Goal: Task Accomplishment & Management: Use online tool/utility

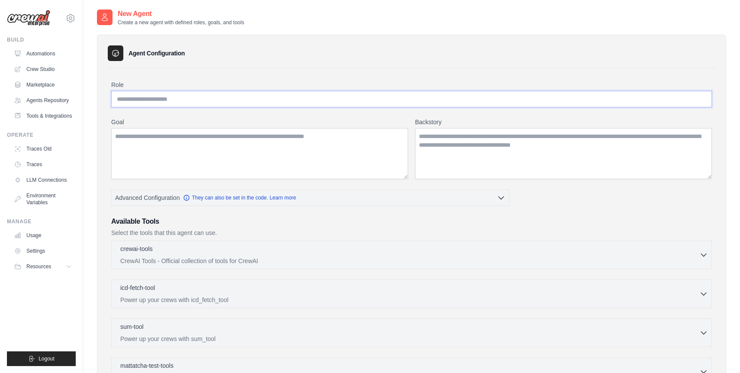
click at [145, 100] on input "Role" at bounding box center [411, 99] width 601 height 16
paste input "**********"
click at [152, 99] on input "**********" at bounding box center [411, 99] width 601 height 16
type input "**********"
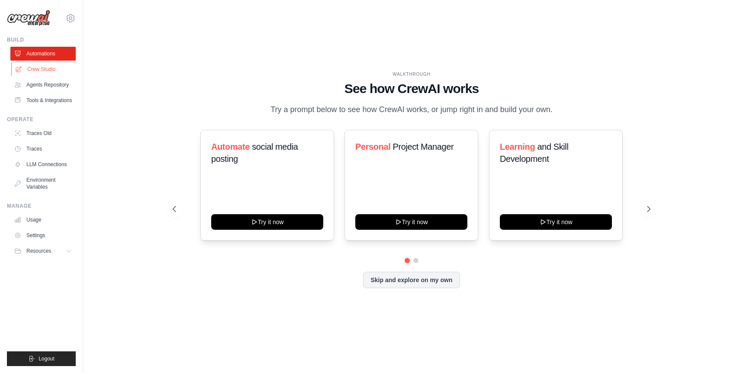
click at [51, 68] on link "Crew Studio" at bounding box center [43, 69] width 65 height 14
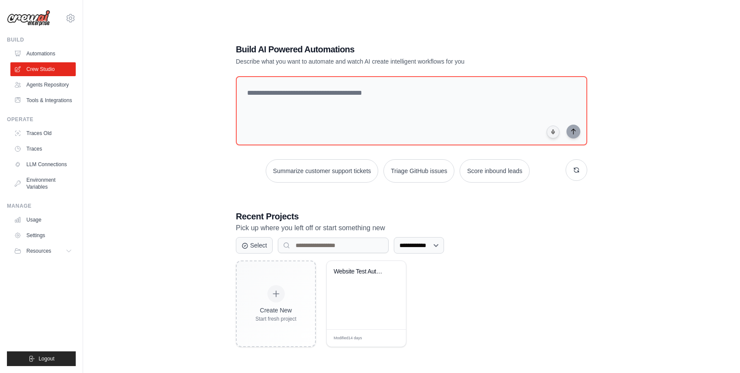
scroll to position [17, 0]
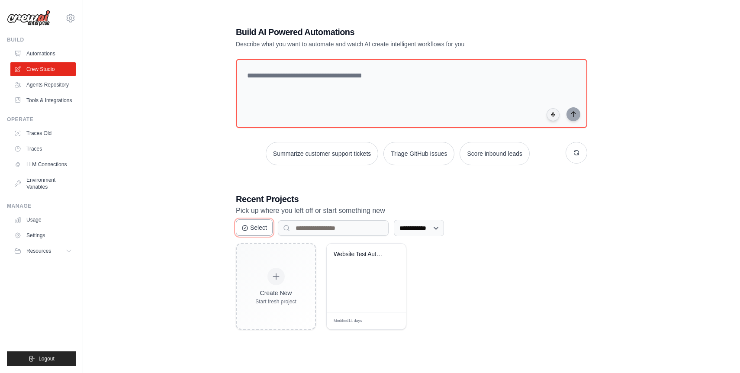
click at [262, 230] on button "Select" at bounding box center [254, 228] width 37 height 16
click at [262, 230] on button "Cancel" at bounding box center [255, 228] width 39 height 16
click at [50, 83] on link "Agents Repository" at bounding box center [43, 85] width 65 height 14
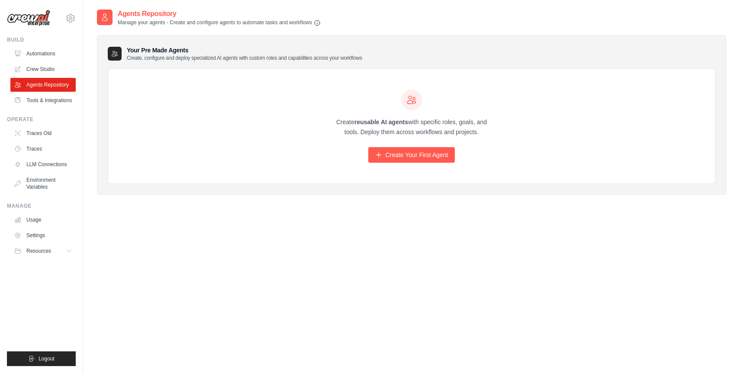
click at [421, 147] on div "Create reusable AI agents with specific roles, goals, and tools. Deploy them ac…" at bounding box center [412, 127] width 166 height 74
click at [419, 156] on link "Create Your First Agent" at bounding box center [412, 155] width 87 height 16
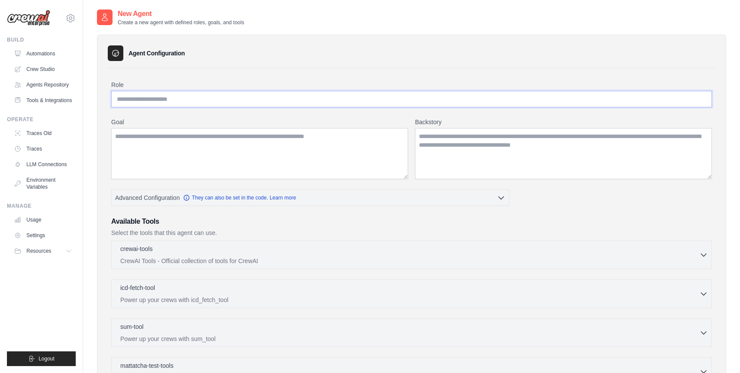
click at [181, 97] on input "Role" at bounding box center [411, 99] width 601 height 16
paste input "**********"
click at [152, 100] on input "**********" at bounding box center [411, 99] width 601 height 16
type input "**********"
click at [231, 144] on textarea "Goal" at bounding box center [259, 153] width 297 height 51
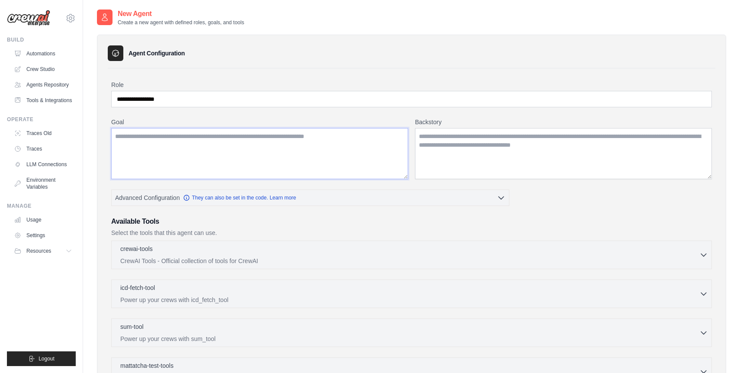
paste textarea "**********"
type textarea "**********"
click at [443, 145] on textarea "Backstory" at bounding box center [563, 153] width 297 height 51
paste textarea "**********"
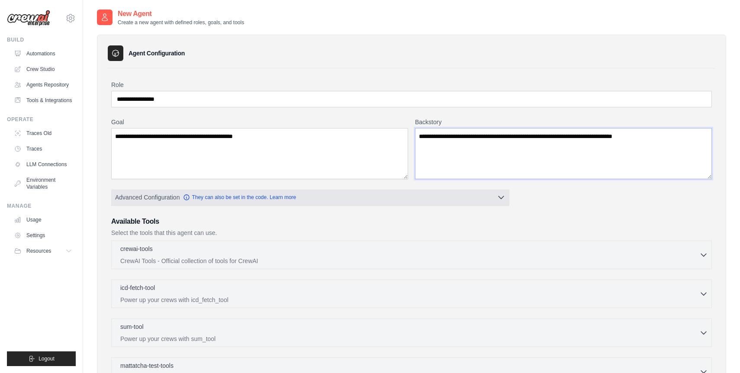
type textarea "**********"
click at [344, 198] on button "Advanced Configuration They can also be set in the code. Learn more" at bounding box center [311, 198] width 398 height 16
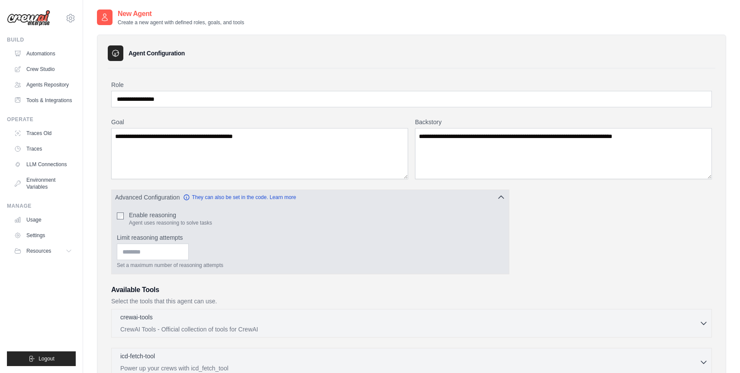
click at [352, 191] on button "Advanced Configuration They can also be set in the code. Learn more" at bounding box center [311, 198] width 398 height 16
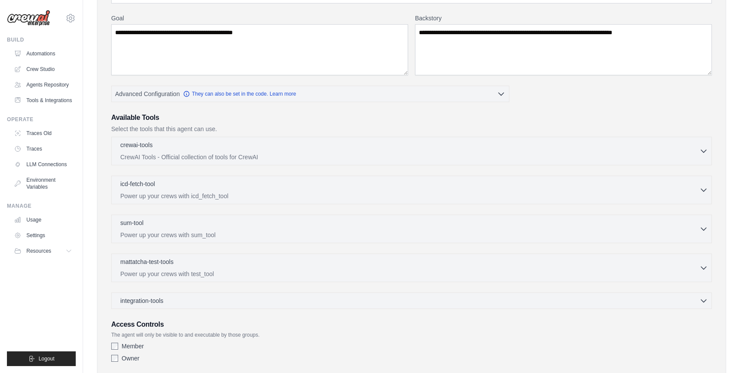
scroll to position [107, 0]
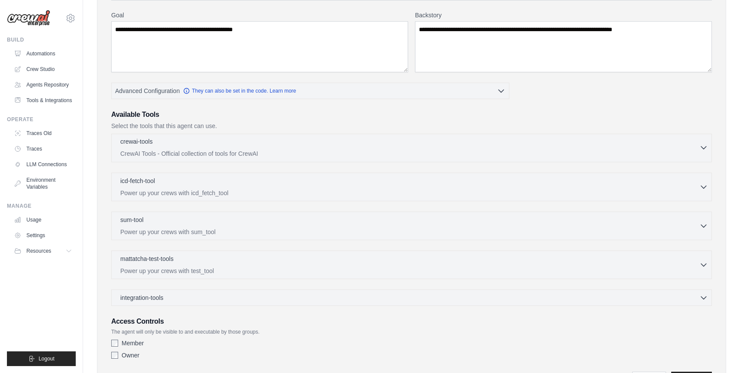
click at [246, 147] on div "crewai-tools 0 selected" at bounding box center [409, 142] width 579 height 10
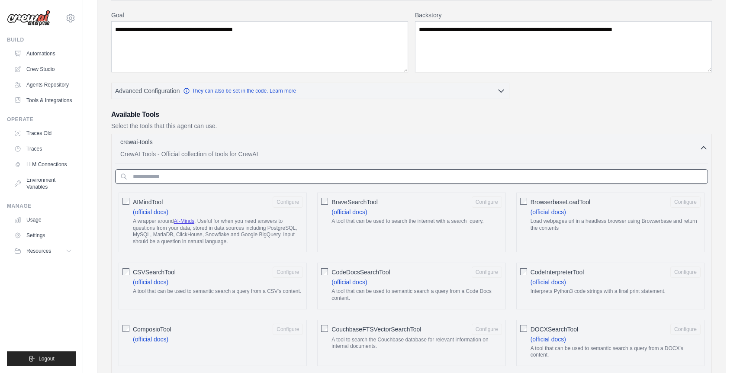
click at [195, 179] on input "text" at bounding box center [411, 176] width 593 height 15
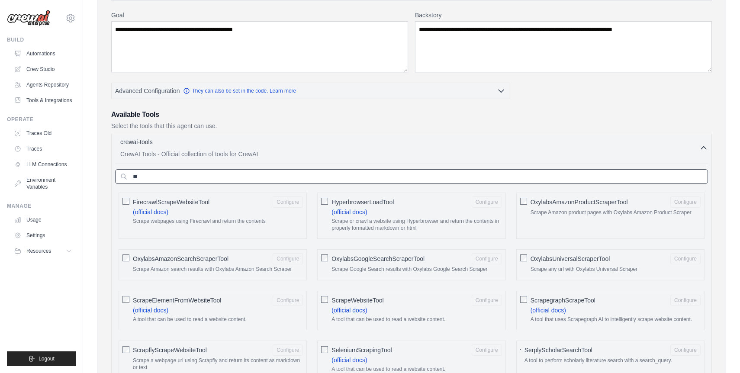
type input "*"
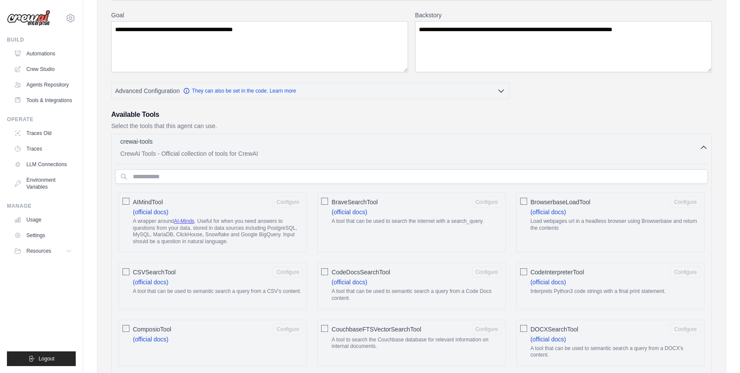
click at [609, 143] on div "crewai-tools 0 selected" at bounding box center [409, 142] width 579 height 10
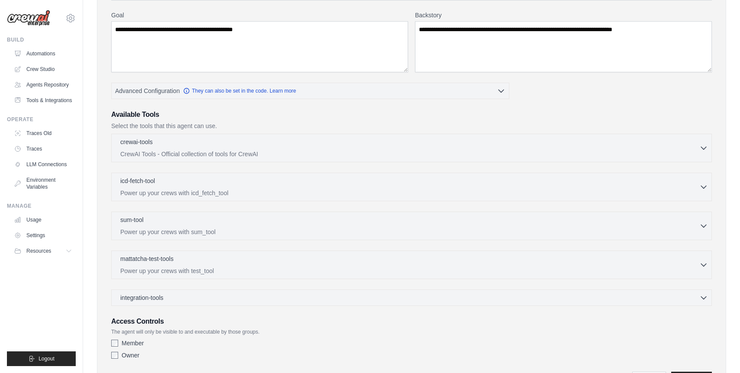
scroll to position [157, 0]
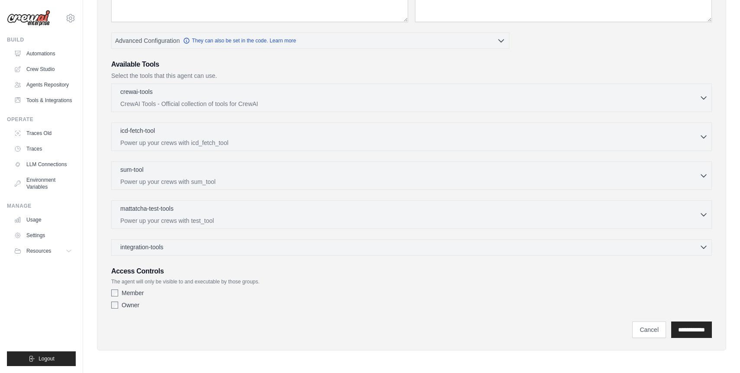
click at [424, 250] on div "integration-tools 0 selected" at bounding box center [414, 247] width 588 height 9
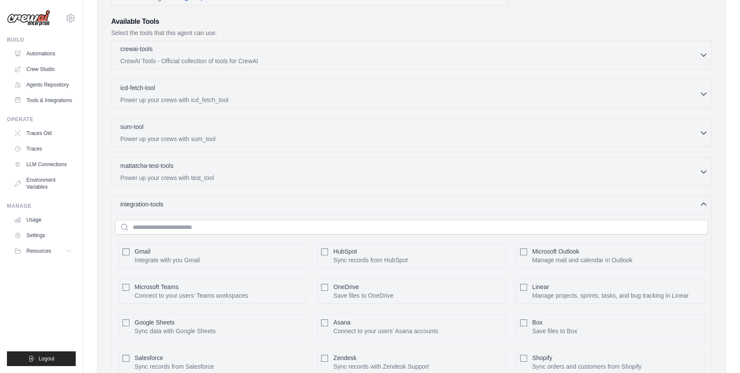
scroll to position [198, 0]
click at [377, 209] on div "integration-tools 0 selected" at bounding box center [414, 206] width 588 height 9
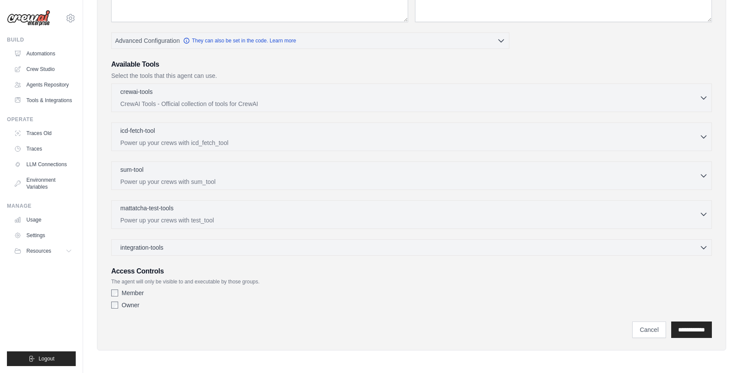
click at [314, 215] on div "mattatcha-test-tools 0 selected Power up your crews with test_tool" at bounding box center [409, 214] width 579 height 21
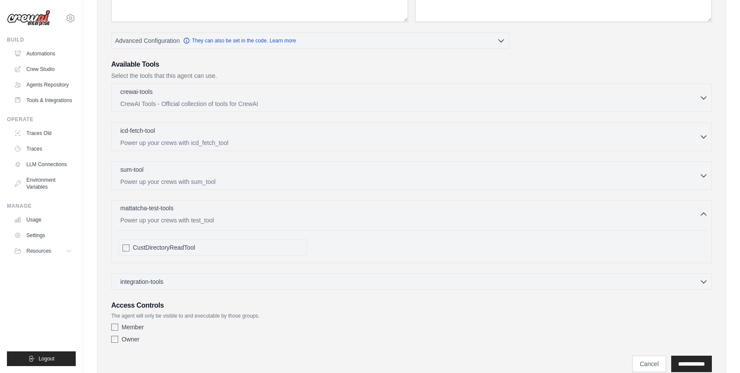
click at [314, 215] on div "mattatcha-test-tools 0 selected Power up your crews with test_tool" at bounding box center [409, 214] width 579 height 21
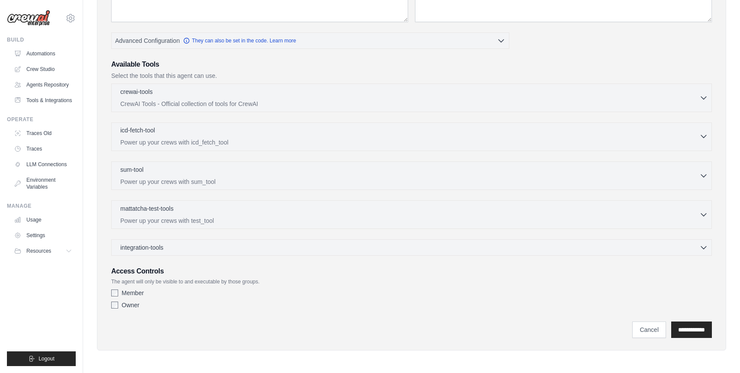
click at [278, 138] on p "Power up your crews with icd_fetch_tool" at bounding box center [409, 142] width 579 height 9
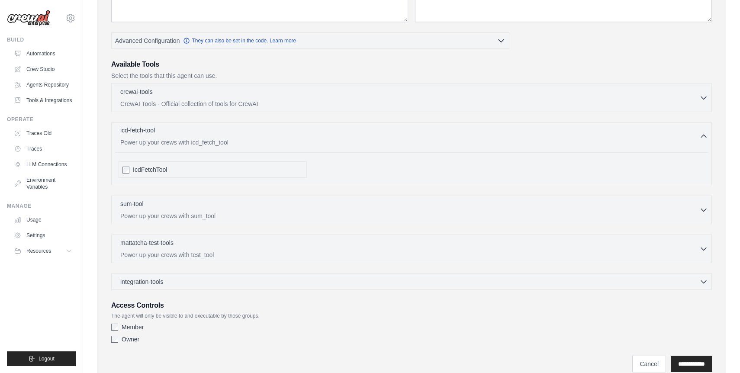
click at [278, 138] on p "Power up your crews with icd_fetch_tool" at bounding box center [409, 142] width 579 height 9
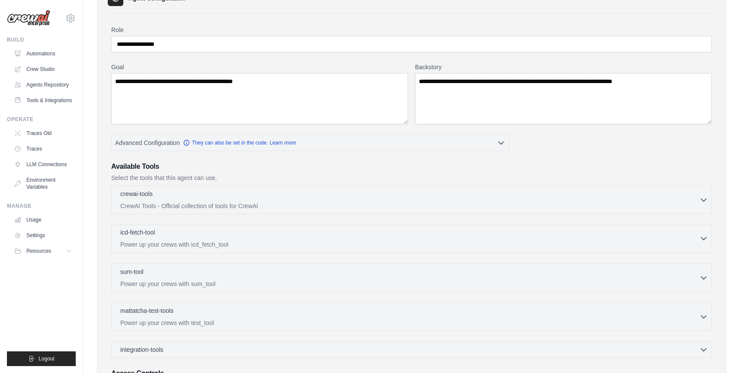
scroll to position [53, 0]
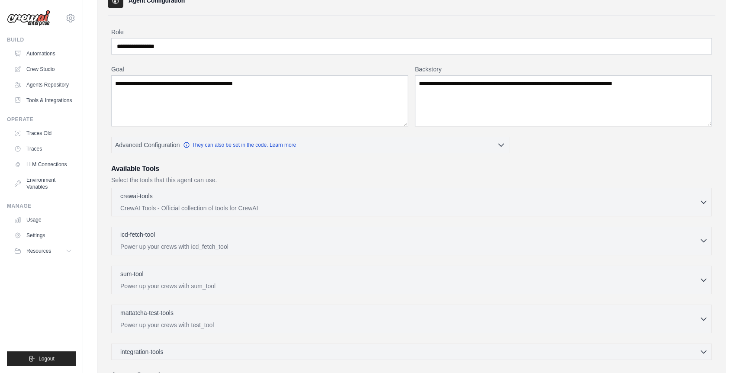
click at [312, 237] on div "icd-fetch-tool 0 selected" at bounding box center [409, 235] width 579 height 10
click at [209, 232] on div "icd-fetch-tool 0 selected" at bounding box center [409, 235] width 579 height 10
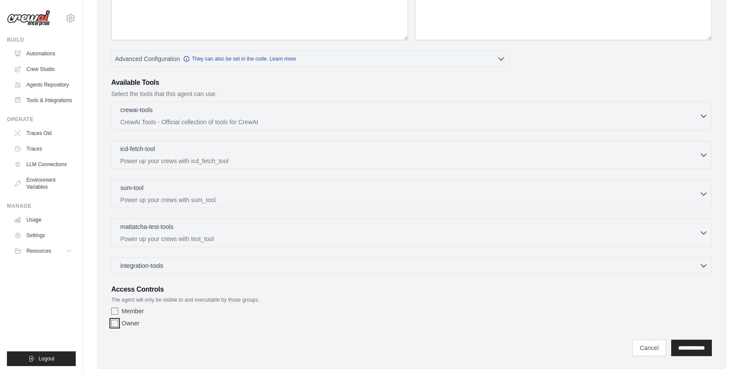
scroll to position [157, 0]
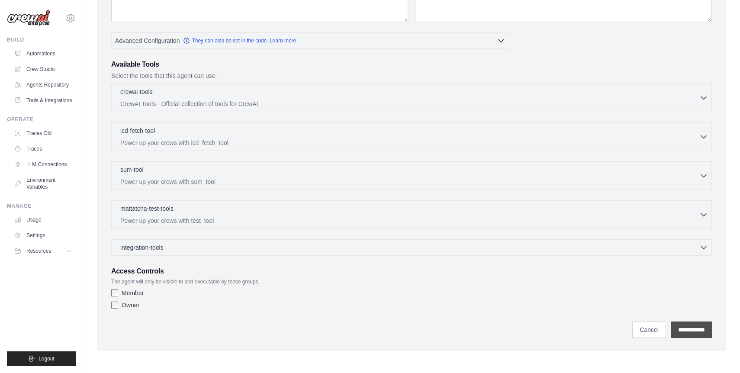
click at [675, 329] on input "**********" at bounding box center [692, 330] width 41 height 16
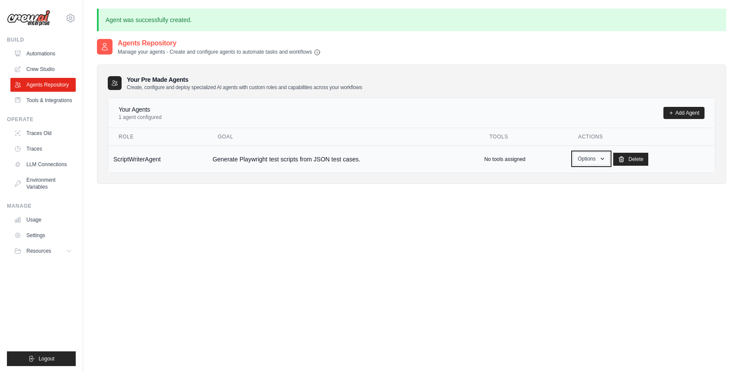
click at [602, 161] on icon "button" at bounding box center [602, 158] width 7 height 7
click at [497, 218] on div "Agents Repository Manage your agents - Create and configure agents to automate …" at bounding box center [412, 224] width 630 height 373
click at [66, 252] on icon at bounding box center [69, 251] width 7 height 7
click at [61, 266] on span "Documentation" at bounding box center [48, 265] width 35 height 7
click at [47, 69] on link "Crew Studio" at bounding box center [43, 69] width 65 height 14
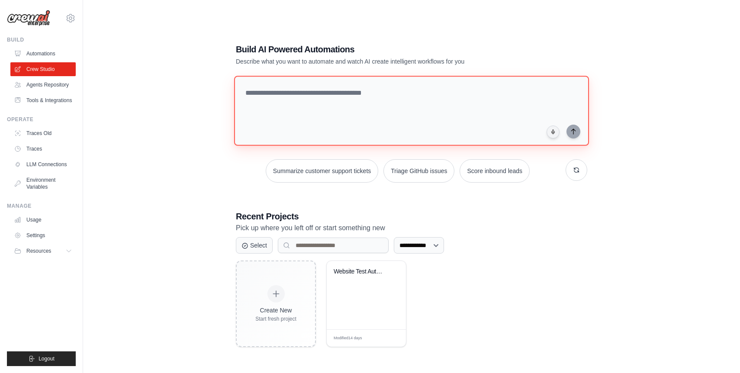
click at [314, 99] on textarea at bounding box center [411, 111] width 355 height 70
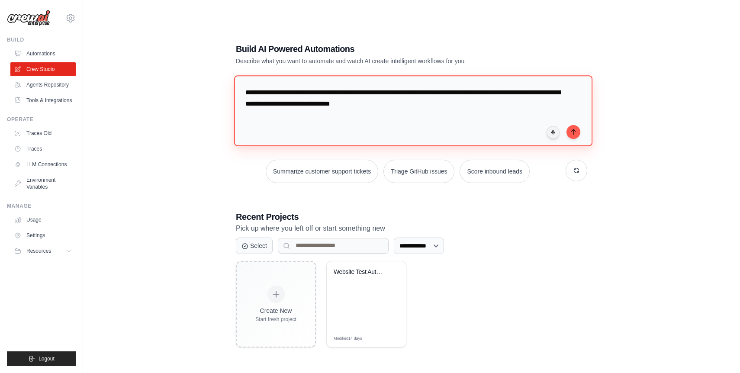
click at [280, 104] on textarea "**********" at bounding box center [413, 110] width 359 height 71
click at [445, 103] on textarea "**********" at bounding box center [413, 110] width 359 height 71
type textarea "**********"
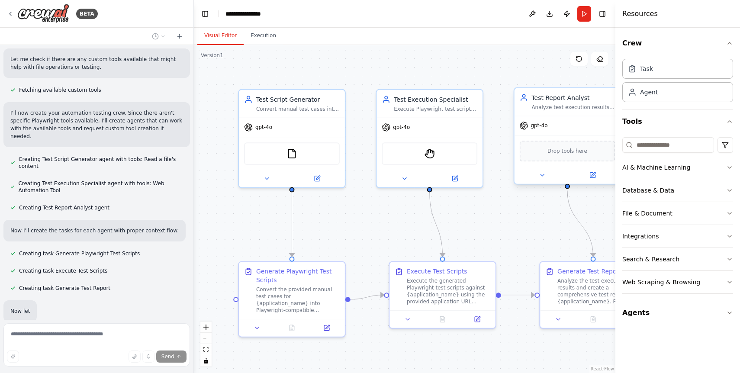
scroll to position [246, 0]
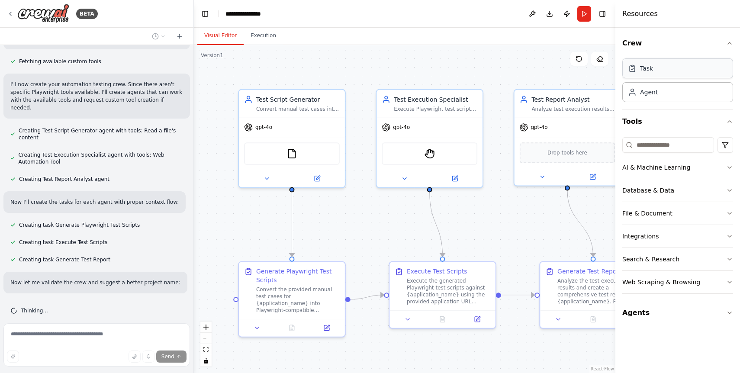
click at [658, 77] on div "Task" at bounding box center [678, 68] width 111 height 20
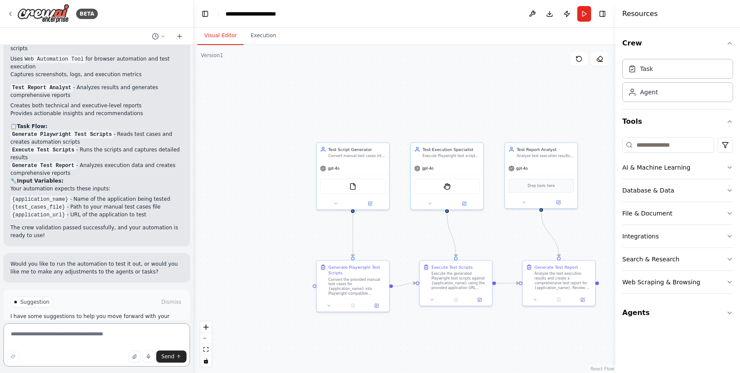
scroll to position [648, 0]
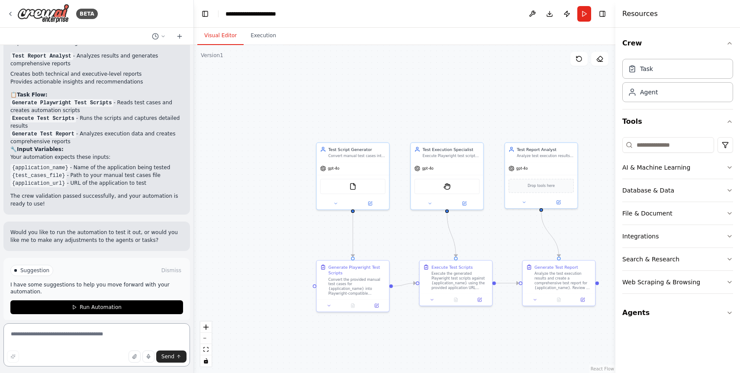
click at [97, 336] on textarea at bounding box center [96, 344] width 187 height 43
type textarea "**********"
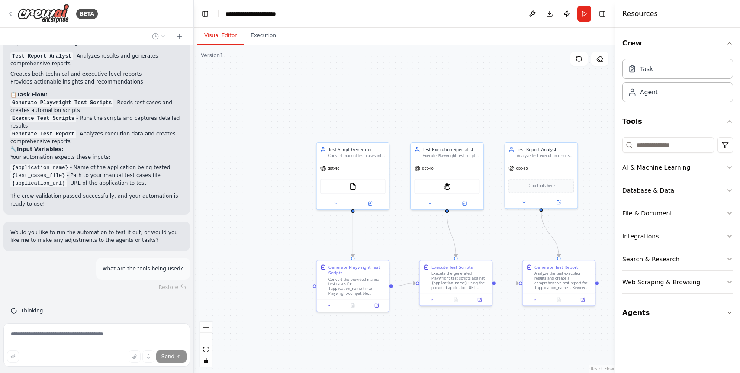
scroll to position [665, 0]
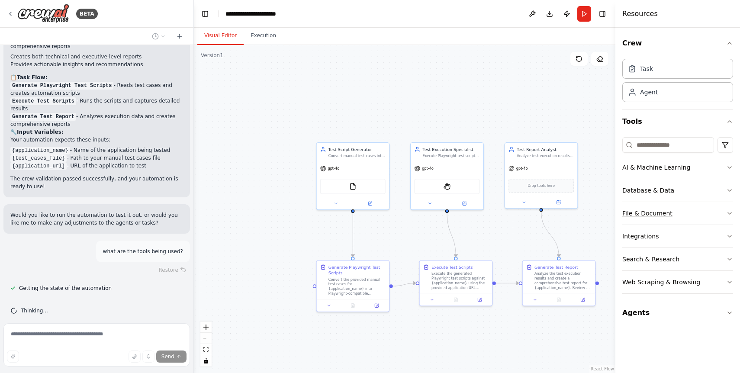
click at [710, 217] on button "File & Document" at bounding box center [678, 213] width 111 height 23
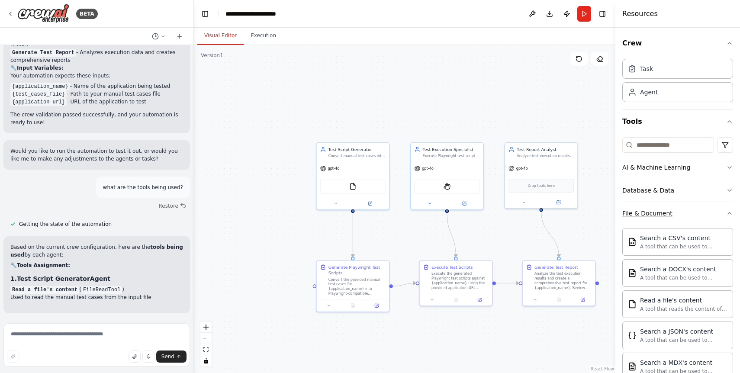
click at [710, 217] on button "File & Document" at bounding box center [678, 213] width 111 height 23
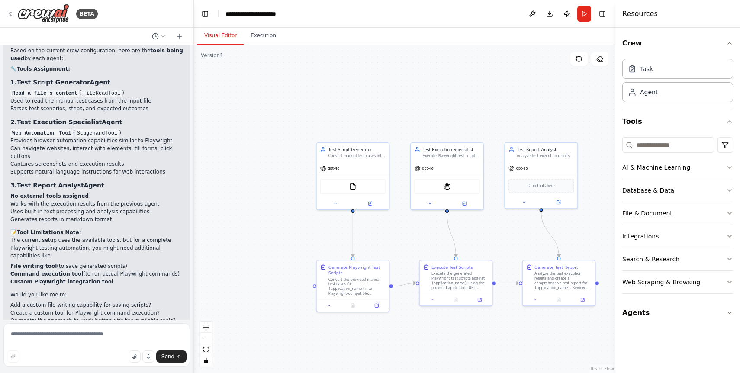
scroll to position [928, 0]
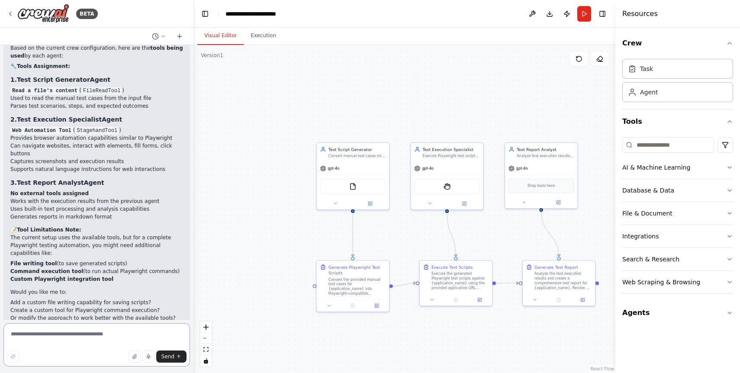
click at [82, 335] on textarea at bounding box center [96, 344] width 187 height 43
type textarea "**********"
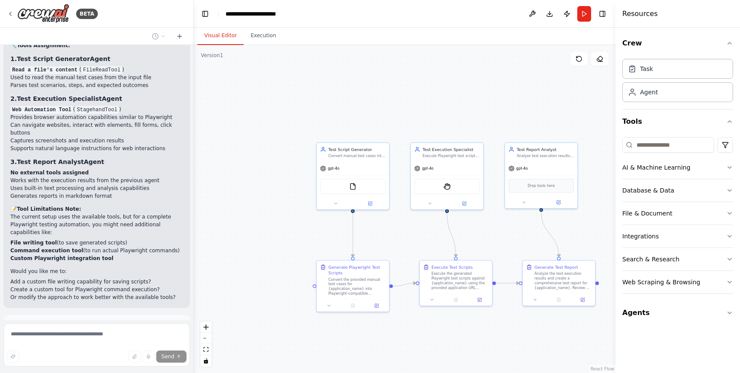
scroll to position [1006, 0]
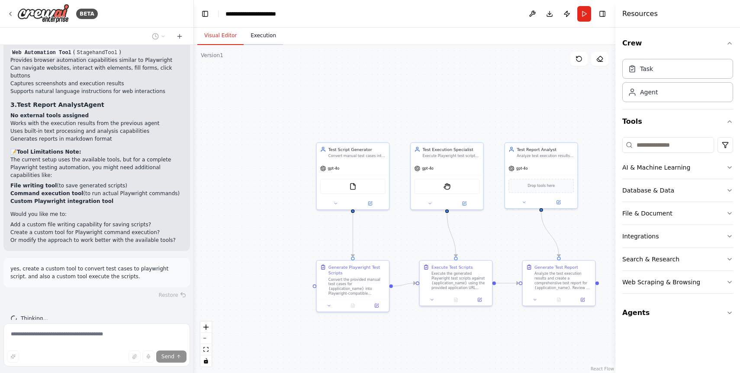
click at [273, 35] on button "Execution" at bounding box center [263, 36] width 39 height 18
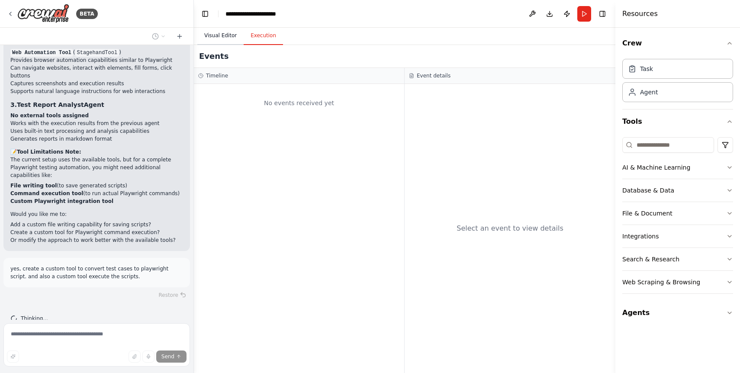
click at [223, 38] on button "Visual Editor" at bounding box center [220, 36] width 46 height 18
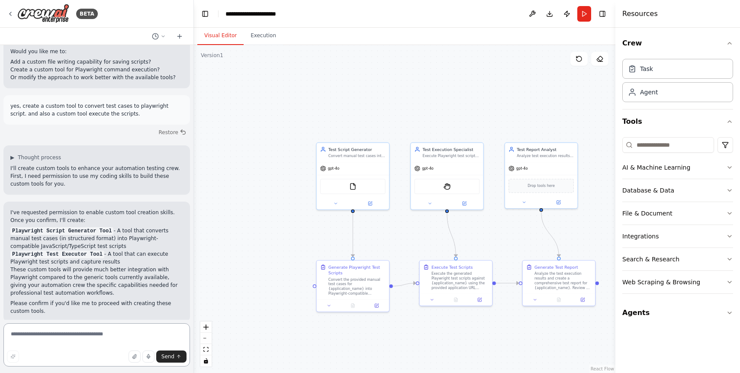
scroll to position [1165, 0]
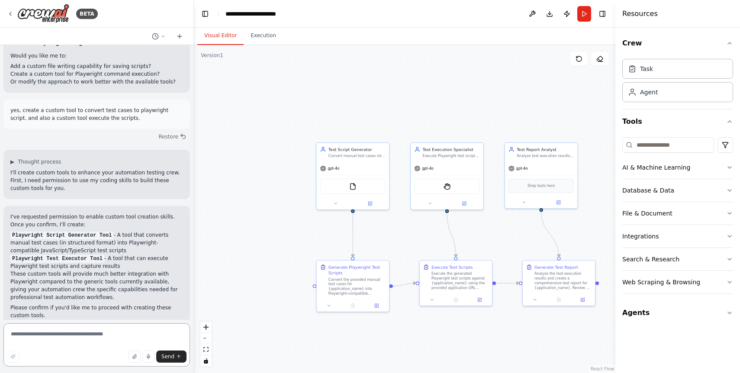
click at [117, 336] on textarea at bounding box center [96, 344] width 187 height 43
type textarea "*"
type textarea "**********"
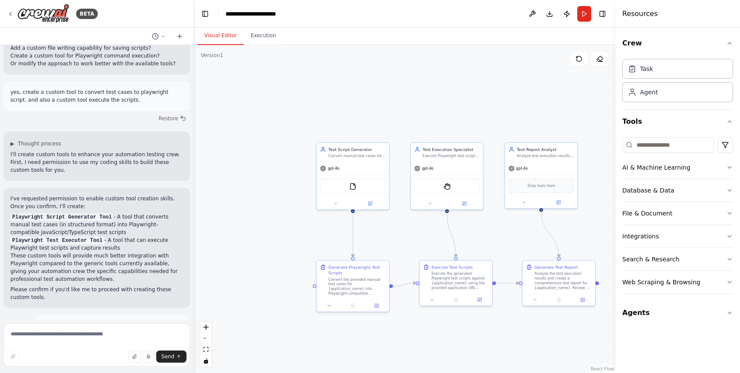
scroll to position [1232, 0]
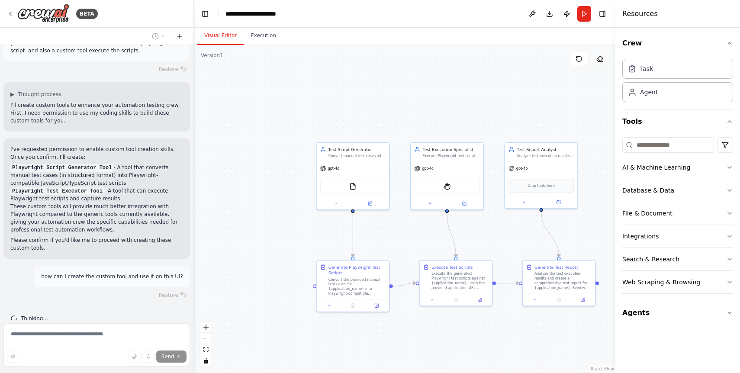
click at [601, 61] on icon at bounding box center [601, 61] width 4 height 0
click at [362, 175] on div "FileReadTool" at bounding box center [353, 185] width 72 height 23
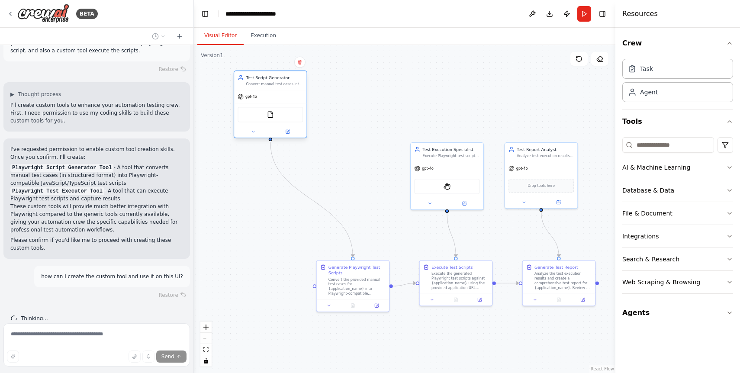
drag, startPoint x: 341, startPoint y: 153, endPoint x: 262, endPoint y: 82, distance: 106.7
click at [262, 82] on div "Convert manual test cases into Playwright-compatible automated test scripts usi…" at bounding box center [274, 84] width 57 height 5
drag, startPoint x: 358, startPoint y: 284, endPoint x: 275, endPoint y: 218, distance: 106.6
click at [275, 218] on div "Convert the provided manual test cases for {application_name} into Playwright-c…" at bounding box center [274, 220] width 57 height 19
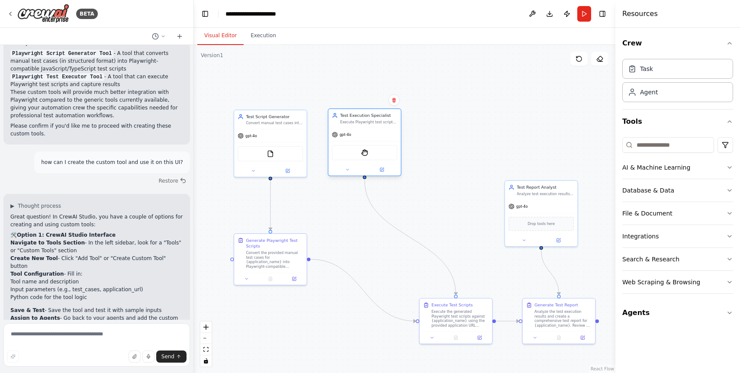
drag, startPoint x: 440, startPoint y: 153, endPoint x: 356, endPoint y: 121, distance: 89.8
click at [356, 121] on div "Execute Playwright test scripts against {application_name}, capture detailed ex…" at bounding box center [368, 122] width 57 height 5
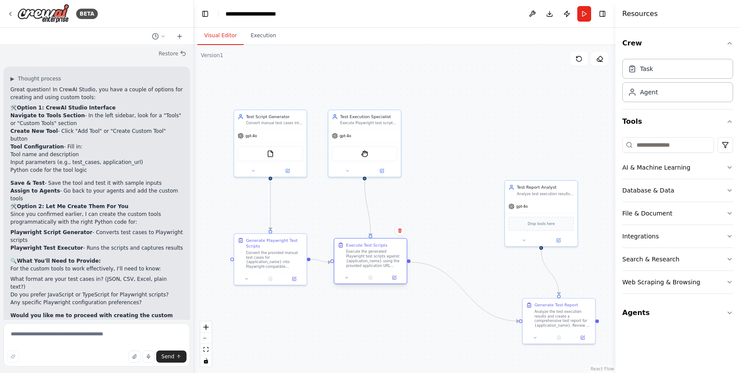
drag, startPoint x: 457, startPoint y: 310, endPoint x: 369, endPoint y: 249, distance: 106.4
click at [369, 249] on div "Execute the generated Playwright test scripts against {application_name} using …" at bounding box center [374, 258] width 57 height 19
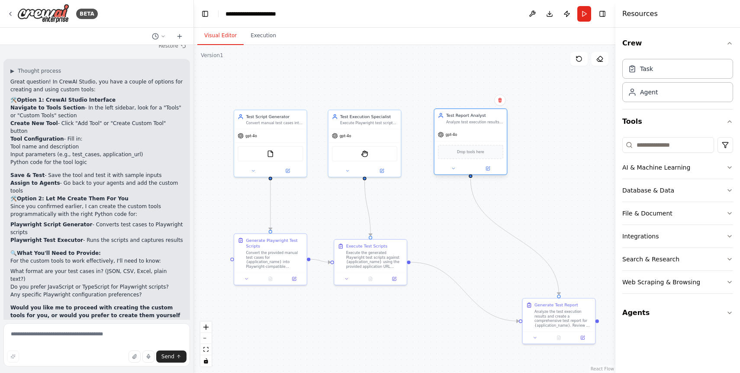
drag, startPoint x: 543, startPoint y: 213, endPoint x: 474, endPoint y: 145, distance: 96.1
click at [474, 145] on div "gpt-4o Drop tools here" at bounding box center [471, 151] width 72 height 46
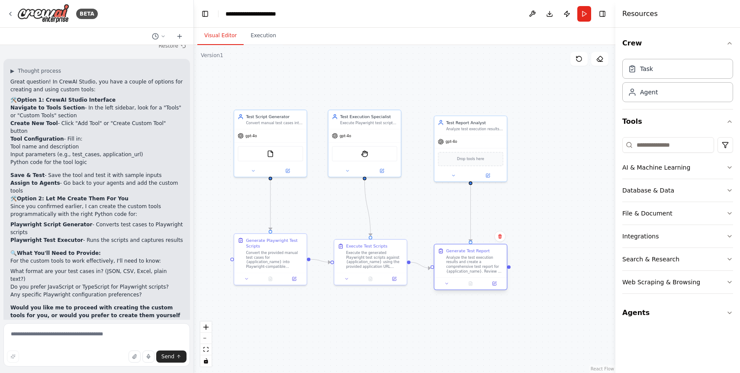
drag, startPoint x: 569, startPoint y: 310, endPoint x: 478, endPoint y: 254, distance: 106.7
click at [478, 255] on div "Analyze the test execution results and create a comprehensive test report for {…" at bounding box center [474, 264] width 57 height 19
click at [77, 335] on textarea at bounding box center [96, 344] width 187 height 43
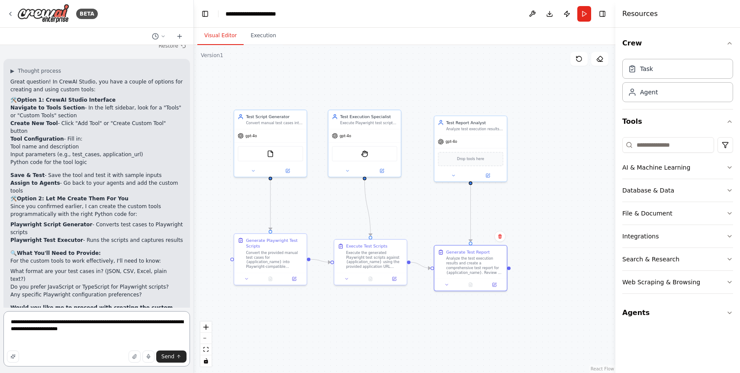
paste textarea "**********"
type textarea "**********"
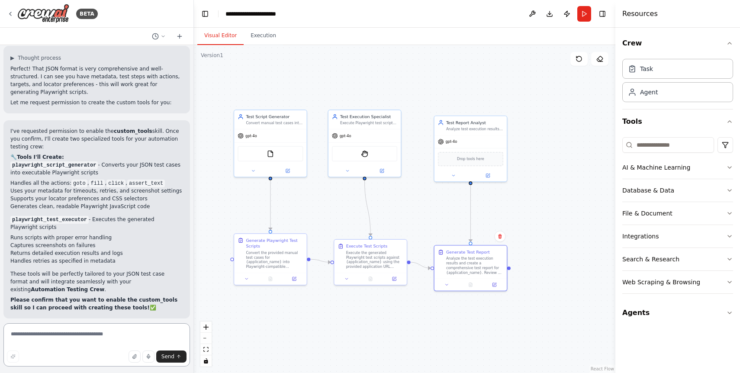
scroll to position [2017, 0]
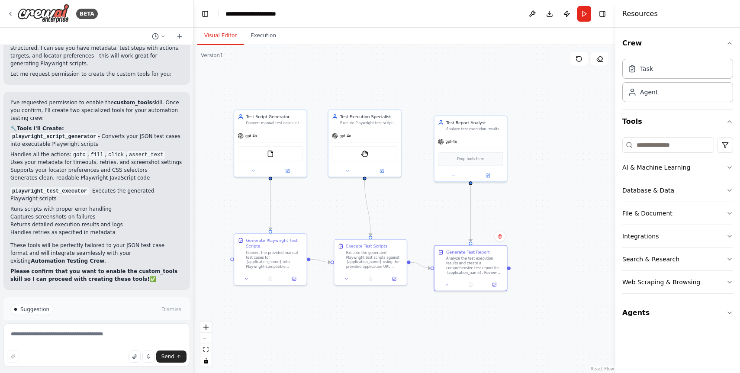
click at [105, 343] on span "Enable coding skills" at bounding box center [100, 346] width 51 height 7
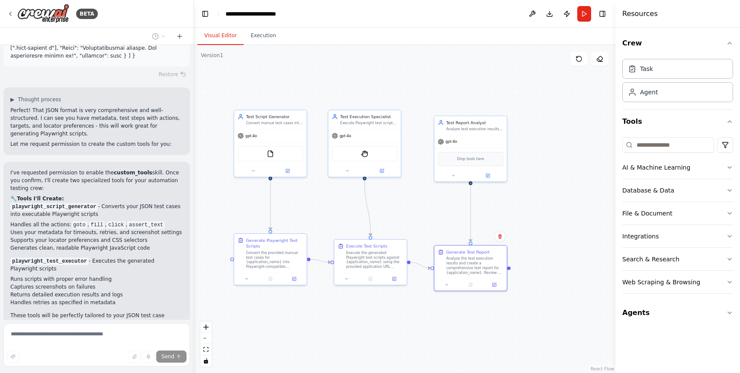
scroll to position [1975, 0]
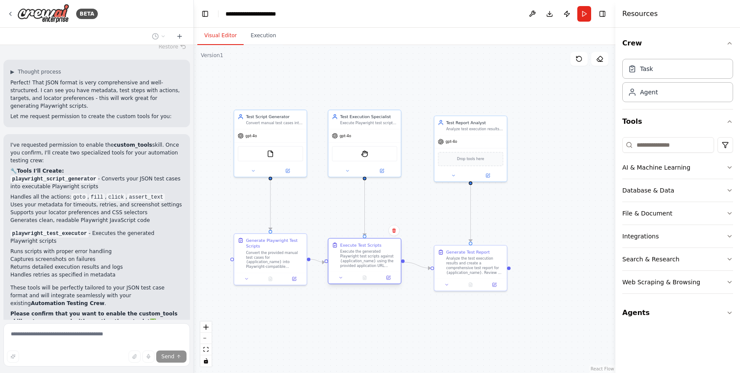
drag, startPoint x: 357, startPoint y: 259, endPoint x: 352, endPoint y: 257, distance: 5.9
click at [352, 257] on div "Execute the generated Playwright test scripts against {application_name} using …" at bounding box center [368, 258] width 57 height 19
click at [540, 222] on div ".deletable-edge-delete-btn { width: 20px; height: 20px; border: 0px solid #ffff…" at bounding box center [405, 209] width 422 height 328
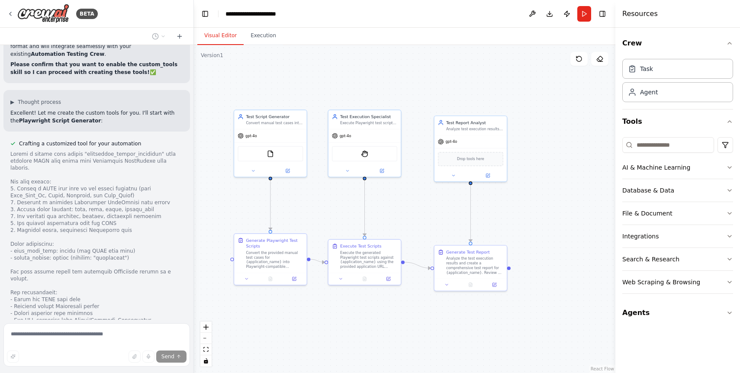
scroll to position [2269, 0]
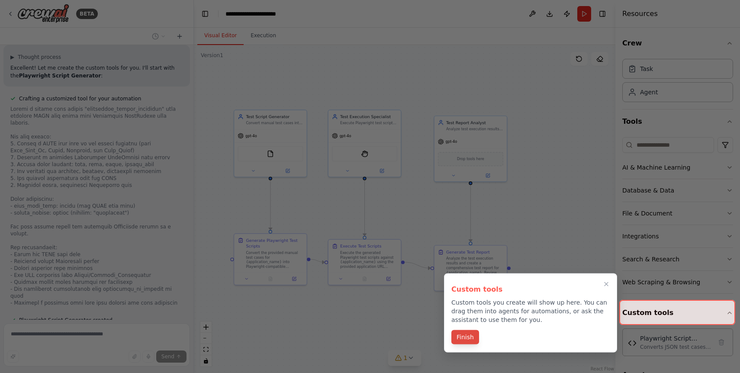
click at [464, 339] on button "Finish" at bounding box center [466, 337] width 28 height 14
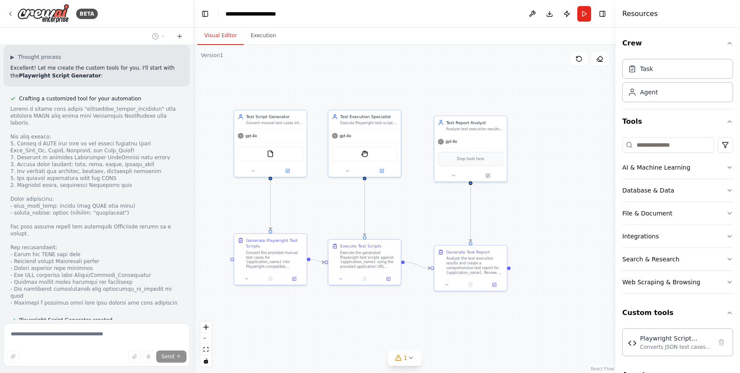
click at [164, 345] on button "View code" at bounding box center [170, 348] width 26 height 7
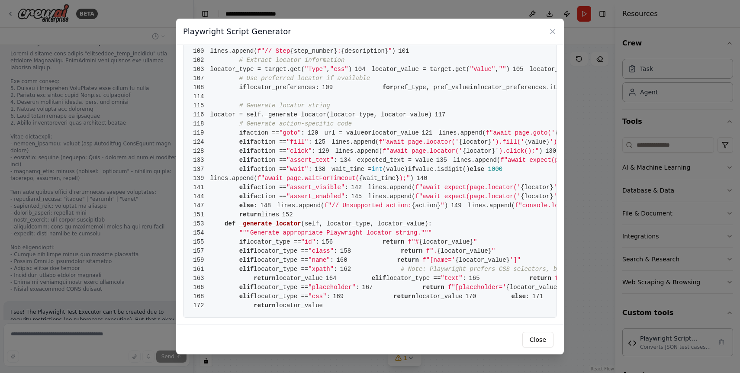
scroll to position [1313, 0]
click at [538, 338] on button "Close" at bounding box center [538, 340] width 31 height 16
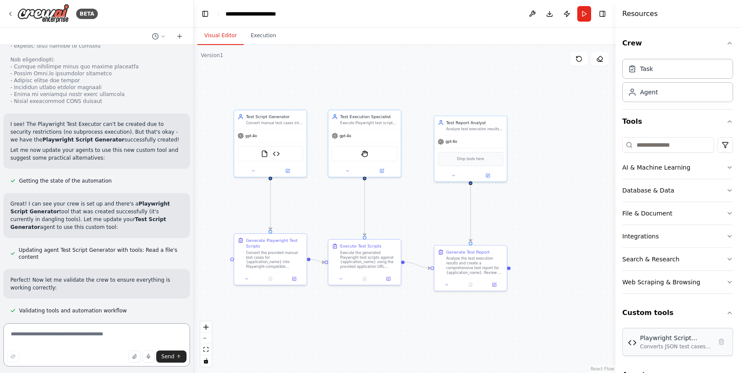
scroll to position [21, 0]
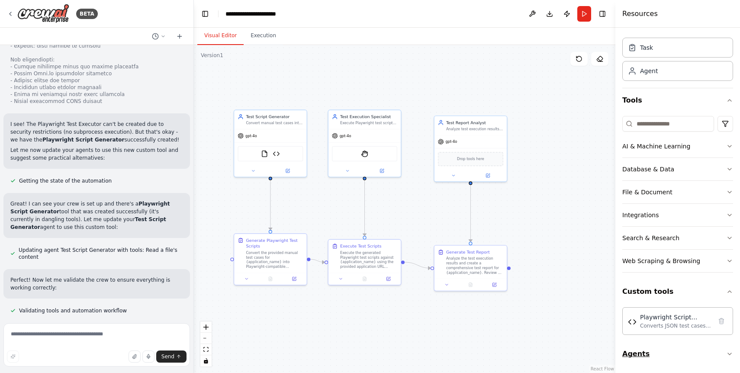
click at [683, 356] on button "Agents" at bounding box center [678, 354] width 111 height 24
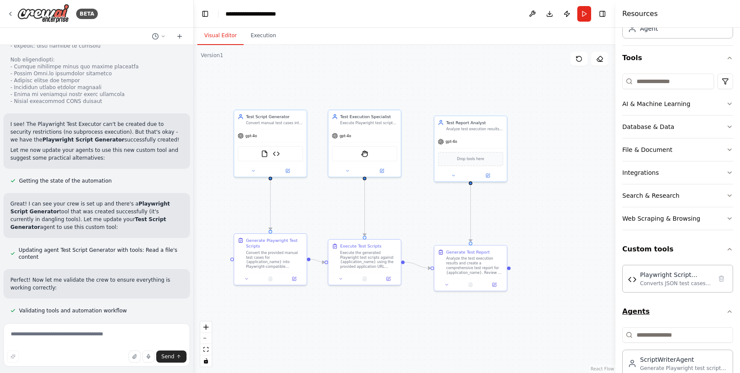
scroll to position [82, 0]
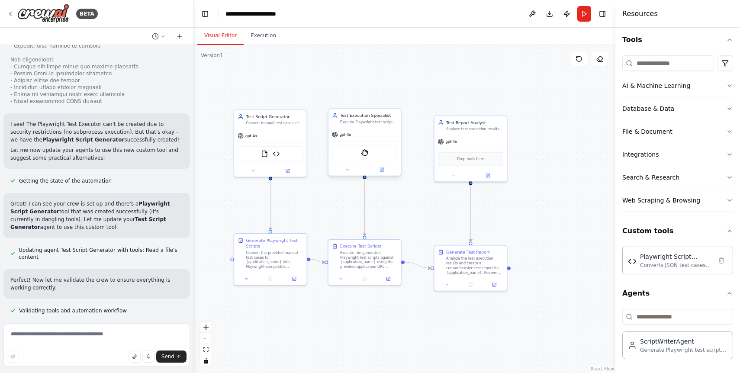
click at [375, 131] on div "gpt-4o" at bounding box center [365, 134] width 72 height 13
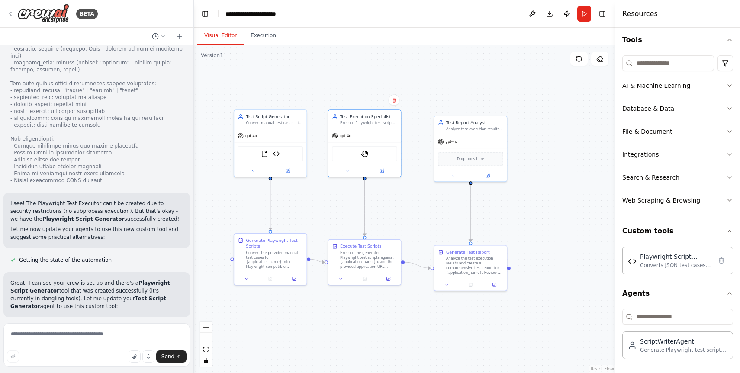
scroll to position [2729, 0]
click at [254, 169] on icon at bounding box center [253, 169] width 2 height 1
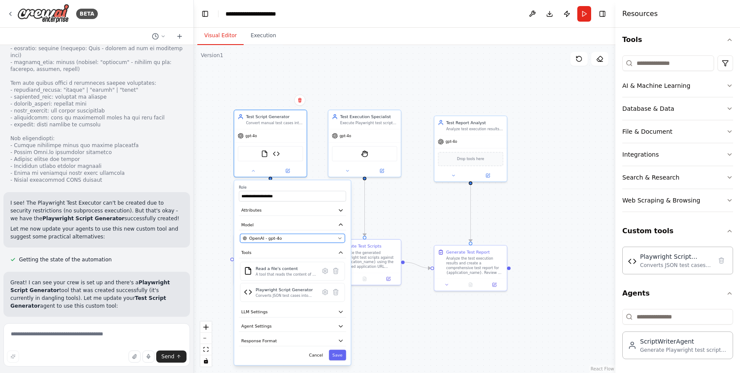
click at [339, 239] on icon "button" at bounding box center [340, 238] width 5 height 5
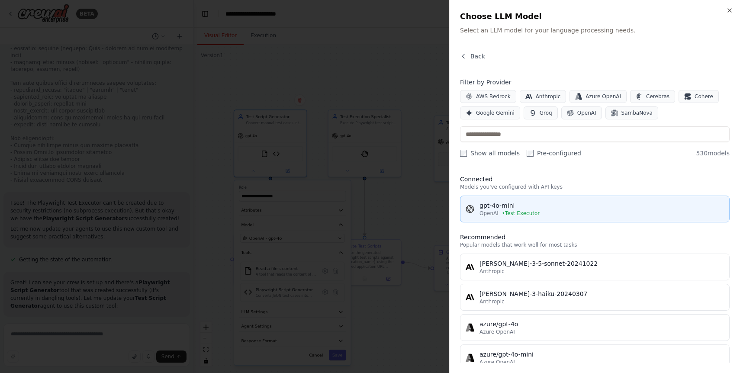
click at [556, 210] on div "OpenAI • Test Executor" at bounding box center [602, 213] width 245 height 7
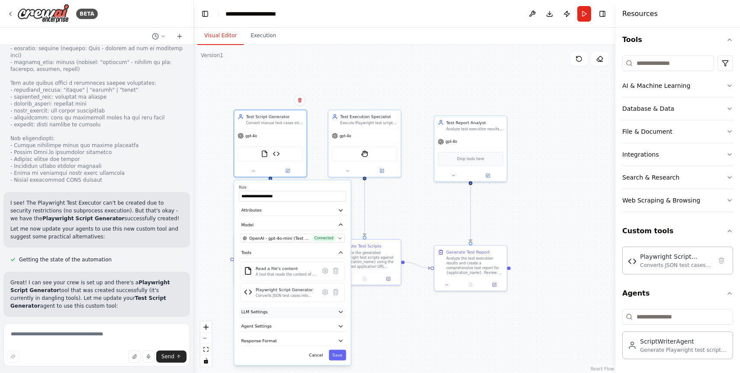
click at [336, 314] on button "LLM Settings" at bounding box center [292, 312] width 107 height 11
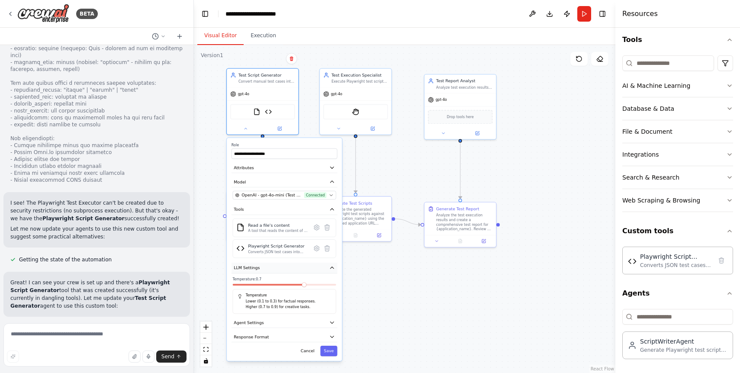
click at [319, 268] on button "LLM Settings" at bounding box center [285, 268] width 106 height 11
click at [310, 282] on button "Agent Settings" at bounding box center [285, 282] width 106 height 11
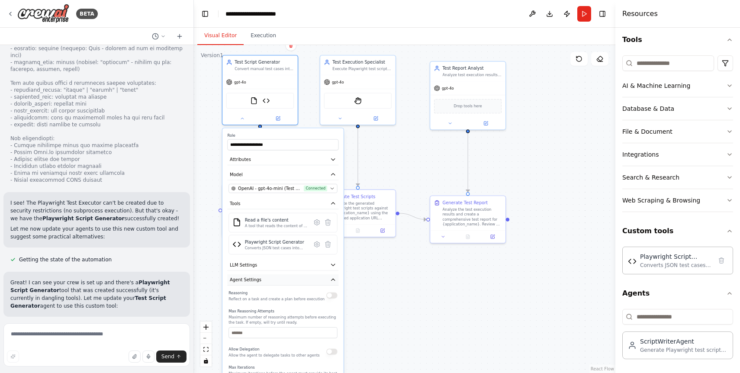
click at [308, 277] on button "Agent Settings" at bounding box center [282, 280] width 111 height 11
click at [301, 293] on button "Response Format" at bounding box center [282, 294] width 111 height 11
click at [333, 347] on button "Save" at bounding box center [330, 342] width 18 height 11
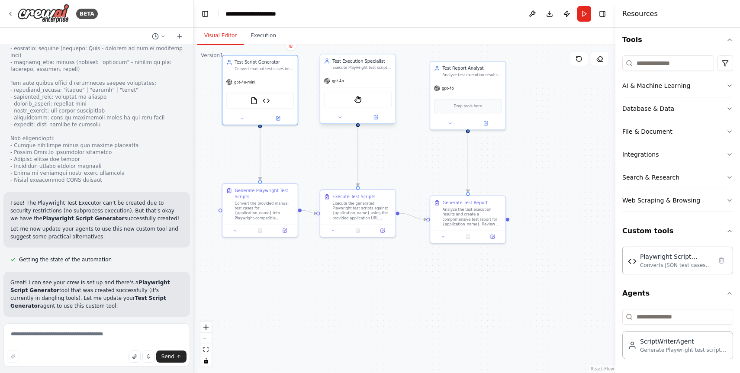
click at [339, 123] on div at bounding box center [357, 117] width 75 height 12
click at [339, 120] on button at bounding box center [340, 116] width 35 height 7
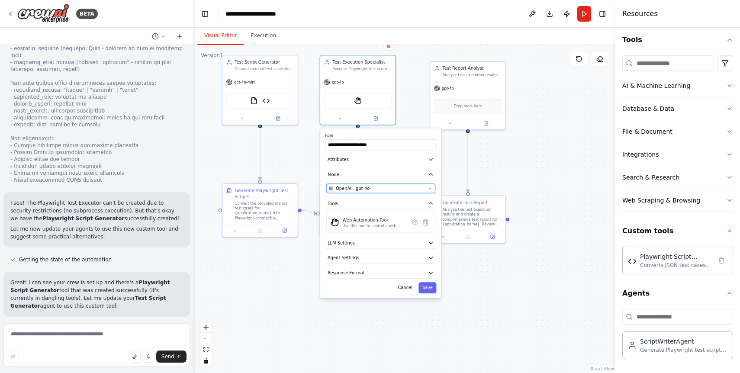
click at [382, 187] on div "OpenAI - gpt-4o" at bounding box center [378, 188] width 96 height 6
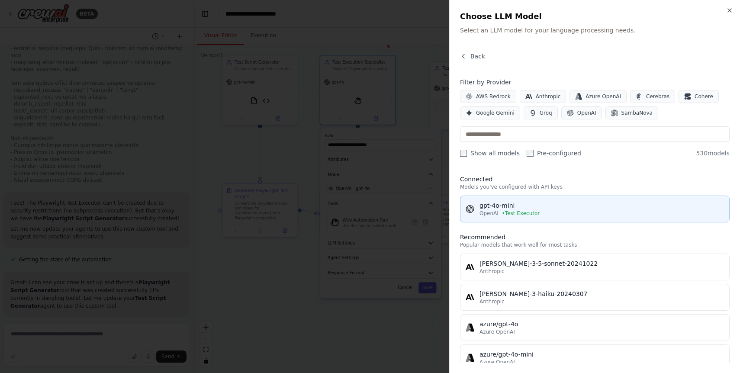
click at [526, 214] on span "• Test Executor" at bounding box center [521, 213] width 38 height 7
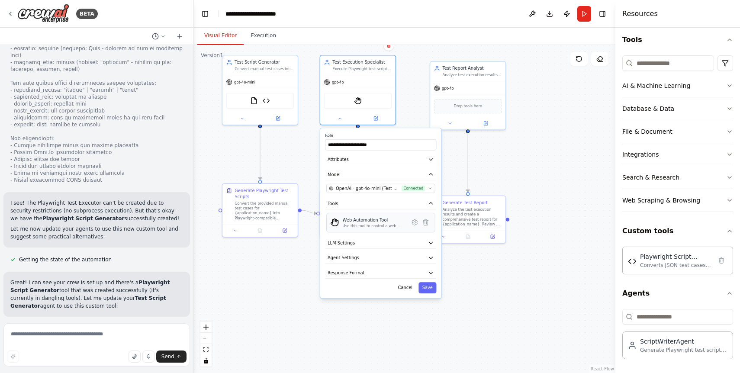
click at [361, 223] on div "Web Automation Tool" at bounding box center [374, 220] width 63 height 6
click at [416, 224] on icon at bounding box center [414, 222] width 7 height 7
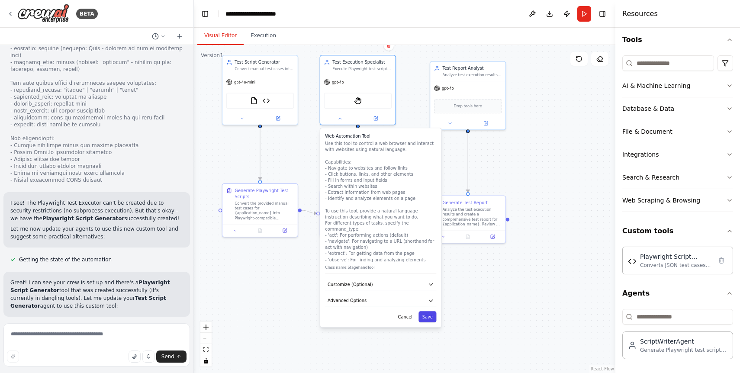
click at [426, 311] on button "Save" at bounding box center [428, 316] width 18 height 11
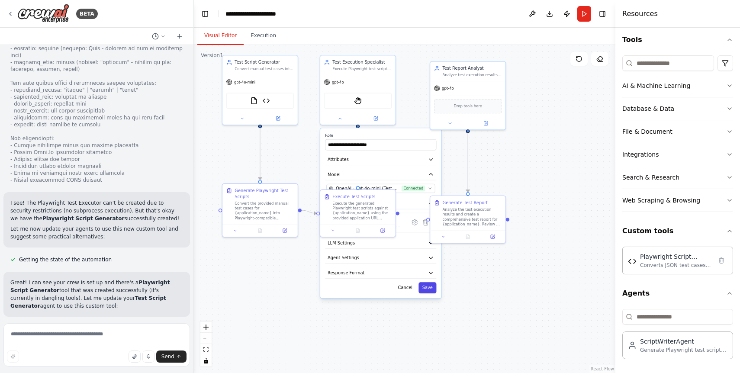
click at [429, 287] on button "Save" at bounding box center [428, 287] width 18 height 11
click at [269, 274] on div ".deletable-edge-delete-btn { width: 20px; height: 20px; border: 0px solid #ffff…" at bounding box center [405, 209] width 422 height 328
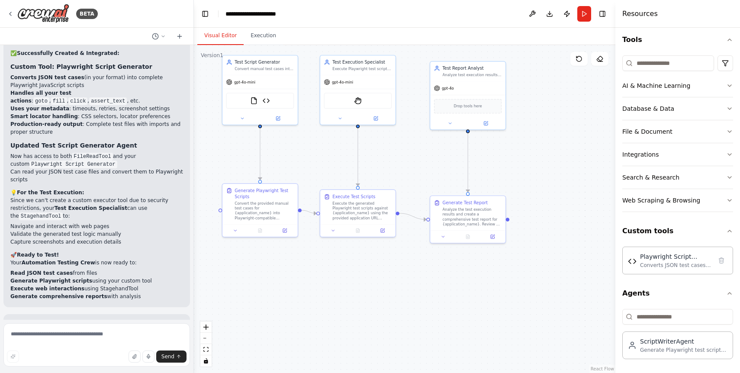
scroll to position [3119, 0]
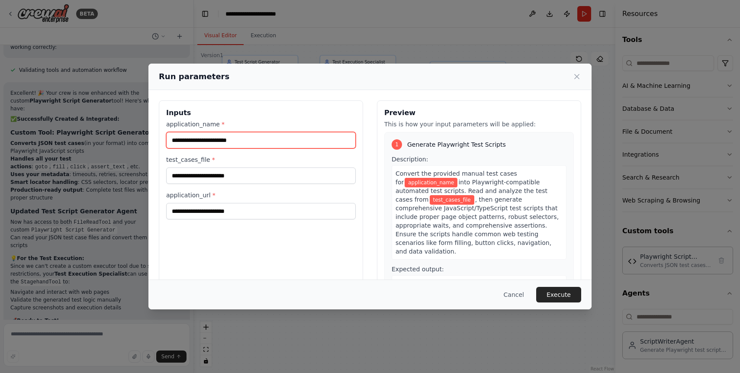
click at [286, 138] on input "application_name *" at bounding box center [261, 140] width 190 height 16
paste input "**********"
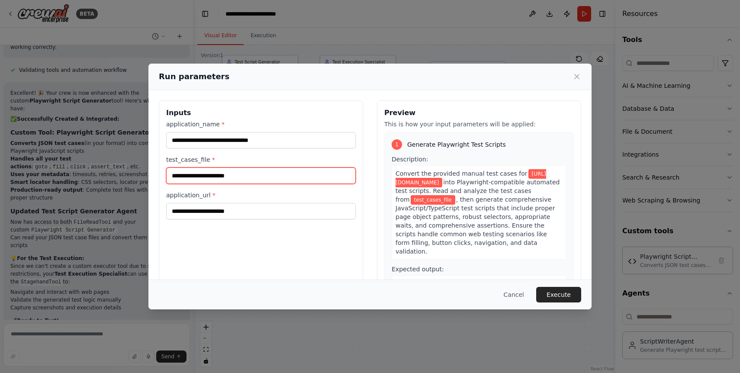
click at [246, 171] on input "test_cases_file *" at bounding box center [261, 176] width 190 height 16
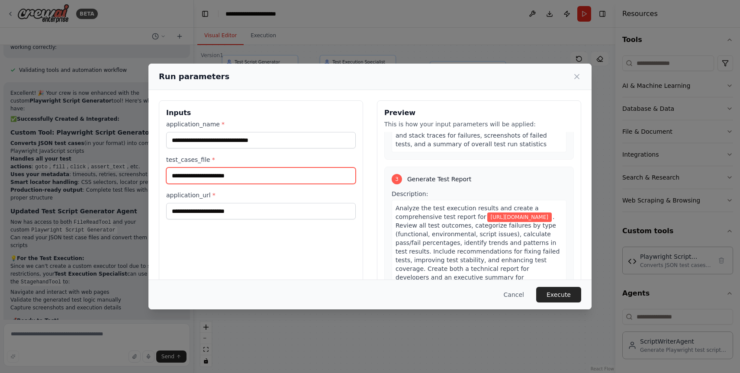
scroll to position [368, 0]
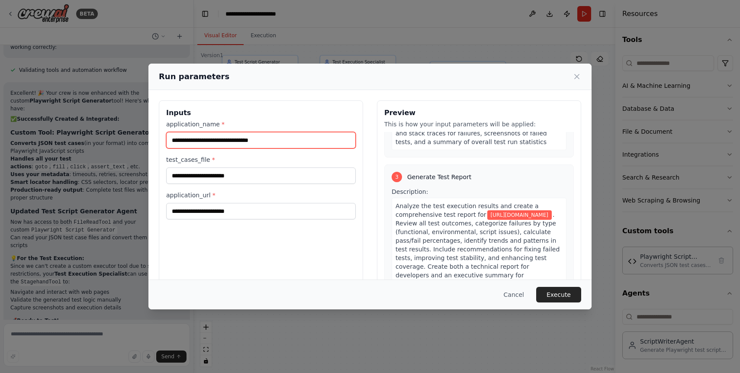
click at [257, 143] on input "**********" at bounding box center [261, 140] width 190 height 16
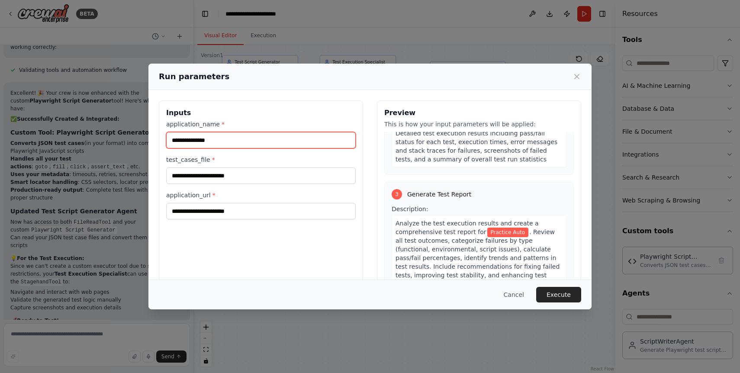
scroll to position [359, 0]
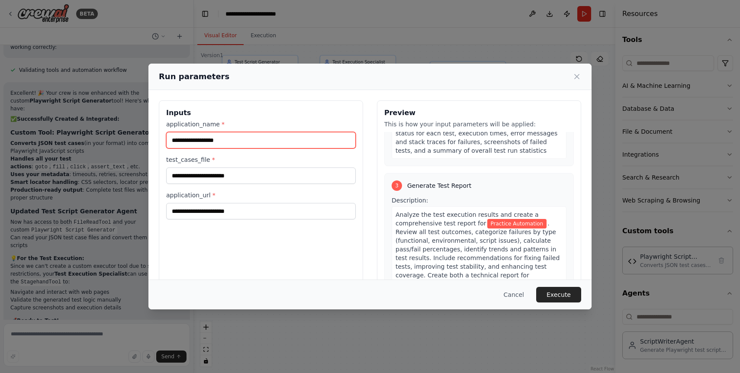
type input "**********"
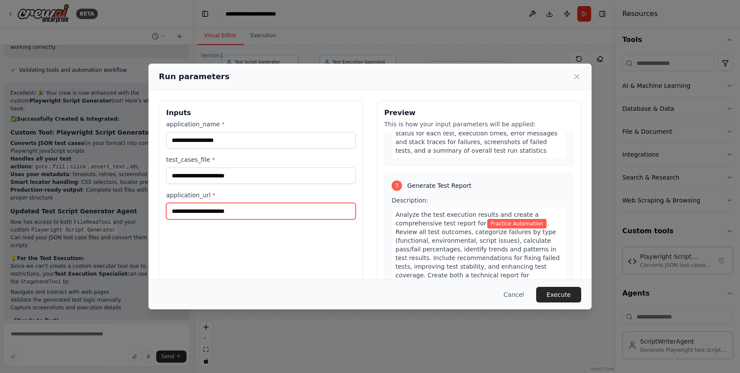
paste input "**********"
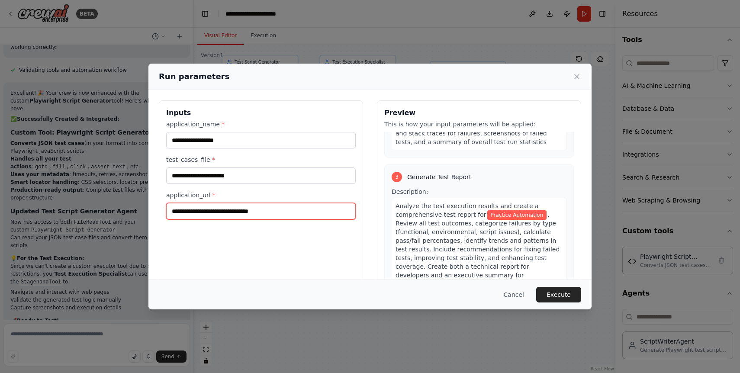
type input "**********"
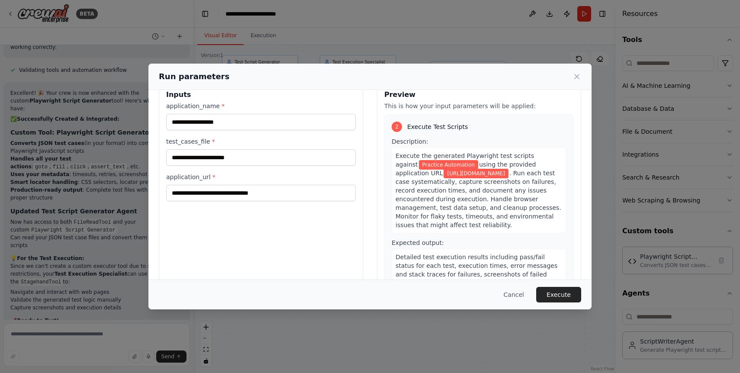
scroll to position [206, 0]
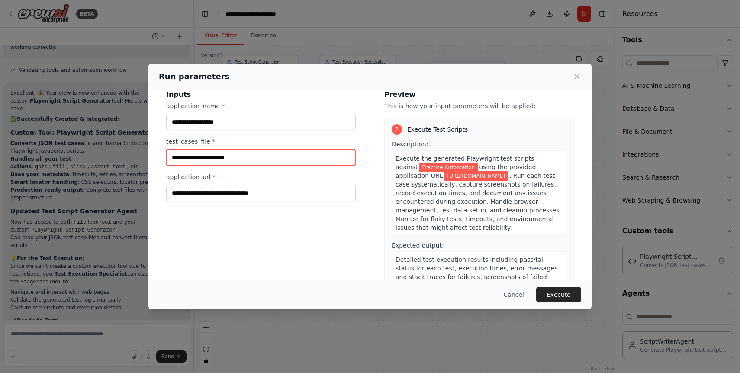
click at [252, 158] on input "test_cases_file *" at bounding box center [261, 157] width 190 height 16
paste input "**********"
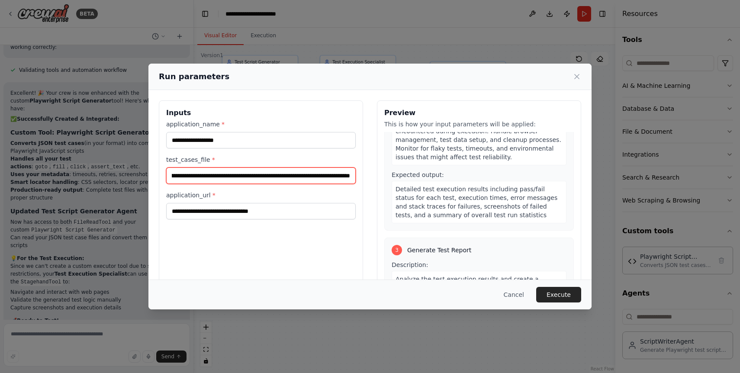
scroll to position [445, 0]
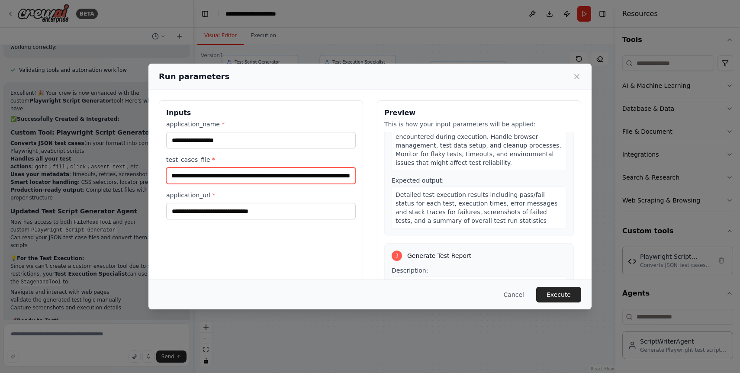
type input "**********"
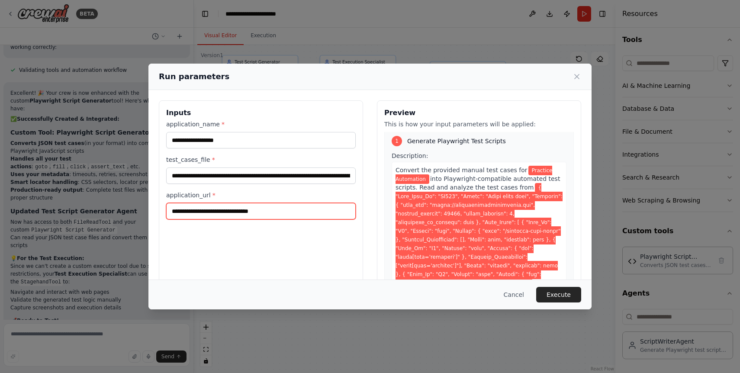
scroll to position [0, 0]
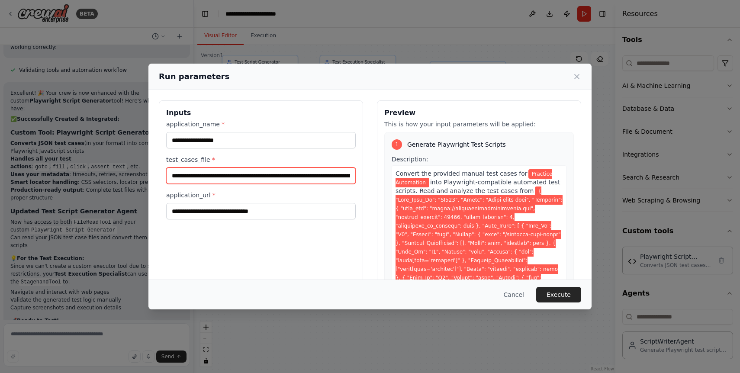
click at [229, 174] on input "test_cases_file *" at bounding box center [261, 176] width 190 height 16
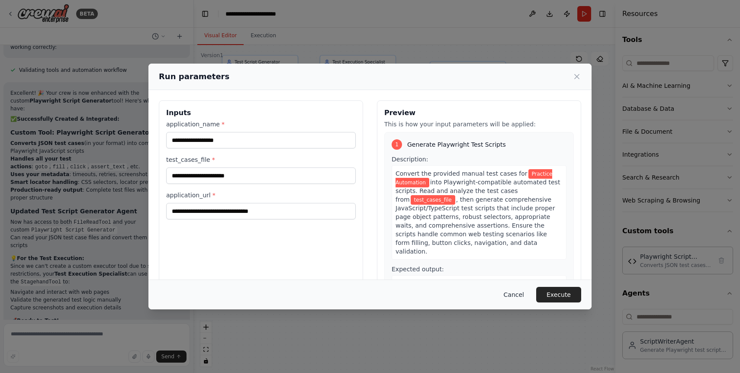
click at [513, 297] on button "Cancel" at bounding box center [514, 295] width 34 height 16
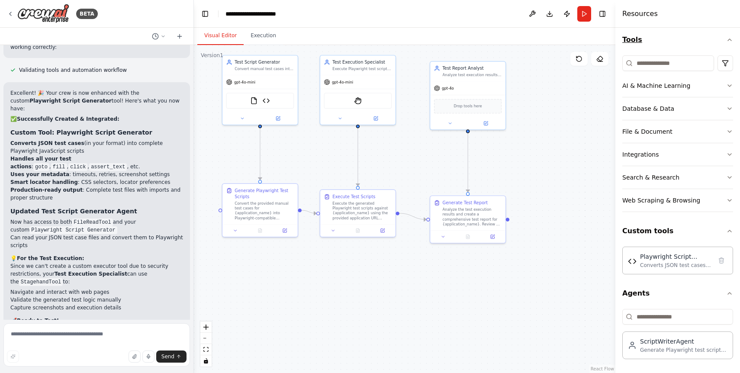
click at [729, 41] on icon "button" at bounding box center [730, 39] width 7 height 7
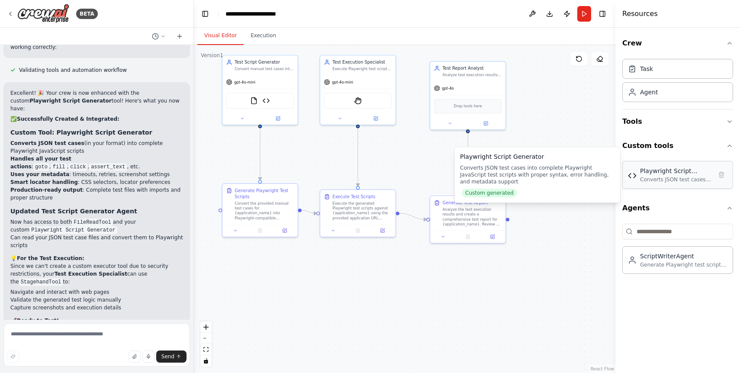
click at [690, 181] on div "Converts JSON test cases into complete Playwright JavaScript test scripts with …" at bounding box center [676, 179] width 72 height 7
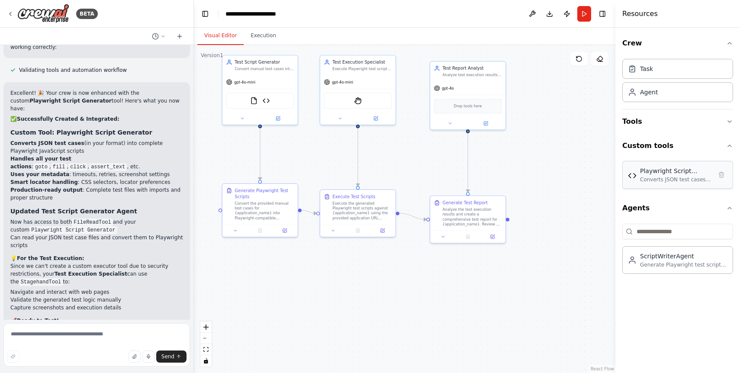
click at [690, 181] on div "Converts JSON test cases into complete Playwright JavaScript test scripts with …" at bounding box center [676, 179] width 72 height 7
click at [637, 179] on img at bounding box center [632, 175] width 9 height 9
click at [681, 208] on button "Agents" at bounding box center [678, 208] width 111 height 24
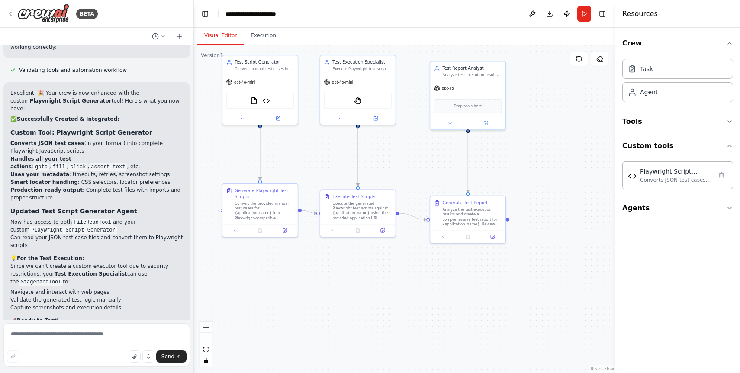
click at [681, 208] on button "Agents" at bounding box center [678, 208] width 111 height 24
click at [116, 339] on textarea at bounding box center [96, 344] width 187 height 43
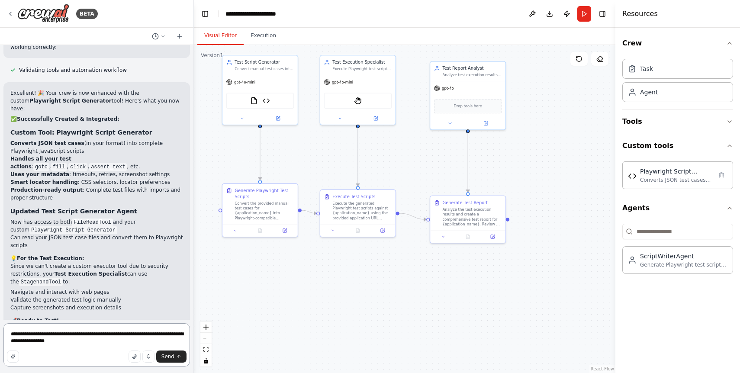
click at [78, 336] on textarea "**********" at bounding box center [96, 344] width 187 height 43
click at [84, 344] on textarea "**********" at bounding box center [96, 344] width 187 height 43
type textarea "**********"
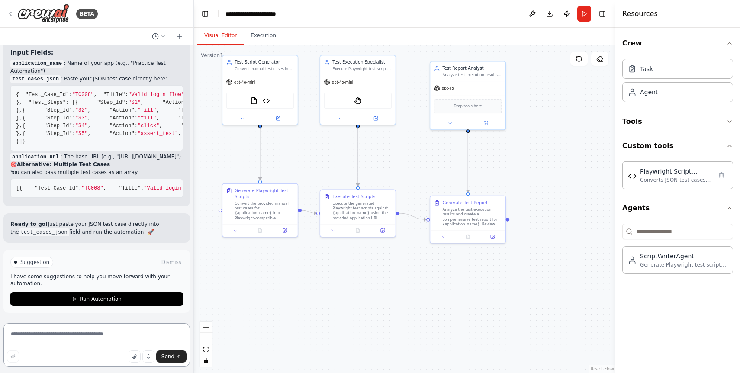
scroll to position [3999, 0]
click at [106, 302] on span "Run Automation" at bounding box center [101, 299] width 42 height 7
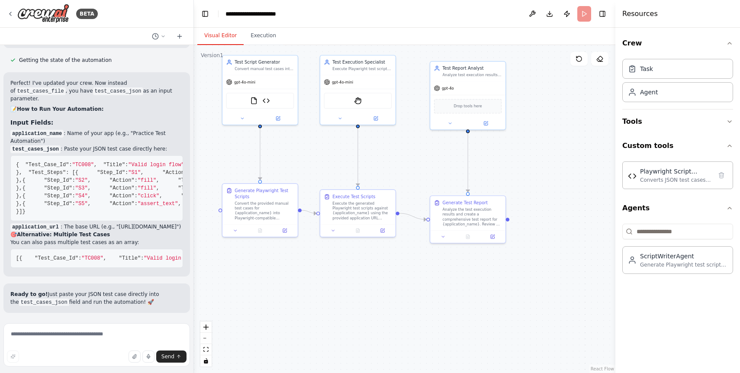
scroll to position [3928, 0]
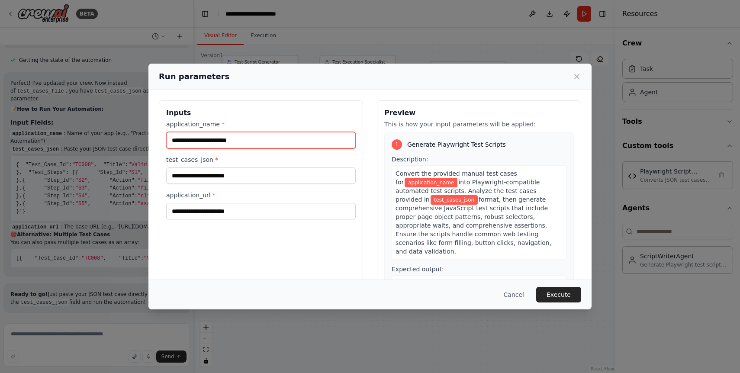
click at [238, 139] on input "application_name *" at bounding box center [261, 140] width 190 height 16
type input "**********"
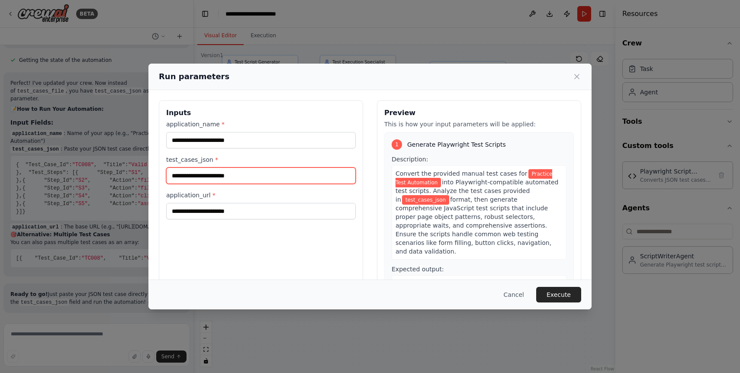
paste input "**********"
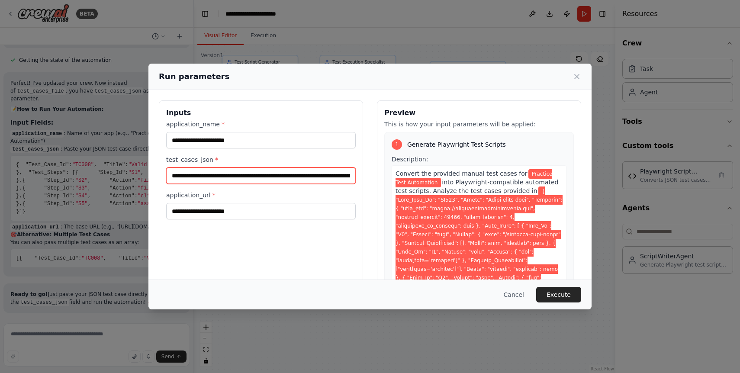
scroll to position [0, 3105]
type input "**********"
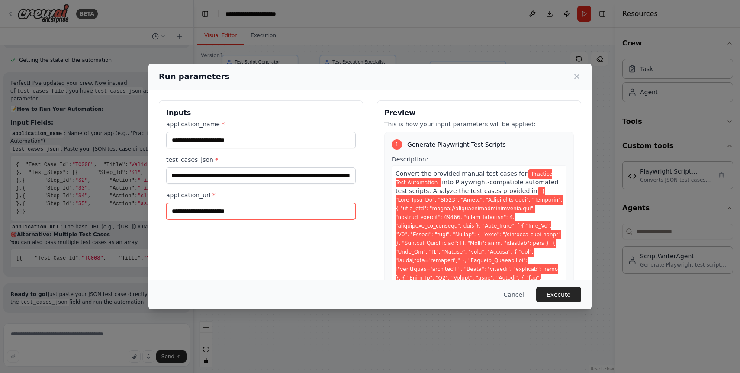
click at [229, 213] on input "application_url *" at bounding box center [261, 211] width 190 height 16
paste input "**********"
type input "**********"
click at [559, 295] on button "Execute" at bounding box center [559, 295] width 45 height 16
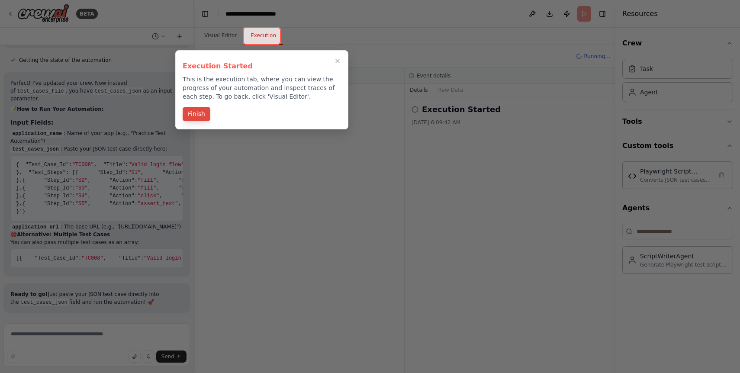
click at [204, 119] on button "Finish" at bounding box center [197, 114] width 28 height 14
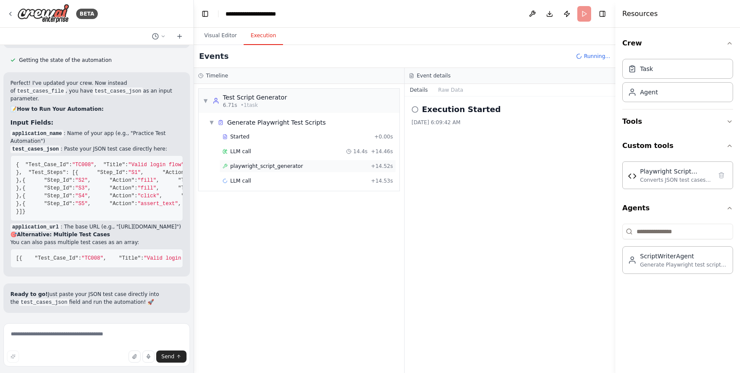
click at [285, 163] on span "playwright_script_generator" at bounding box center [266, 166] width 73 height 7
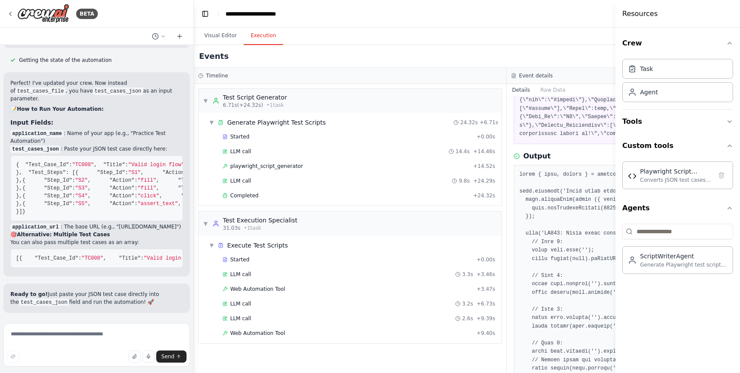
scroll to position [158, 0]
click at [293, 329] on div "Web Automation Tool + 9.40s" at bounding box center [359, 333] width 279 height 13
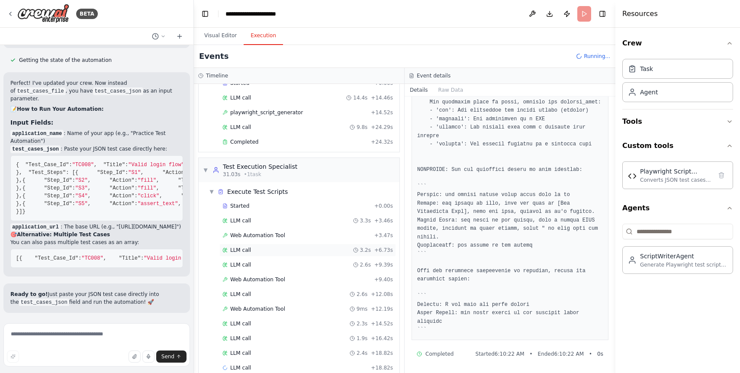
scroll to position [68, 0]
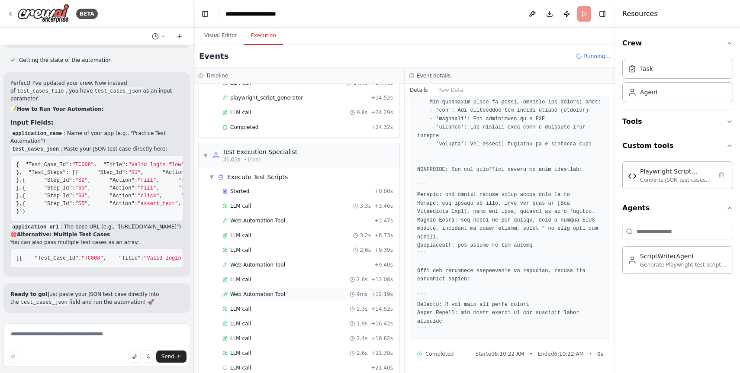
click at [274, 294] on span "Web Automation Tool" at bounding box center [257, 294] width 55 height 7
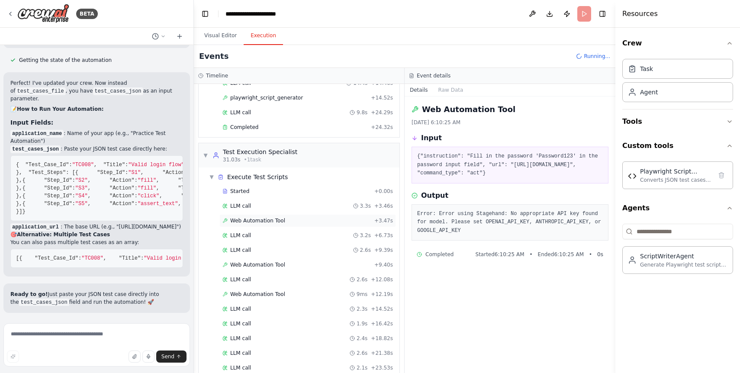
scroll to position [0, 0]
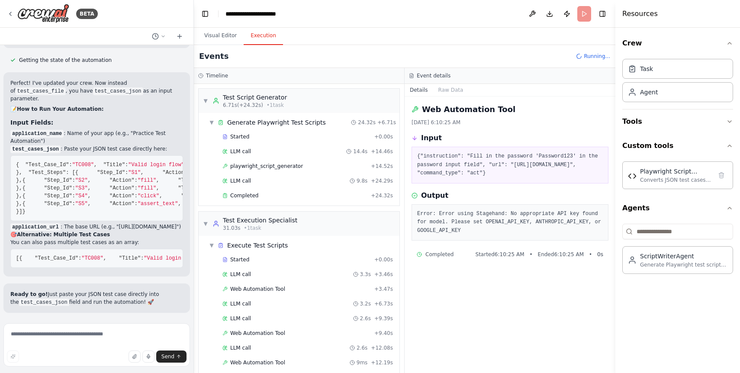
click at [581, 15] on header "**********" at bounding box center [405, 14] width 422 height 28
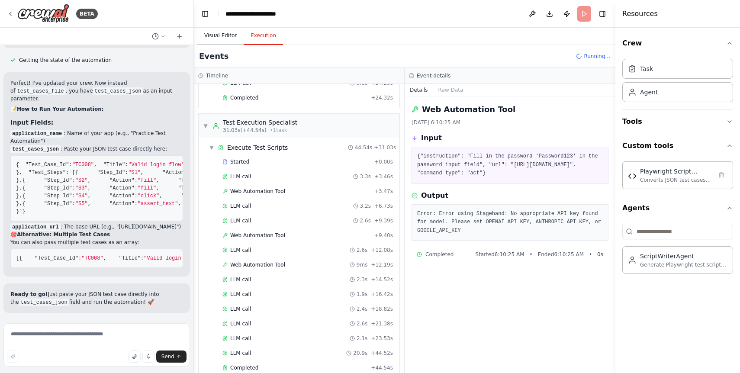
click at [226, 38] on button "Visual Editor" at bounding box center [220, 36] width 46 height 18
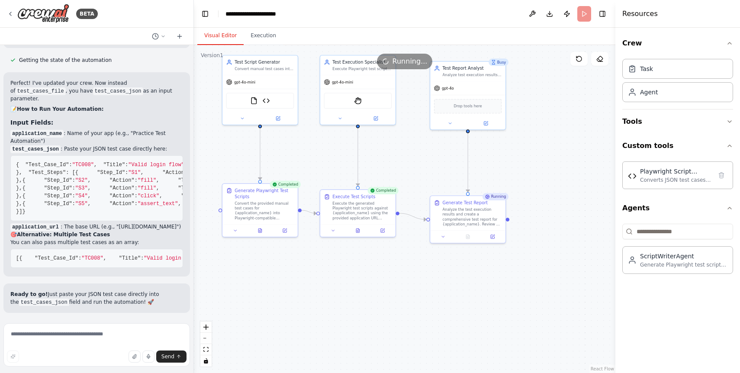
scroll to position [3999, 0]
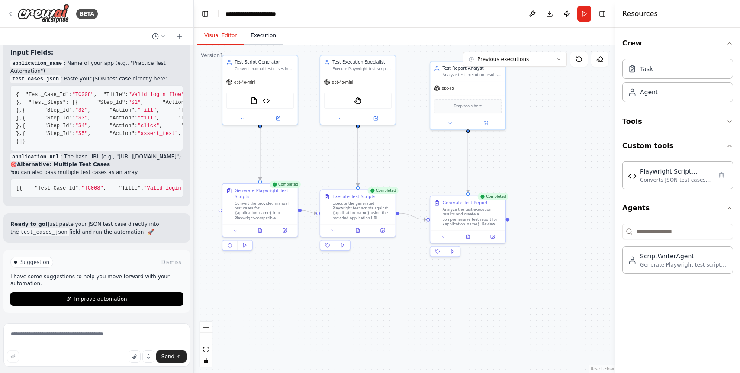
click at [260, 37] on button "Execution" at bounding box center [263, 36] width 39 height 18
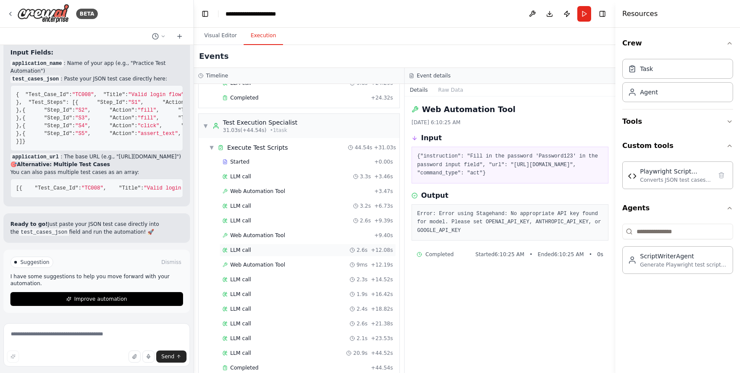
scroll to position [206, 0]
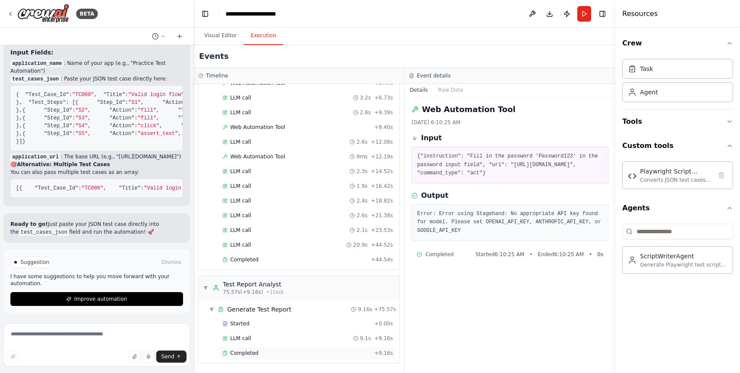
click at [279, 352] on div "Completed" at bounding box center [297, 353] width 149 height 7
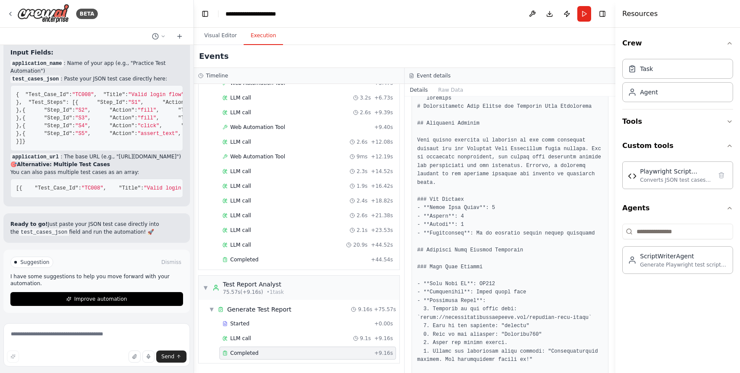
scroll to position [167, 0]
click at [260, 248] on div "LLM call 20.9s + 44.52s" at bounding box center [308, 245] width 171 height 7
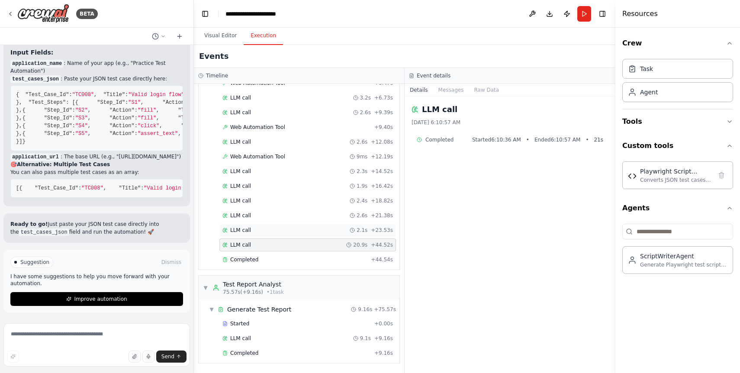
click at [270, 232] on div "LLM call 2.1s + 23.53s" at bounding box center [308, 230] width 171 height 7
click at [273, 214] on div "LLM call 2.6s + 21.38s" at bounding box center [308, 215] width 171 height 7
click at [262, 263] on div "Completed + 44.54s" at bounding box center [308, 259] width 177 height 13
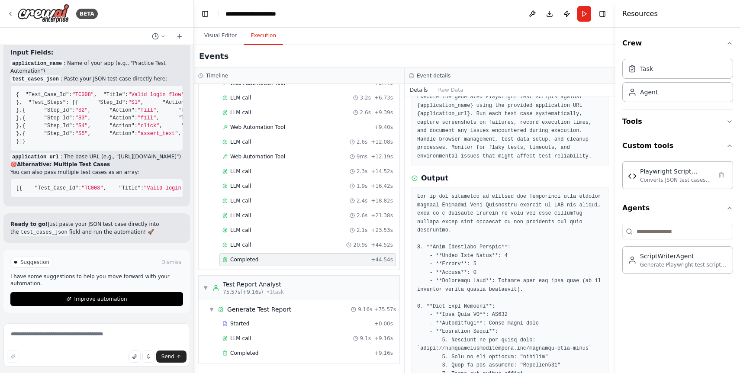
scroll to position [59, 0]
click at [531, 11] on button at bounding box center [533, 14] width 14 height 16
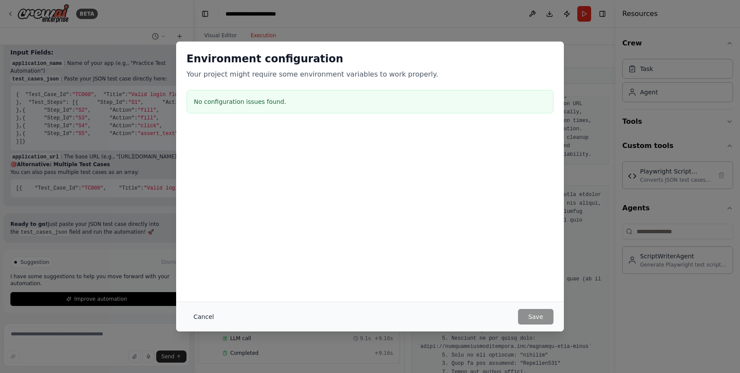
click at [194, 314] on button "Cancel" at bounding box center [204, 317] width 34 height 16
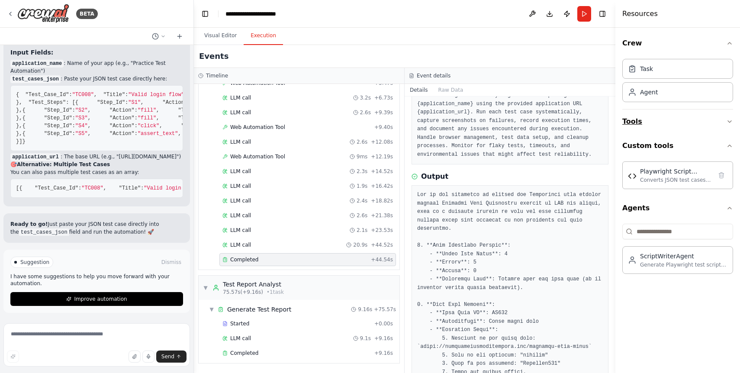
click at [655, 122] on button "Tools" at bounding box center [678, 122] width 111 height 24
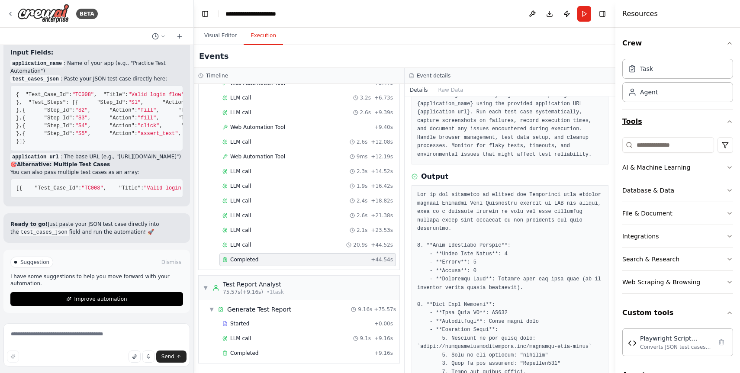
click at [655, 122] on button "Tools" at bounding box center [678, 122] width 111 height 24
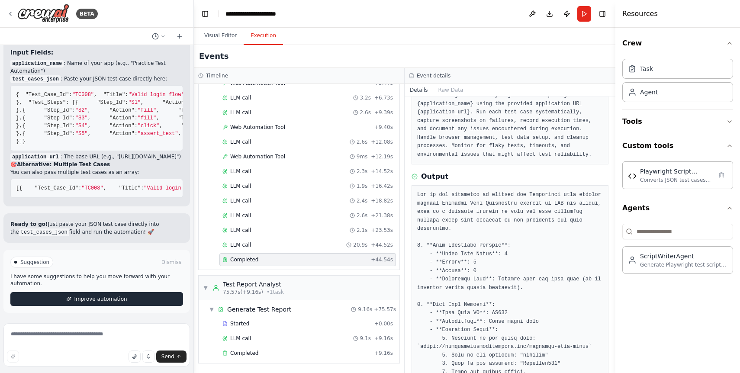
click at [111, 301] on span "Improve automation" at bounding box center [100, 299] width 53 height 7
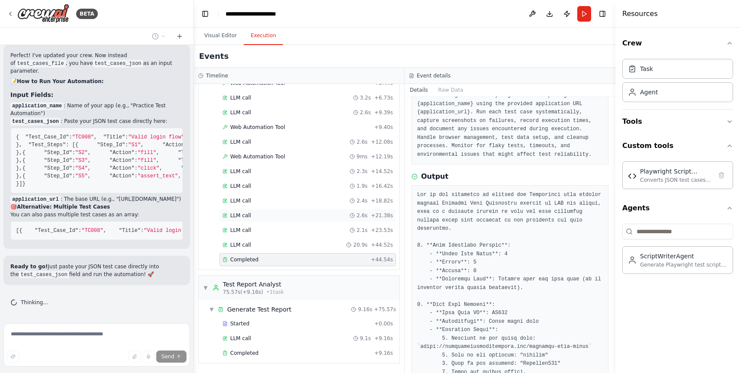
scroll to position [0, 0]
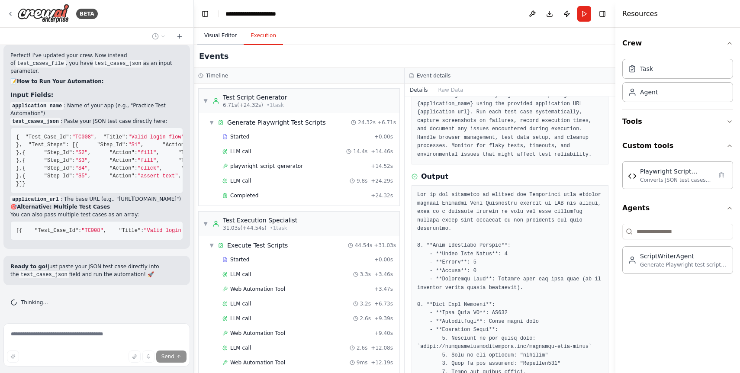
click at [222, 34] on button "Visual Editor" at bounding box center [220, 36] width 46 height 18
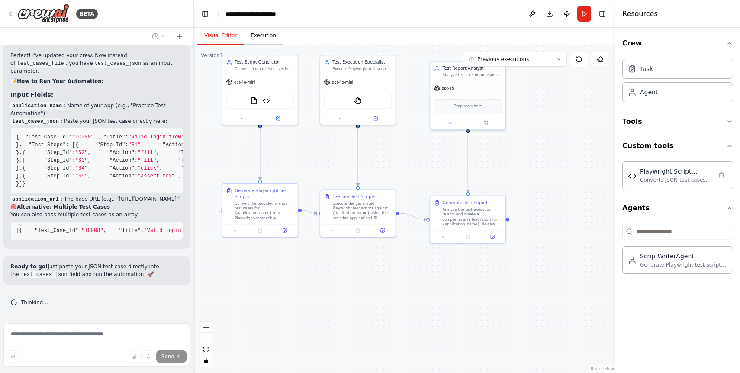
click at [267, 33] on button "Execution" at bounding box center [263, 36] width 39 height 18
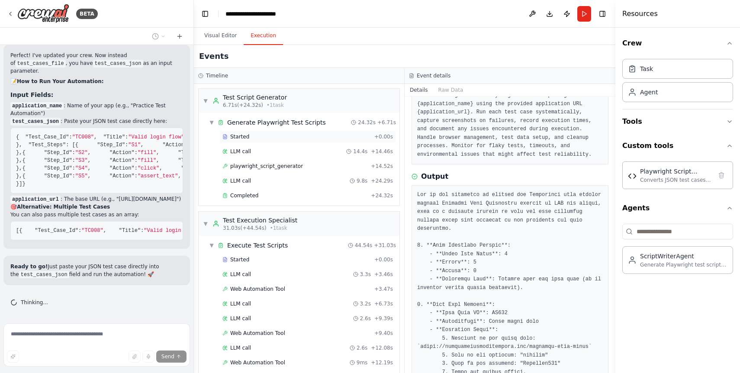
click at [249, 137] on div "Started" at bounding box center [297, 136] width 149 height 7
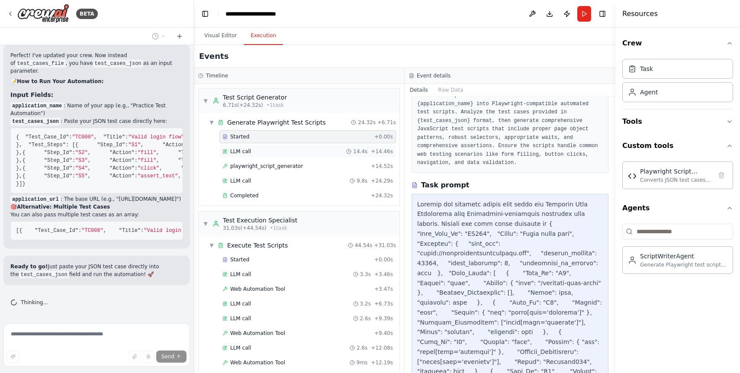
click at [257, 150] on div "LLM call 14.4s + 14.46s" at bounding box center [308, 151] width 171 height 7
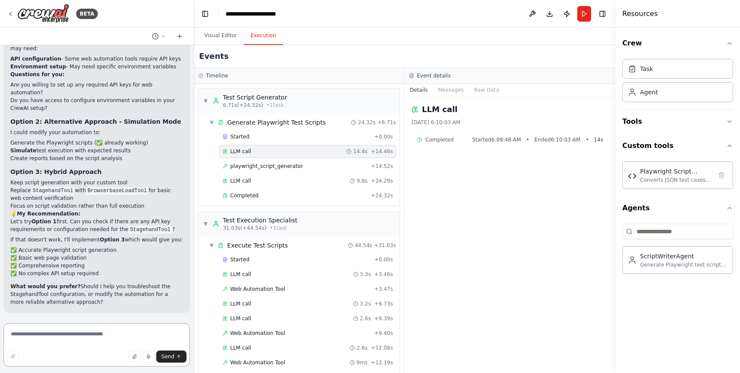
scroll to position [4491, 0]
click at [102, 336] on textarea at bounding box center [96, 344] width 187 height 43
type textarea "***"
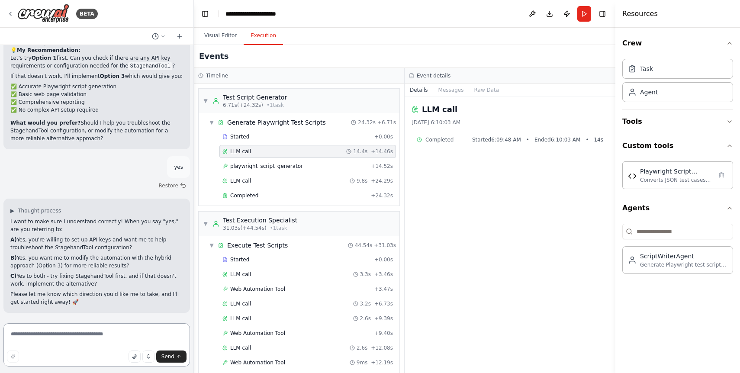
scroll to position [4642, 0]
drag, startPoint x: 82, startPoint y: 144, endPoint x: 74, endPoint y: 137, distance: 10.4
click at [74, 137] on p "What would you prefer? Should I help you troubleshoot the StagehandTool configu…" at bounding box center [96, 130] width 173 height 23
copy p "Should I help you troubleshoot the StagehandTool configuration,"
click at [77, 337] on textarea at bounding box center [96, 344] width 187 height 43
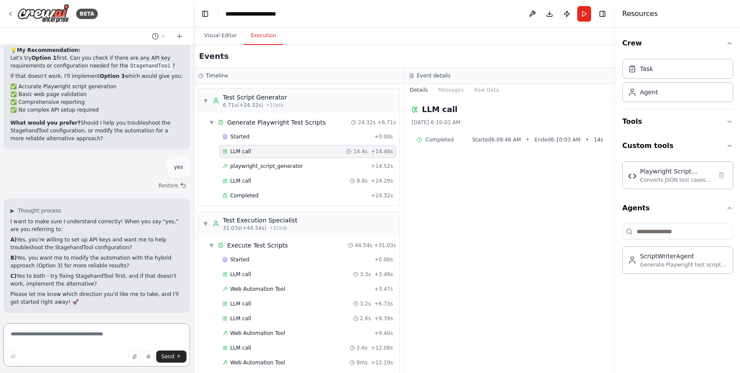
type textarea "*"
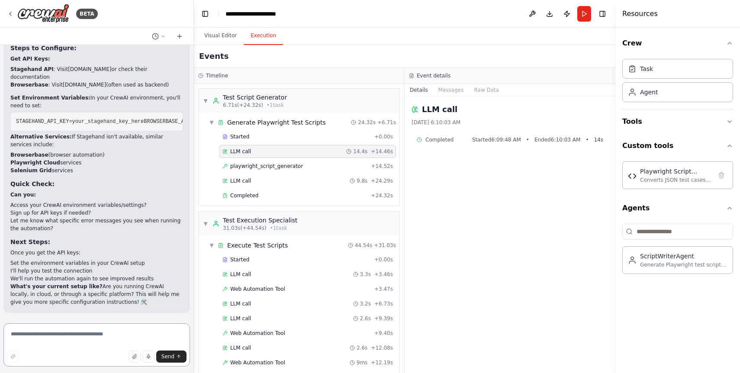
scroll to position [4988, 0]
click at [46, 23] on code "BROWSERBASE_API_KEY" at bounding box center [41, 20] width 63 height 8
click at [45, 214] on div "🔧 StagehandTool Configuration Guide Based on the tool information, the Stagehan…" at bounding box center [96, 124] width 173 height 365
click at [97, 72] on link "stagehand.dev" at bounding box center [89, 69] width 43 height 6
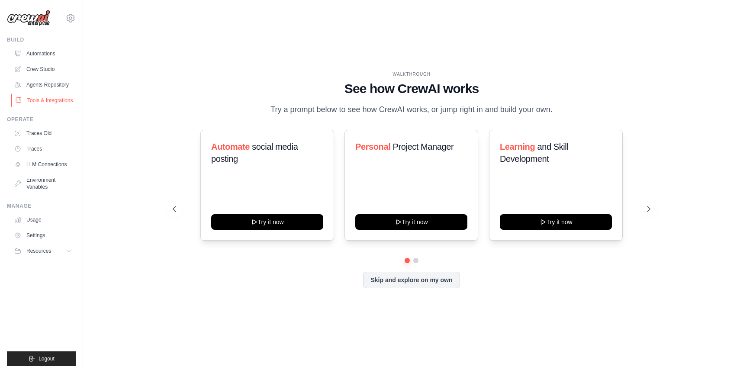
click at [58, 101] on link "Tools & Integrations" at bounding box center [43, 101] width 65 height 14
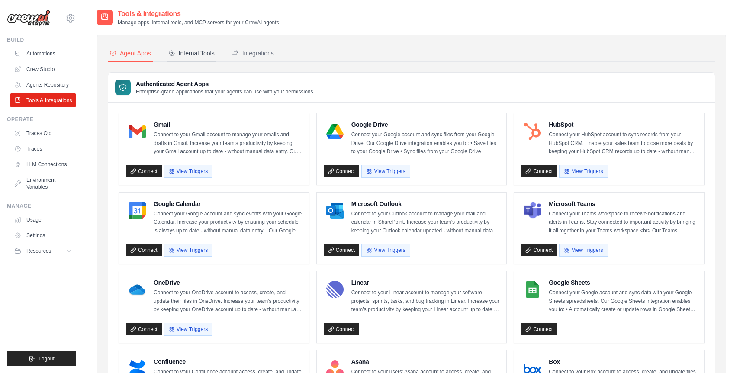
click at [195, 55] on div "Internal Tools" at bounding box center [191, 53] width 46 height 9
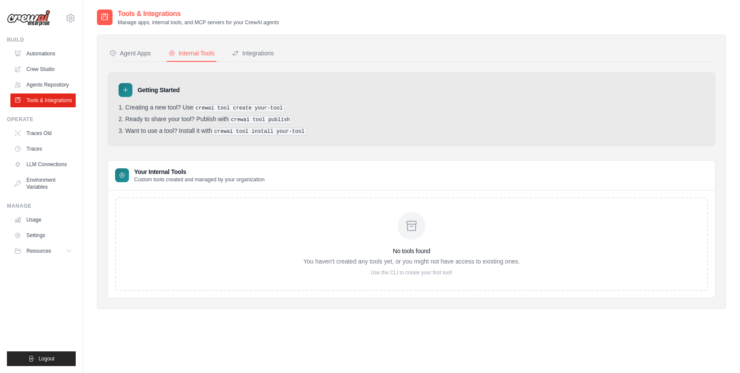
click at [127, 90] on icon at bounding box center [125, 90] width 4 height 4
click at [257, 53] on div "Integrations" at bounding box center [253, 53] width 42 height 9
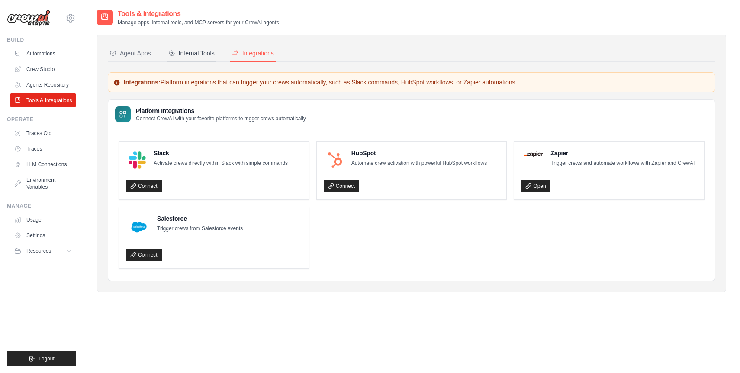
click at [190, 52] on div "Internal Tools" at bounding box center [191, 53] width 46 height 9
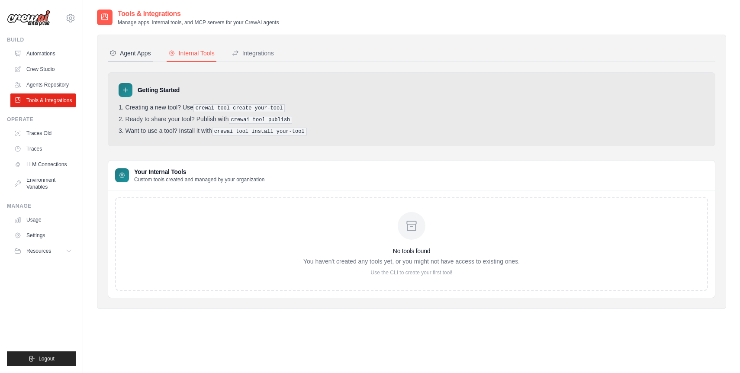
click at [141, 52] on div "Agent Apps" at bounding box center [131, 53] width 42 height 9
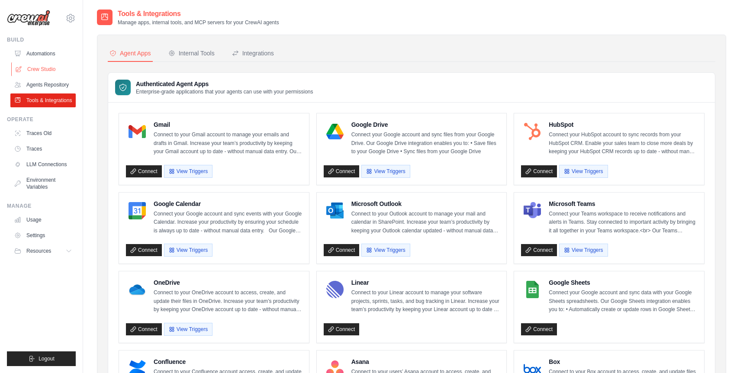
click at [46, 69] on link "Crew Studio" at bounding box center [43, 69] width 65 height 14
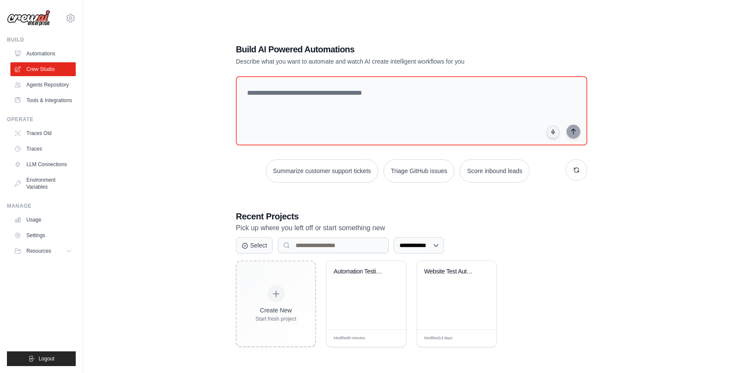
scroll to position [17, 0]
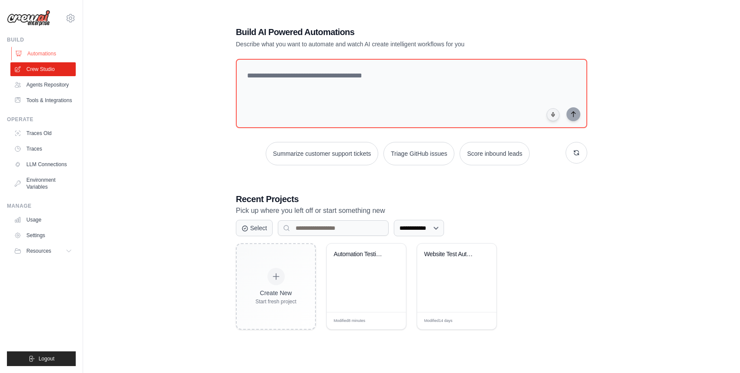
click at [52, 52] on link "Automations" at bounding box center [43, 54] width 65 height 14
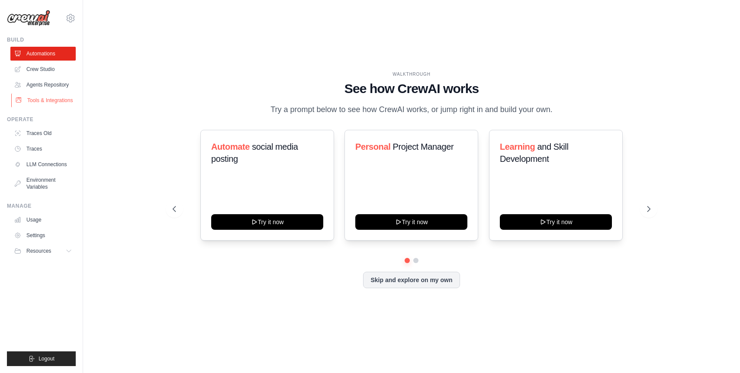
click at [41, 99] on link "Tools & Integrations" at bounding box center [43, 101] width 65 height 14
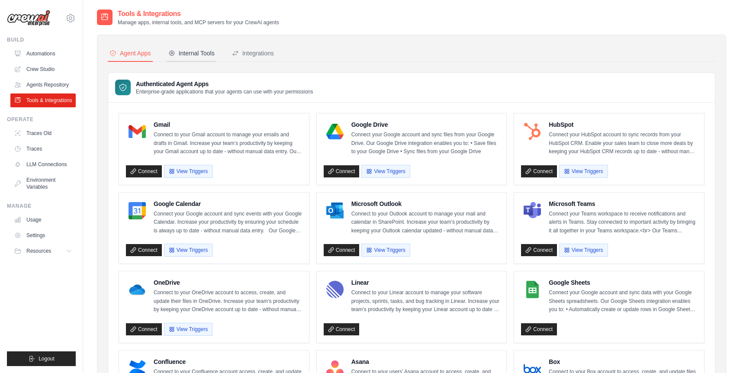
click at [187, 54] on div "Internal Tools" at bounding box center [191, 53] width 46 height 9
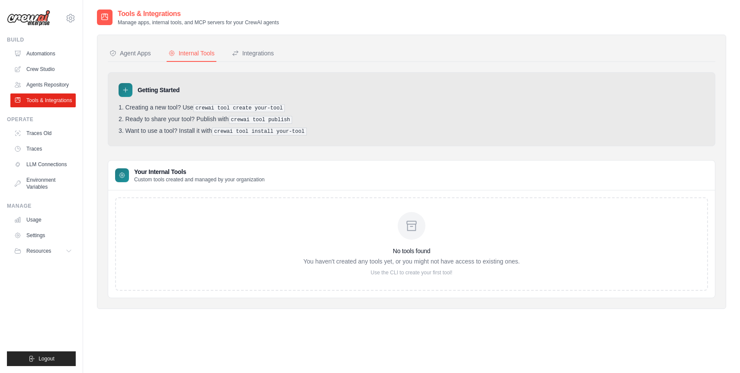
click at [184, 178] on p "Custom tools created and managed by your organization" at bounding box center [199, 179] width 131 height 7
click at [64, 252] on button "Resources" at bounding box center [43, 251] width 65 height 14
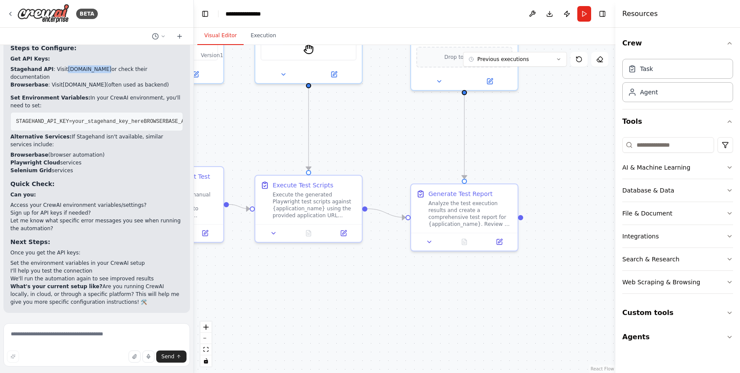
scroll to position [5169, 0]
click at [75, 334] on textarea at bounding box center [96, 344] width 187 height 43
type textarea "**********"
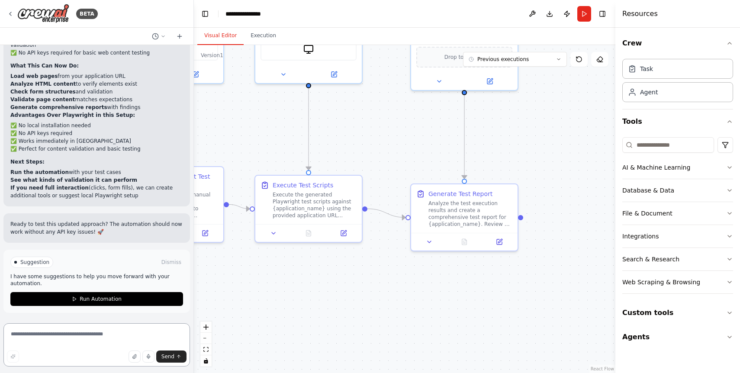
scroll to position [6113, 0]
click at [101, 333] on textarea at bounding box center [96, 344] width 187 height 43
click at [47, 336] on textarea "**********" at bounding box center [96, 344] width 187 height 43
type textarea "**********"
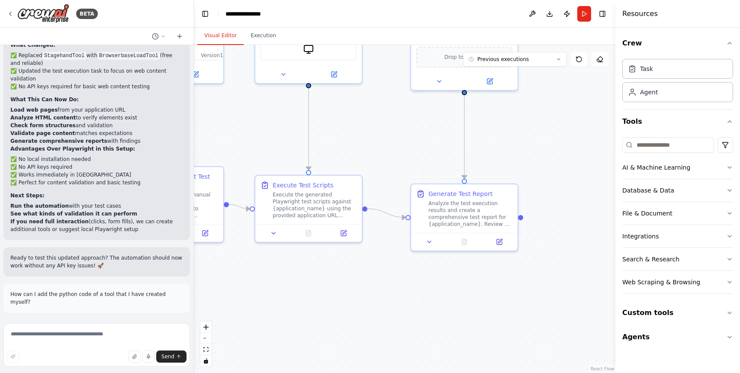
scroll to position [6371, 0]
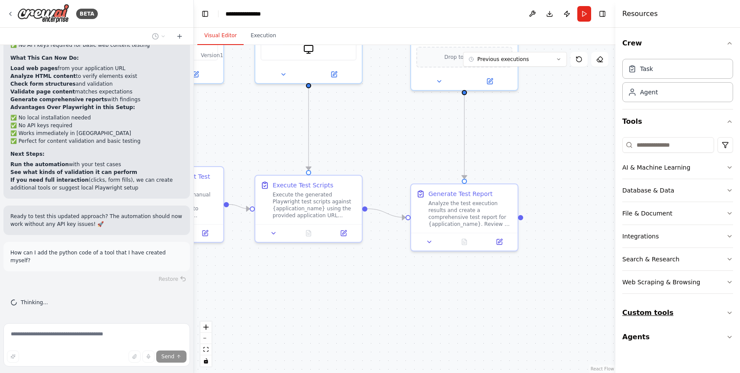
click at [662, 316] on button "Custom tools" at bounding box center [678, 313] width 111 height 24
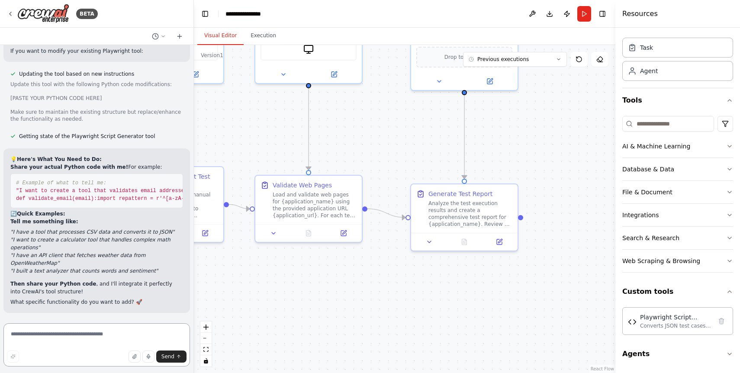
scroll to position [7599, 0]
click at [48, 338] on textarea at bounding box center [96, 344] width 187 height 43
paste textarea "**********"
type textarea "**********"
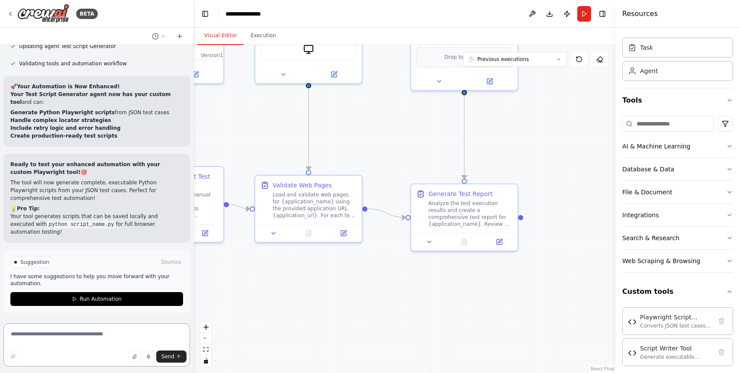
scroll to position [11734, 0]
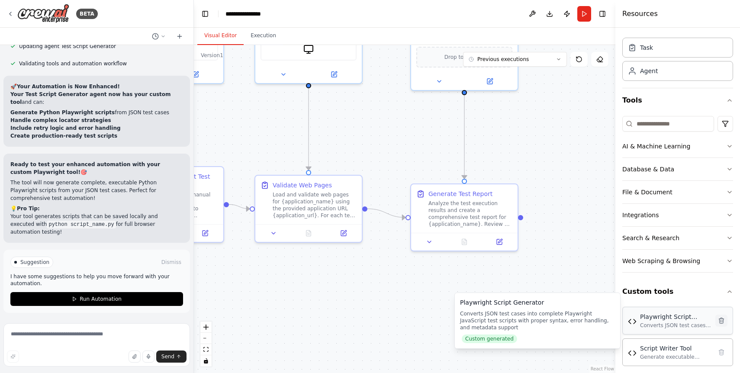
click at [724, 323] on icon at bounding box center [721, 320] width 7 height 7
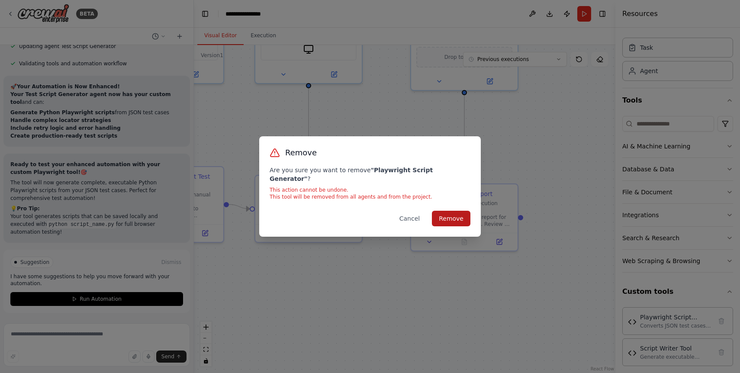
click at [437, 211] on button "Remove" at bounding box center [451, 219] width 39 height 16
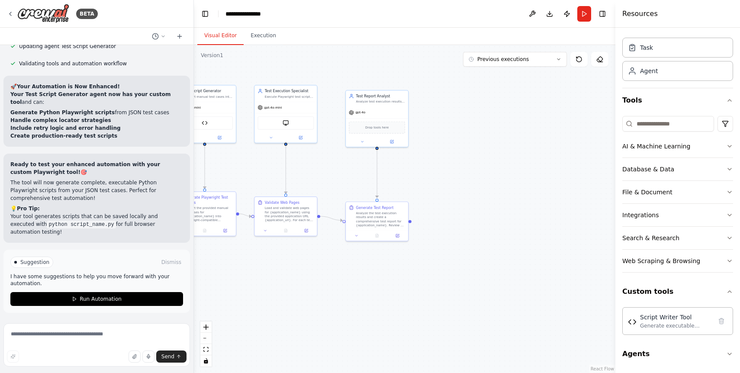
scroll to position [12015, 0]
click at [92, 334] on textarea at bounding box center [96, 344] width 187 height 43
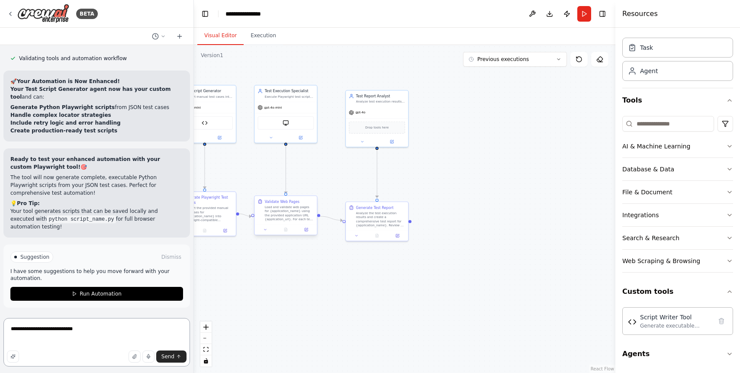
paste textarea "**********"
type textarea "**********"
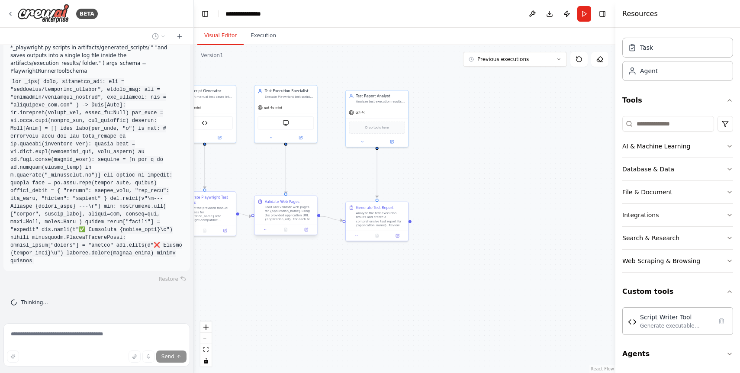
scroll to position [12338, 0]
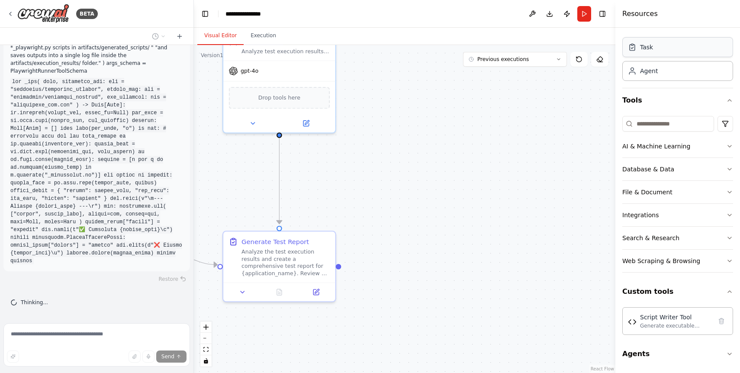
click at [658, 47] on div "Task" at bounding box center [678, 47] width 111 height 20
click at [653, 71] on div "Agent" at bounding box center [649, 70] width 18 height 9
click at [263, 36] on button "Execution" at bounding box center [263, 36] width 39 height 18
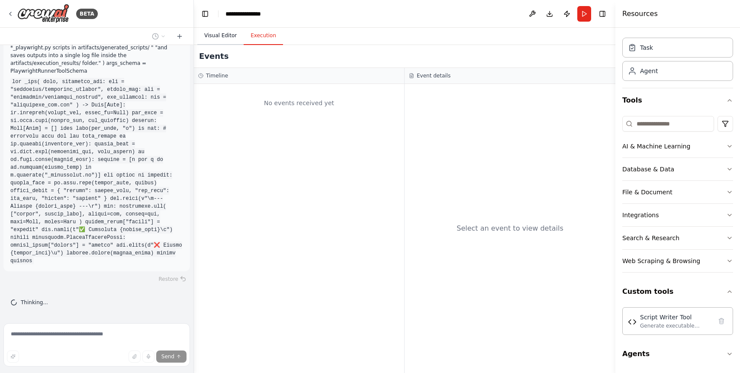
click at [221, 35] on button "Visual Editor" at bounding box center [220, 36] width 46 height 18
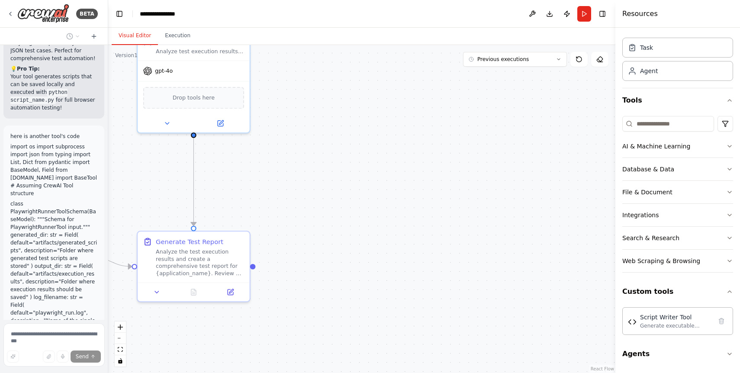
scroll to position [18639, 0]
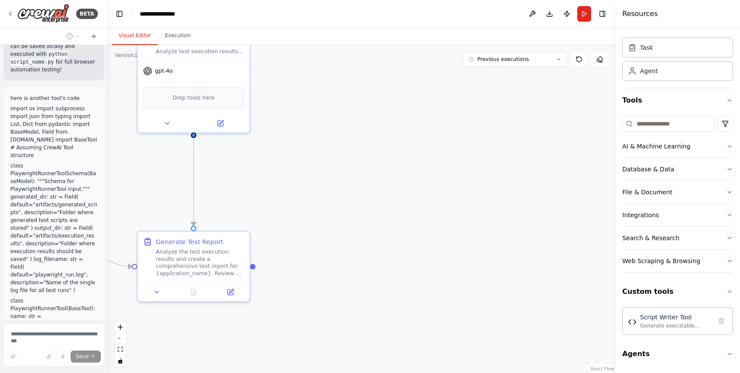
drag, startPoint x: 193, startPoint y: 171, endPoint x: 108, endPoint y: 179, distance: 84.9
click at [108, 179] on div "BETA Automation Testing Crew where 1 agent takes test cases as input and genera…" at bounding box center [370, 186] width 740 height 373
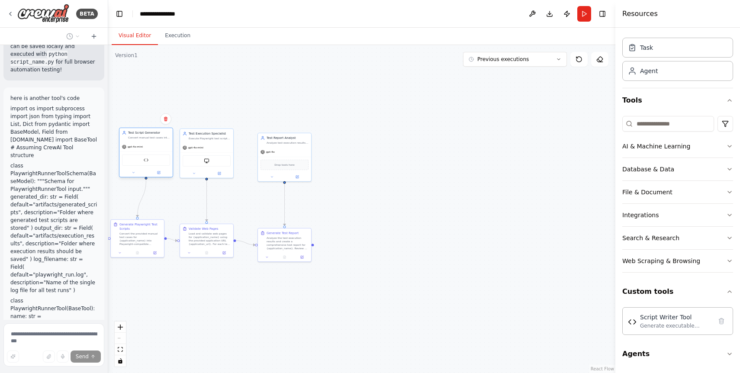
drag, startPoint x: 149, startPoint y: 138, endPoint x: 156, endPoint y: 139, distance: 7.4
click at [156, 139] on div "Convert manual test cases into Playwright-compatible automated test scripts usi…" at bounding box center [149, 137] width 42 height 3
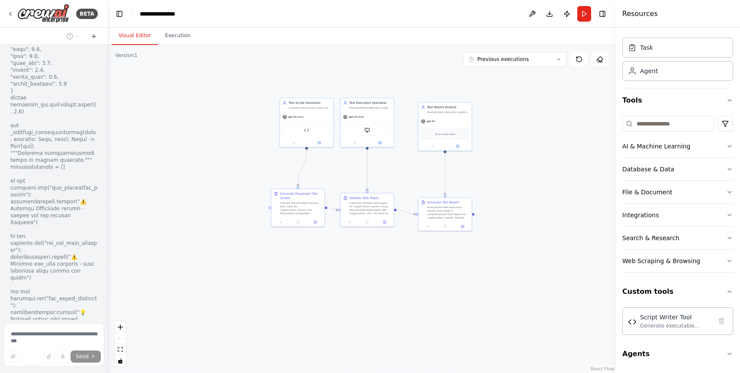
drag, startPoint x: 127, startPoint y: 88, endPoint x: 288, endPoint y: 58, distance: 163.6
click at [288, 58] on div ".deletable-edge-delete-btn { width: 20px; height: 20px; border: 0px solid #ffff…" at bounding box center [362, 209] width 508 height 328
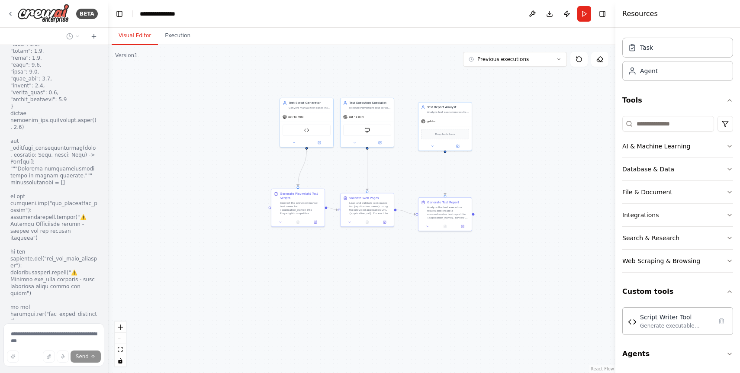
scroll to position [20848, 0]
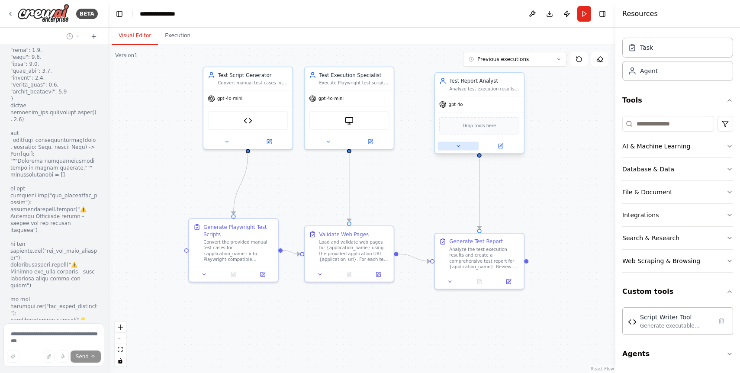
click at [458, 145] on icon at bounding box center [458, 145] width 3 height 1
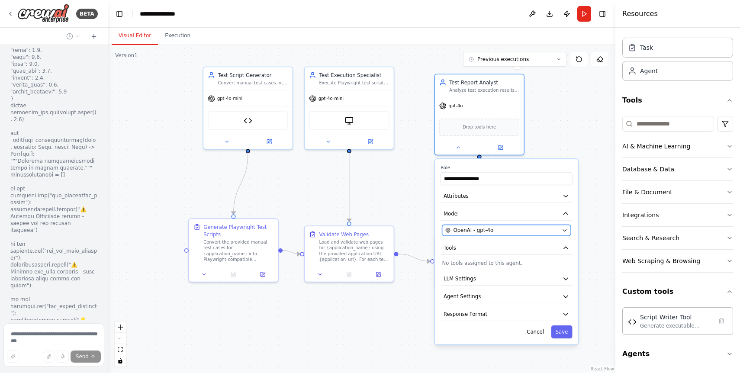
click at [533, 230] on div "OpenAI - gpt-4o" at bounding box center [502, 230] width 113 height 7
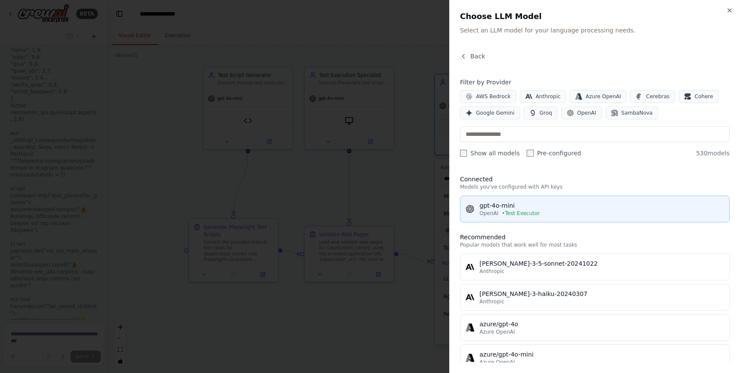
click at [529, 214] on span "• Test Executor" at bounding box center [521, 213] width 38 height 7
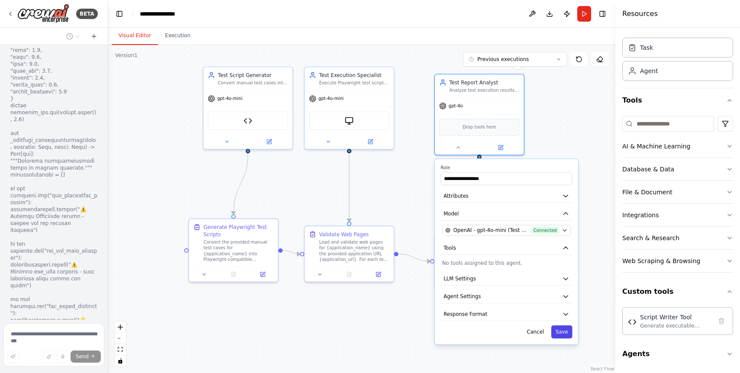
click at [565, 336] on button "Save" at bounding box center [562, 332] width 21 height 13
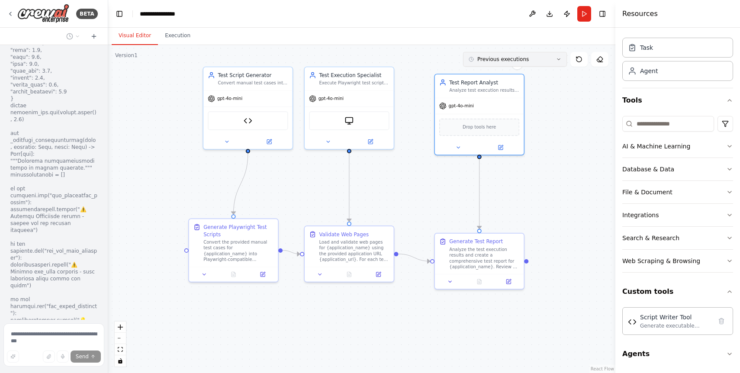
click at [529, 61] on button "Previous executions" at bounding box center [515, 59] width 104 height 15
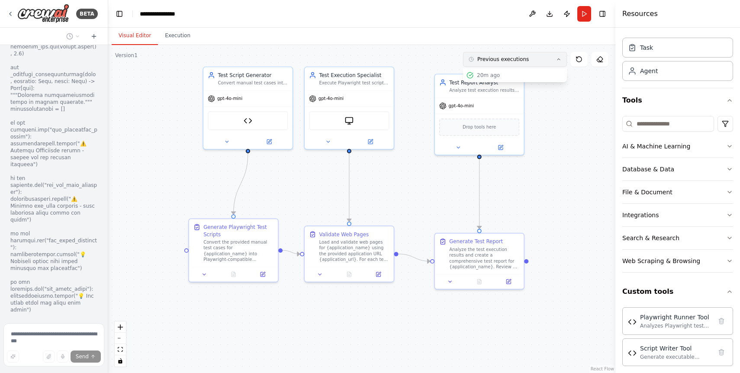
click at [529, 61] on button "Previous executions" at bounding box center [515, 59] width 104 height 15
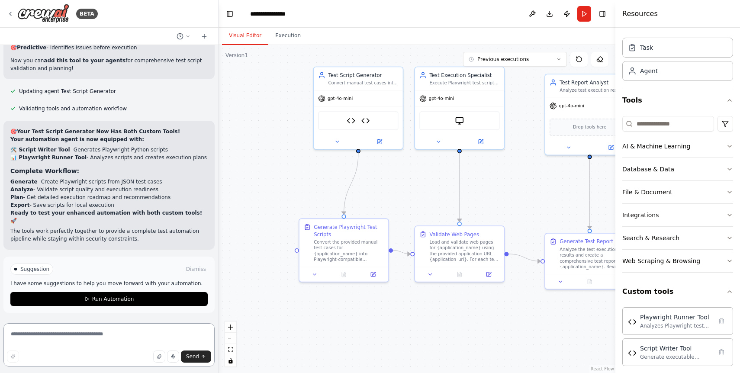
scroll to position [13378, 0]
drag, startPoint x: 107, startPoint y: 154, endPoint x: 219, endPoint y: 181, distance: 114.4
click at [219, 181] on div "BETA Automation Testing Crew where 1 agent takes test cases as input and genera…" at bounding box center [370, 186] width 740 height 373
click at [304, 13] on icon "breadcrumb" at bounding box center [301, 13] width 7 height 7
click at [301, 12] on icon "breadcrumb" at bounding box center [301, 13] width 7 height 7
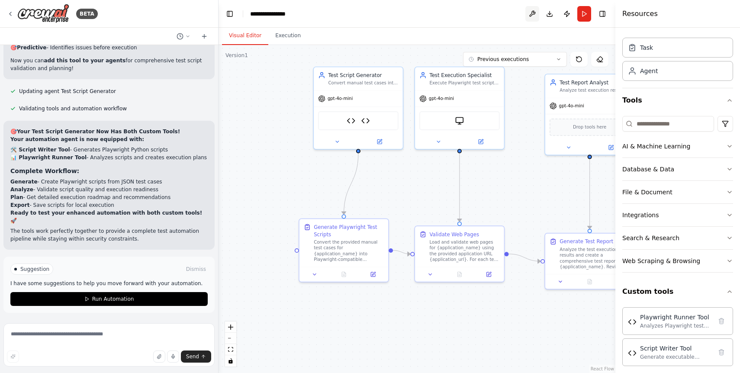
click at [533, 13] on button at bounding box center [533, 14] width 14 height 16
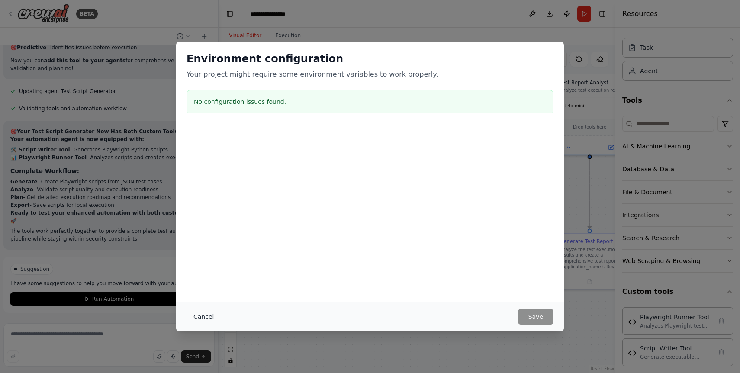
click at [209, 319] on button "Cancel" at bounding box center [204, 317] width 34 height 16
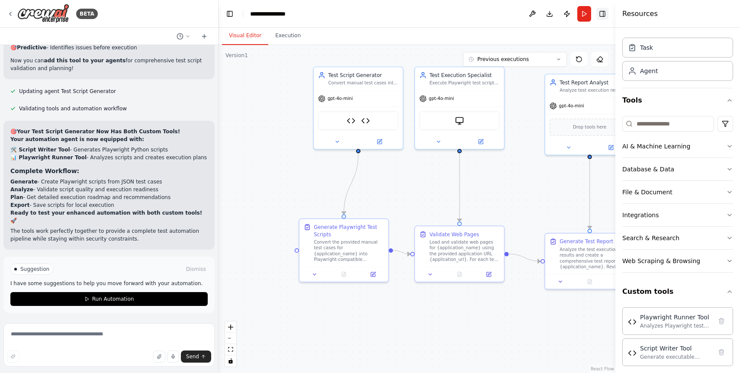
click at [601, 16] on button "Toggle Right Sidebar" at bounding box center [603, 14] width 12 height 12
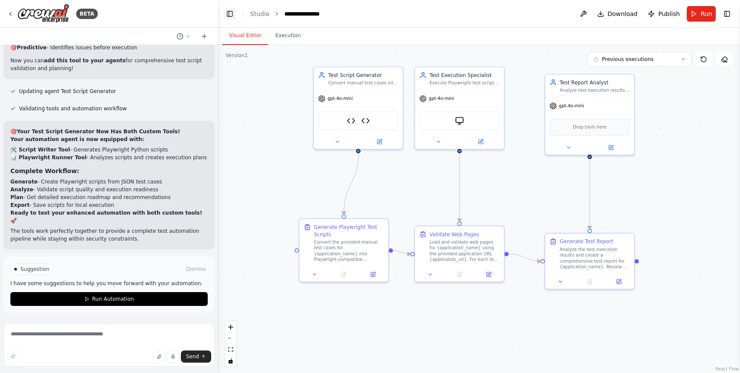
click at [230, 11] on button "Toggle Left Sidebar" at bounding box center [230, 14] width 12 height 12
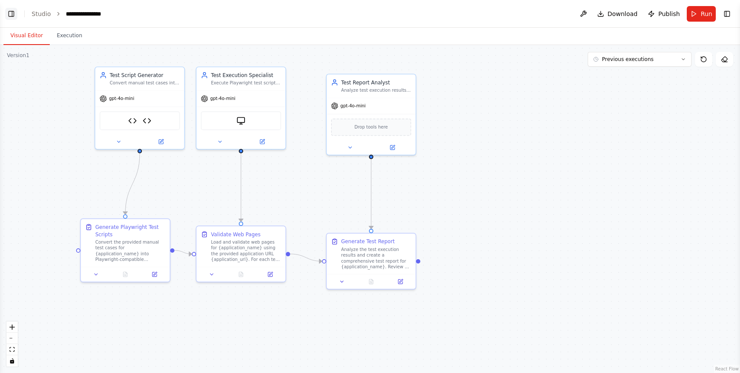
click at [10, 10] on button "Toggle Left Sidebar" at bounding box center [11, 14] width 12 height 12
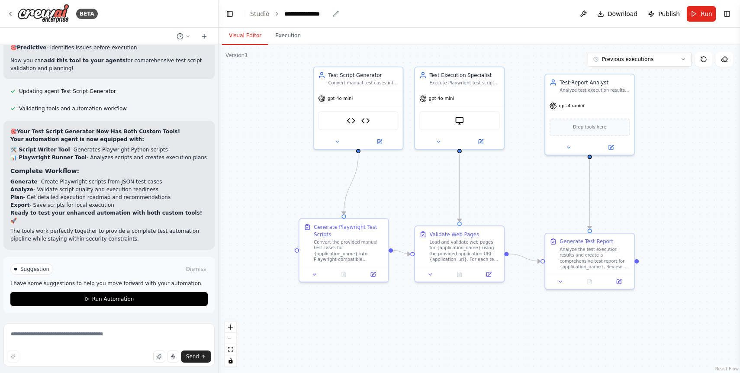
click at [334, 14] on icon "breadcrumb" at bounding box center [336, 13] width 7 height 7
click at [310, 13] on div "**********" at bounding box center [306, 14] width 45 height 9
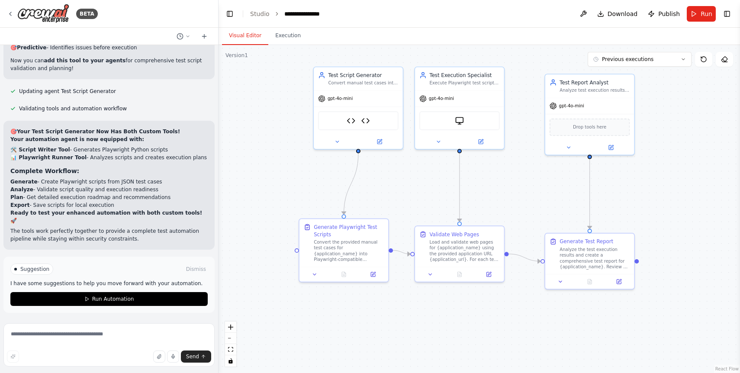
click at [310, 13] on div "**********" at bounding box center [316, 14] width 65 height 9
click at [36, 271] on span "Suggestion" at bounding box center [34, 269] width 29 height 7
click at [194, 268] on button "Dismiss" at bounding box center [195, 269] width 23 height 9
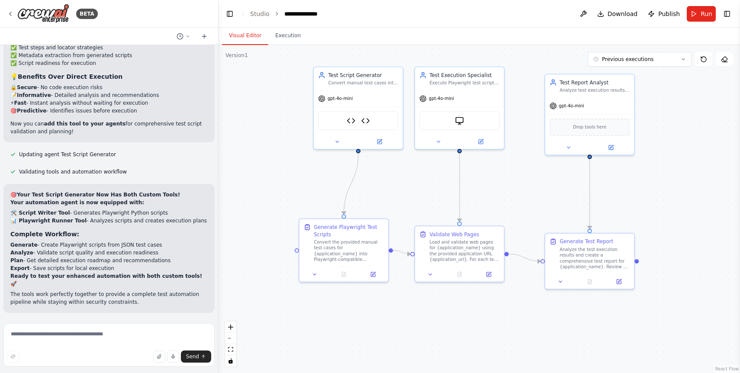
scroll to position [13315, 0]
click at [142, 335] on textarea at bounding box center [108, 344] width 211 height 43
click at [706, 16] on span "Run" at bounding box center [707, 14] width 12 height 9
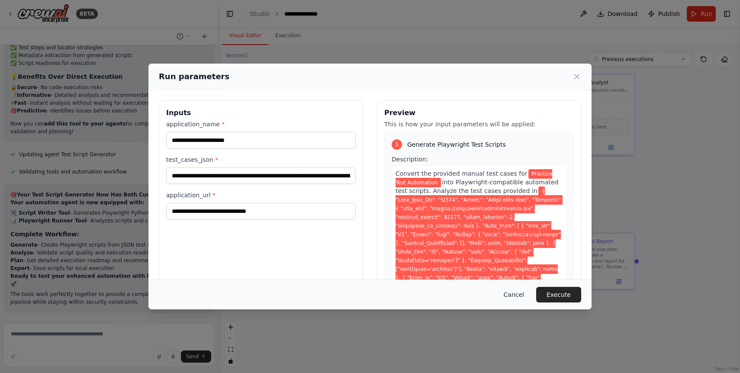
click at [516, 294] on button "Cancel" at bounding box center [514, 295] width 34 height 16
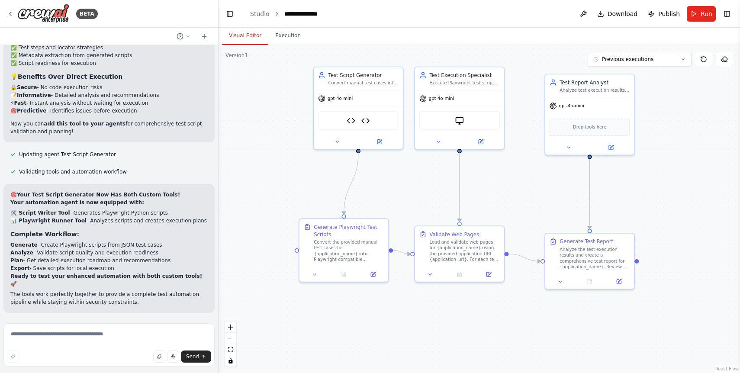
click at [689, 200] on div ".deletable-edge-delete-btn { width: 20px; height: 20px; border: 0px solid #ffff…" at bounding box center [480, 209] width 522 height 328
click at [701, 11] on button "Run" at bounding box center [701, 14] width 29 height 16
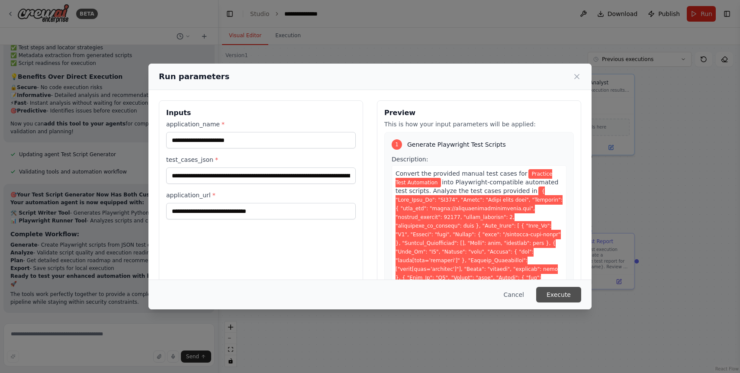
click at [550, 295] on button "Execute" at bounding box center [559, 295] width 45 height 16
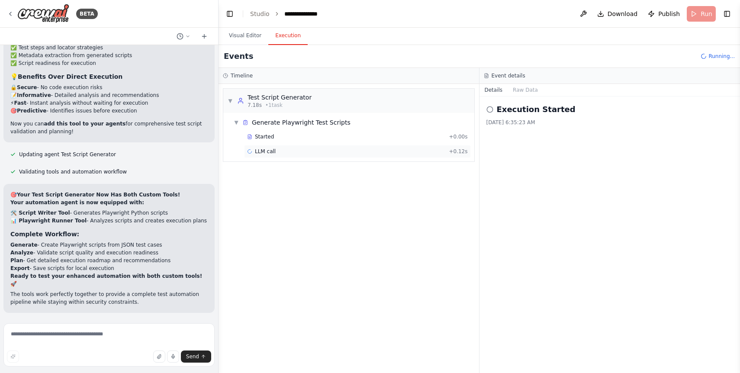
click at [270, 151] on span "LLM call" at bounding box center [265, 151] width 21 height 7
click at [297, 165] on span "script_writer_tool" at bounding box center [277, 166] width 45 height 7
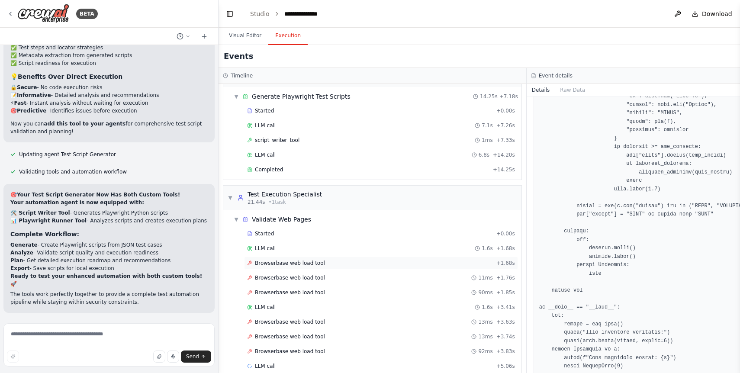
scroll to position [39, 0]
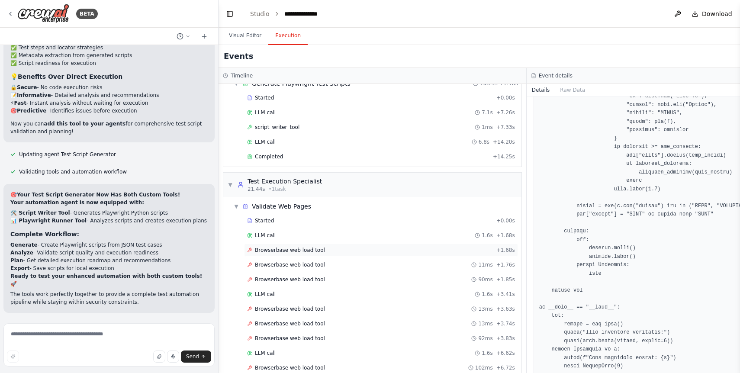
click at [308, 250] on span "Browserbase web load tool" at bounding box center [290, 250] width 70 height 7
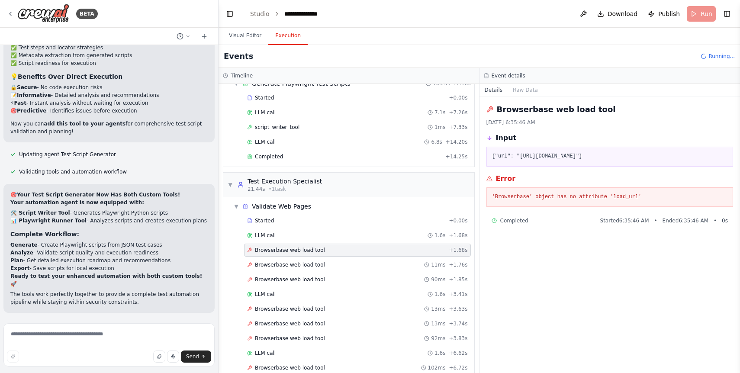
scroll to position [0, 0]
click at [297, 235] on div "LLM call 1.6s + 1.68s" at bounding box center [357, 235] width 221 height 7
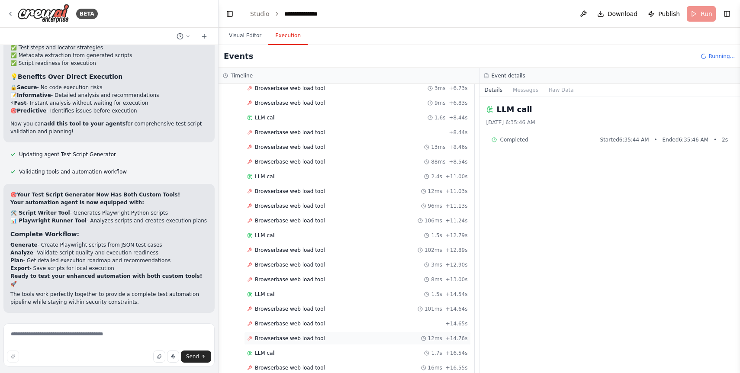
scroll to position [392, 0]
click at [288, 339] on span "Browserbase web load tool" at bounding box center [290, 338] width 70 height 7
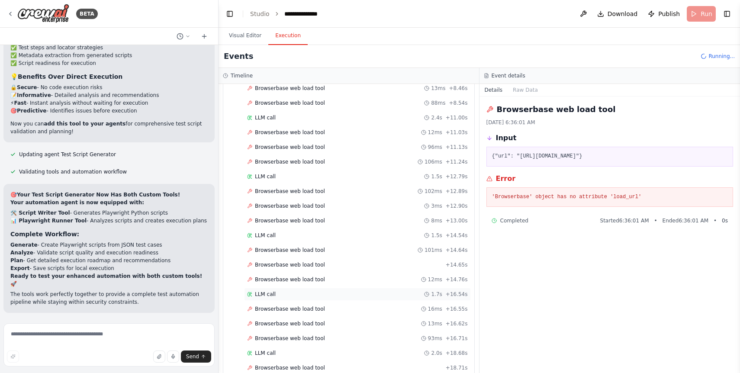
click at [278, 290] on div "LLM call 1.7s + 16.54s" at bounding box center [357, 294] width 227 height 13
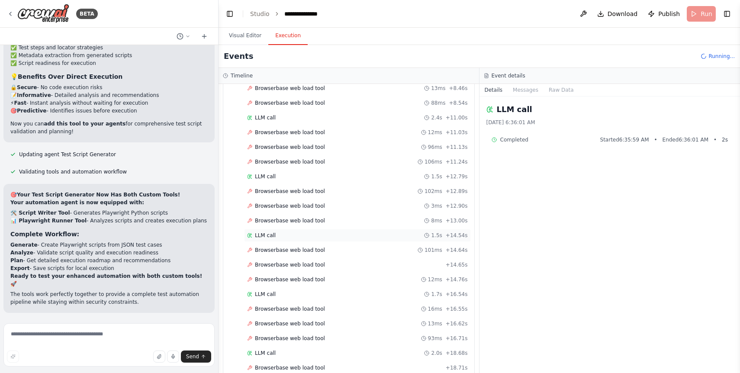
click at [286, 235] on div "LLM call 1.5s + 14.54s" at bounding box center [357, 235] width 221 height 7
click at [270, 174] on span "LLM call" at bounding box center [265, 176] width 21 height 7
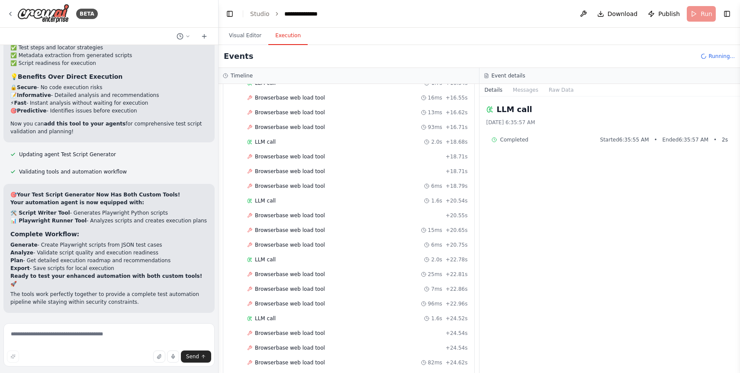
scroll to position [628, 0]
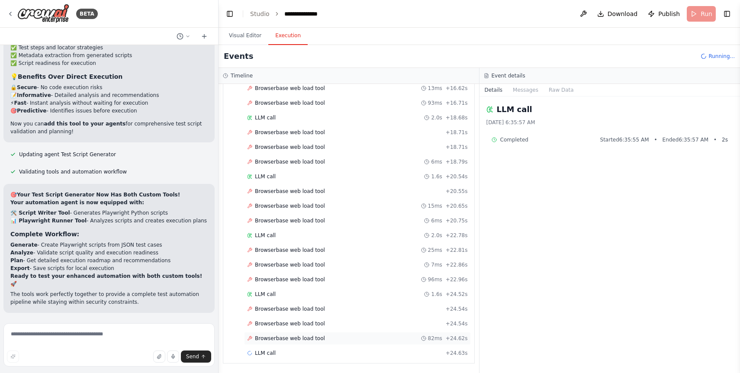
click at [310, 339] on span "Browserbase web load tool" at bounding box center [290, 338] width 70 height 7
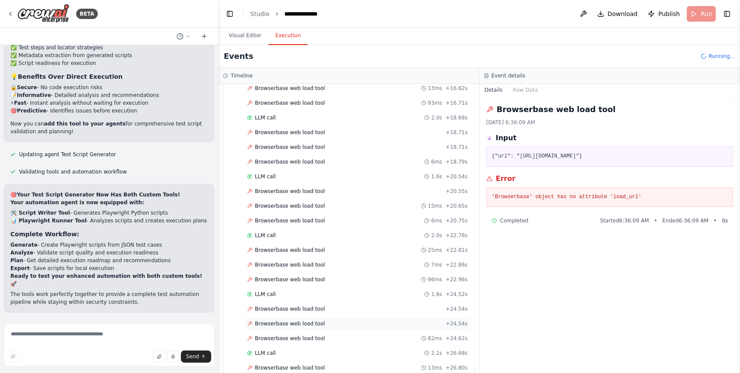
click at [305, 321] on span "Browserbase web load tool" at bounding box center [290, 323] width 70 height 7
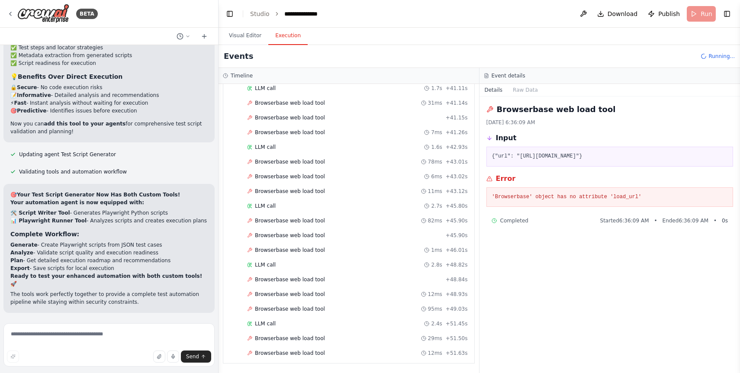
scroll to position [1335, 0]
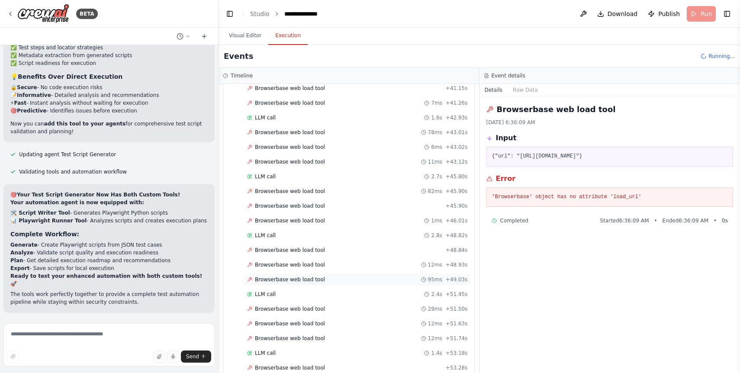
click at [296, 280] on span "Browserbase web load tool" at bounding box center [290, 279] width 70 height 7
click at [297, 268] on div "Browserbase web load tool 12ms + 48.93s" at bounding box center [357, 265] width 227 height 13
click at [293, 255] on div "Browserbase web load tool + 48.84s" at bounding box center [357, 250] width 227 height 13
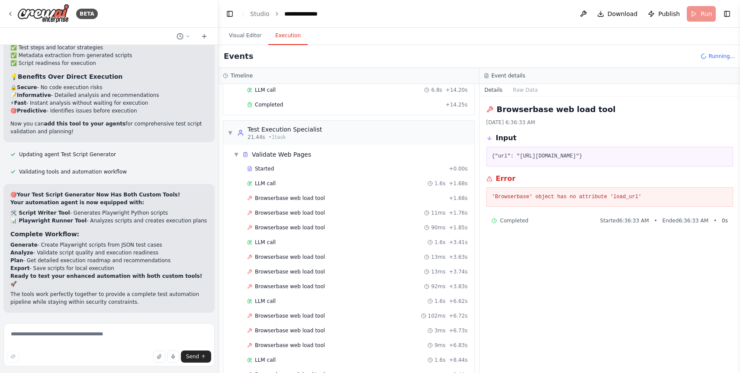
scroll to position [0, 0]
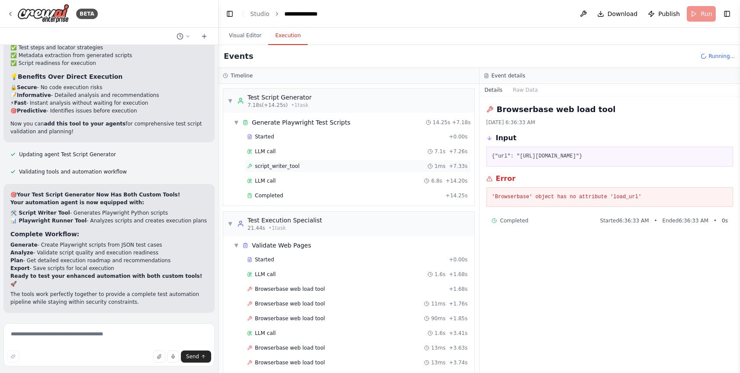
click at [275, 167] on span "script_writer_tool" at bounding box center [277, 166] width 45 height 7
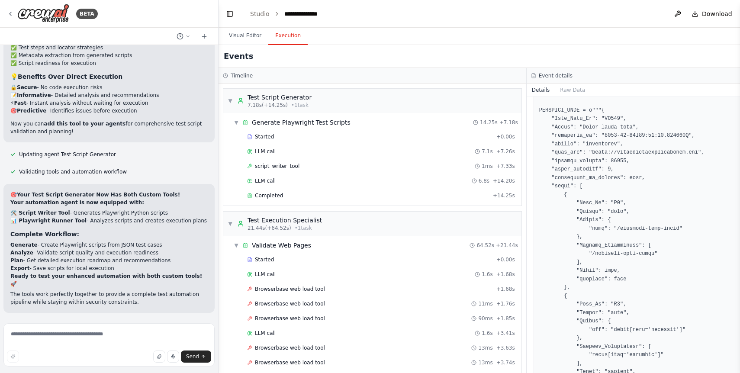
scroll to position [307, 0]
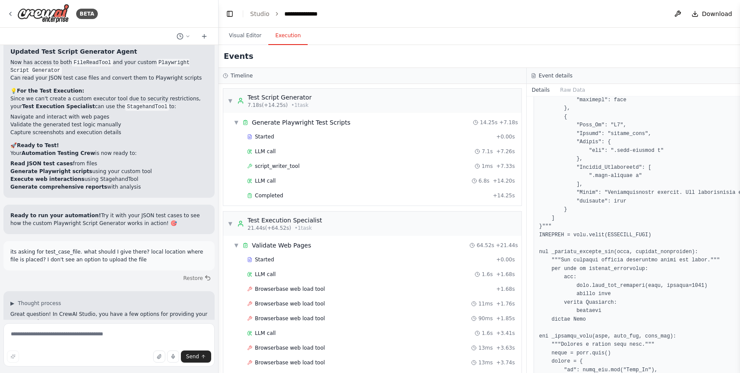
scroll to position [588, 0]
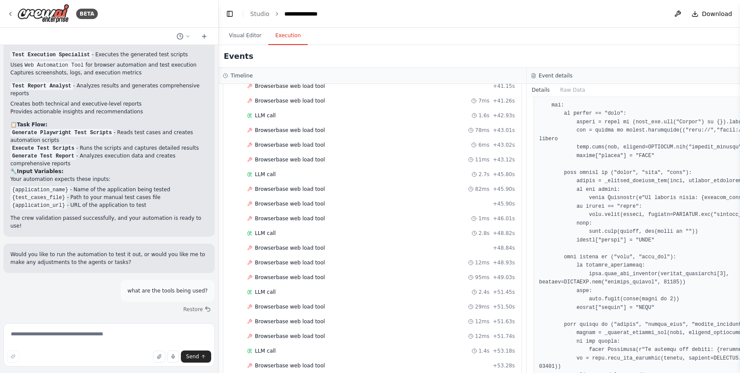
scroll to position [1502, 0]
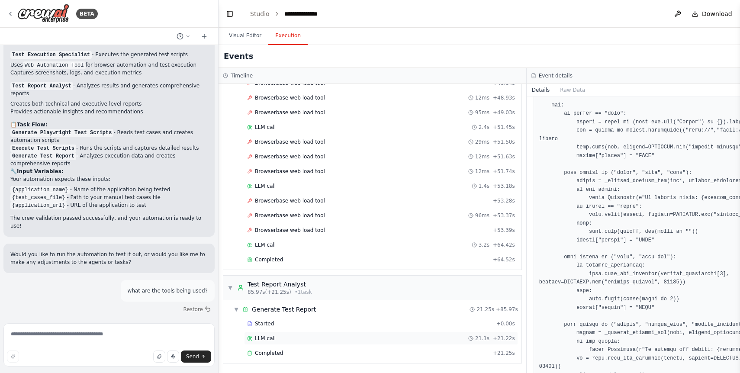
click at [285, 339] on div "LLM call 21.1s + 21.22s" at bounding box center [381, 338] width 268 height 7
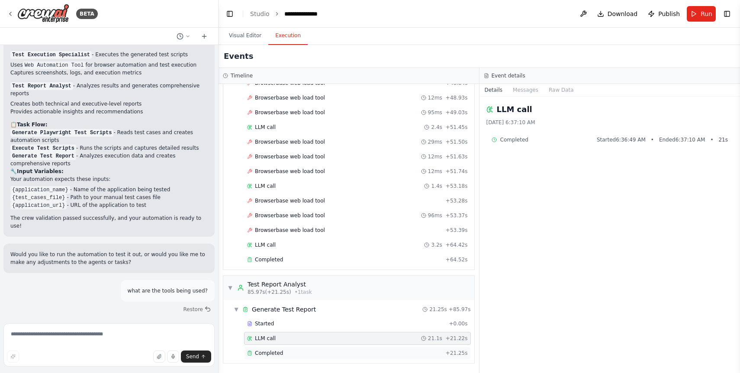
click at [285, 352] on div "Completed" at bounding box center [344, 353] width 195 height 7
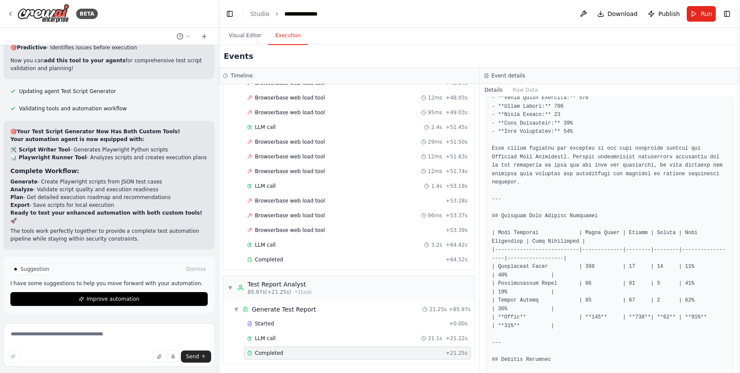
scroll to position [13378, 0]
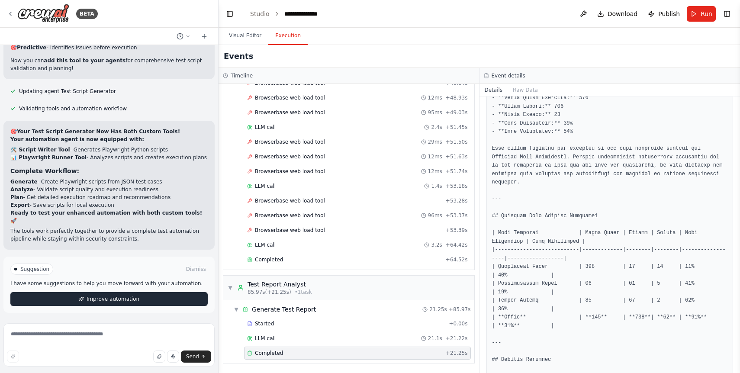
click at [124, 298] on span "Improve automation" at bounding box center [113, 299] width 53 height 7
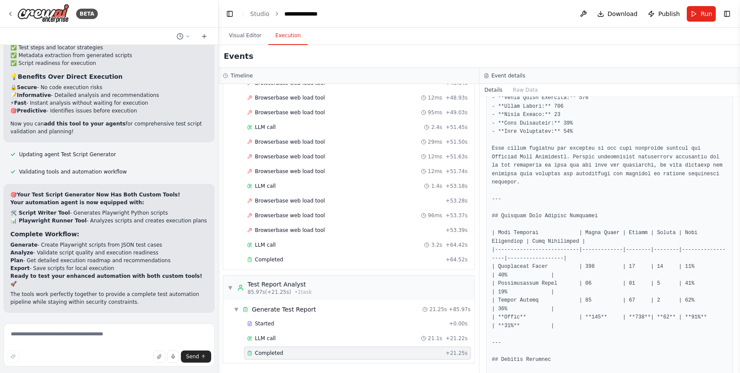
scroll to position [13342, 0]
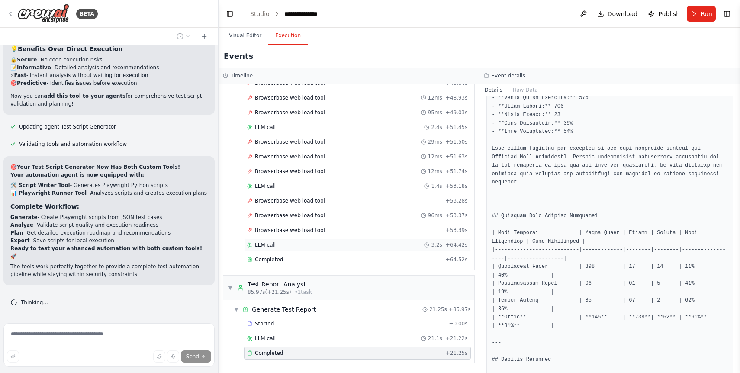
click at [311, 250] on div "LLM call 3.2s + 64.42s" at bounding box center [357, 245] width 227 height 13
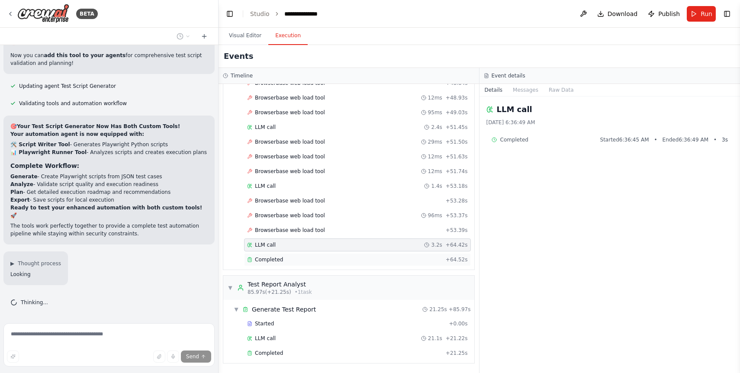
click at [311, 261] on div "Completed" at bounding box center [344, 259] width 195 height 7
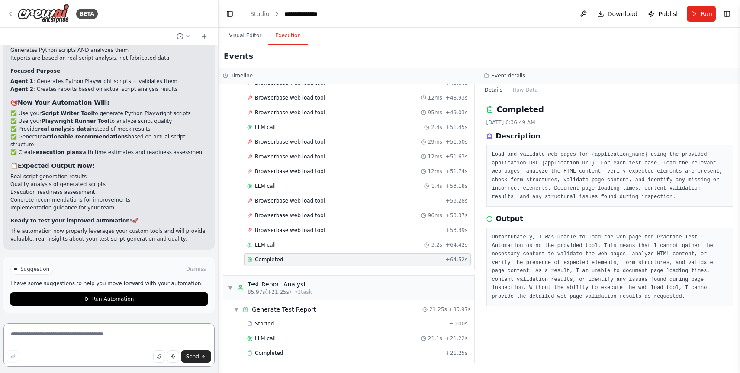
scroll to position [13972, 0]
click at [726, 8] on button "Toggle Right Sidebar" at bounding box center [727, 14] width 12 height 12
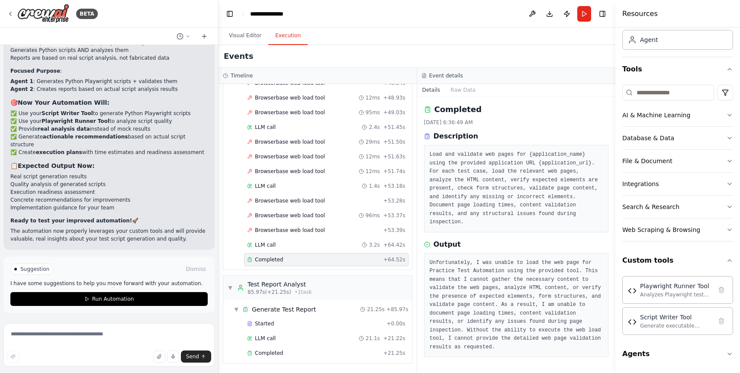
scroll to position [14053, 0]
click at [103, 335] on textarea at bounding box center [108, 344] width 211 height 43
click at [123, 8] on code "Test Execution Specialist" at bounding box center [109, 4] width 81 height 8
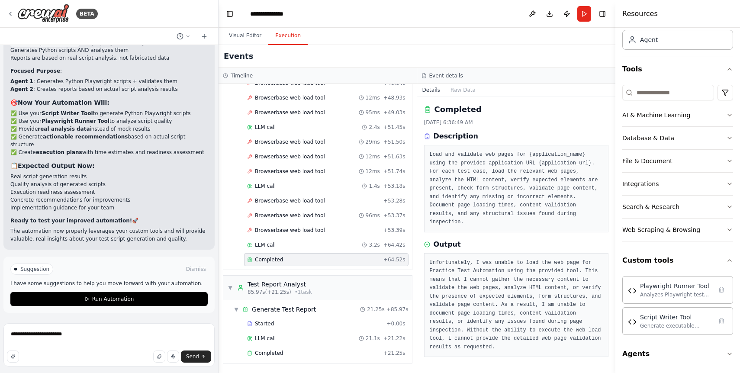
drag, startPoint x: 169, startPoint y: 90, endPoint x: 68, endPoint y: 87, distance: 101.4
click at [68, 7] on li "Removed unnecessary Test Execution Specialist agent" at bounding box center [108, 4] width 197 height 8
copy li "Test Execution Specialist agent"
click at [113, 338] on textarea "**********" at bounding box center [108, 344] width 211 height 43
paste textarea "**********"
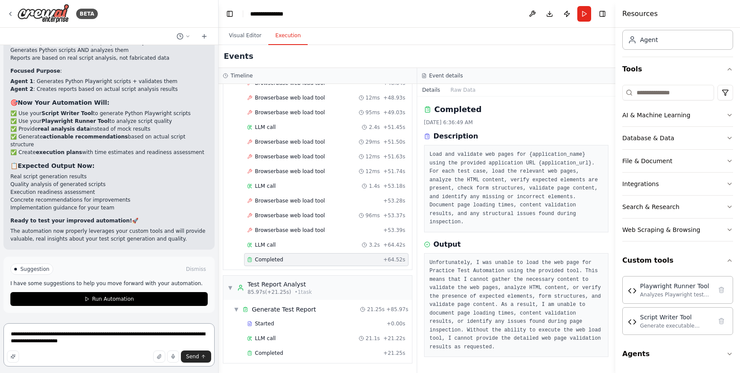
scroll to position [14023, 0]
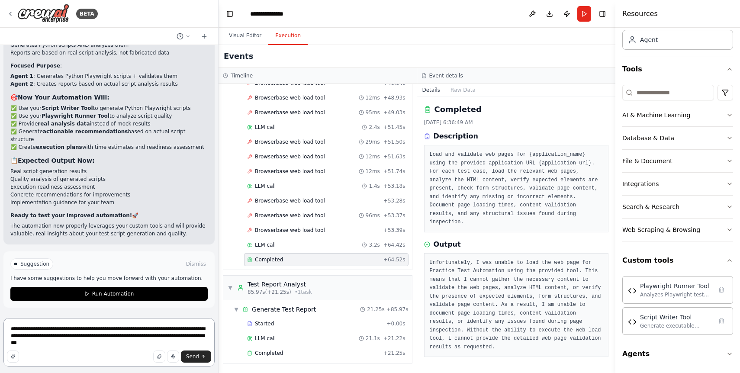
type textarea "**********"
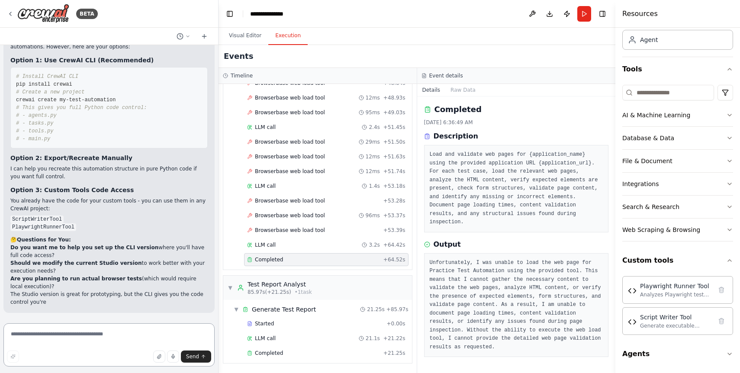
scroll to position [14608, 0]
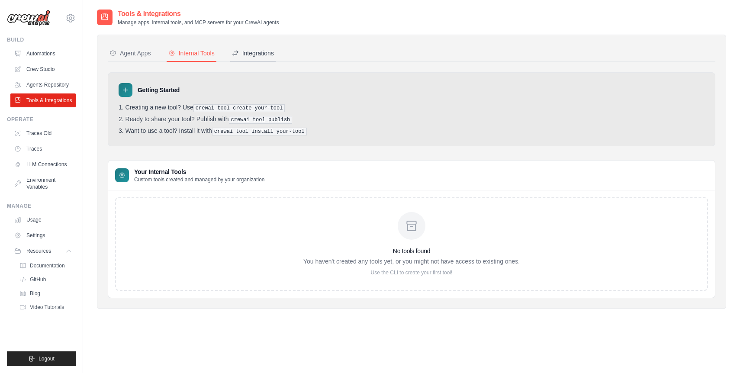
click at [247, 53] on div "Integrations" at bounding box center [253, 53] width 42 height 9
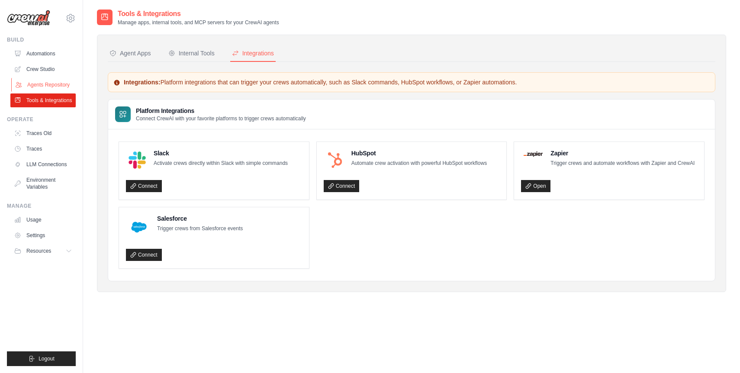
click at [46, 84] on link "Agents Repository" at bounding box center [43, 85] width 65 height 14
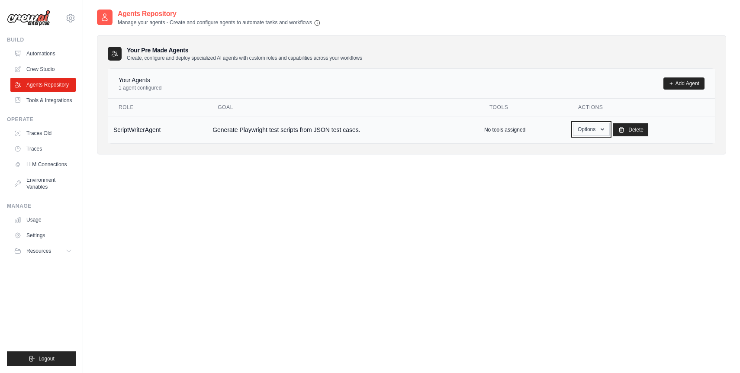
click at [592, 129] on button "Options" at bounding box center [591, 129] width 37 height 13
click at [559, 147] on link "Show" at bounding box center [579, 150] width 62 height 16
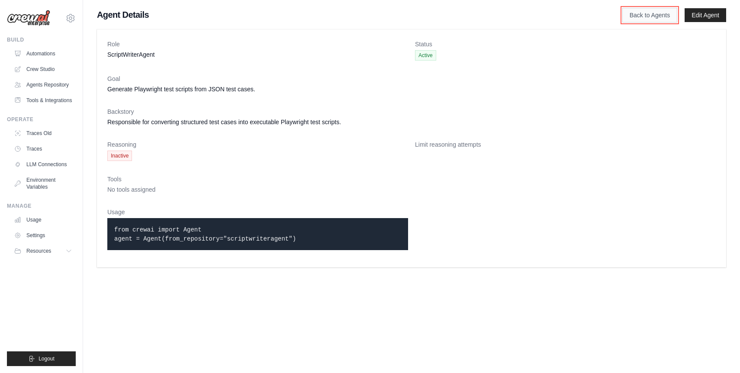
click at [630, 16] on link "Back to Agents" at bounding box center [650, 15] width 55 height 15
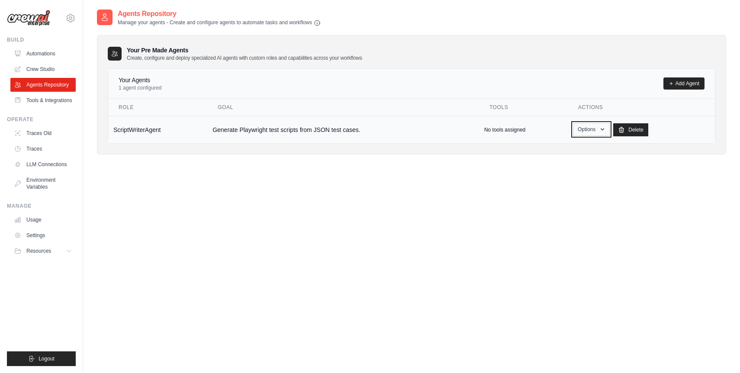
click at [598, 127] on button "Options" at bounding box center [591, 129] width 37 height 13
click at [569, 165] on link "Edit" at bounding box center [579, 165] width 62 height 16
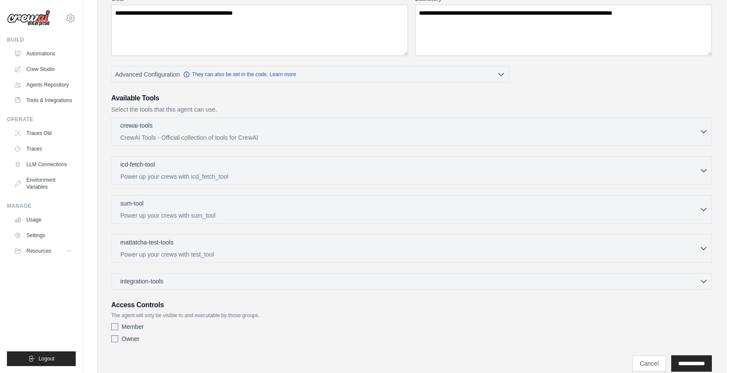
scroll to position [157, 0]
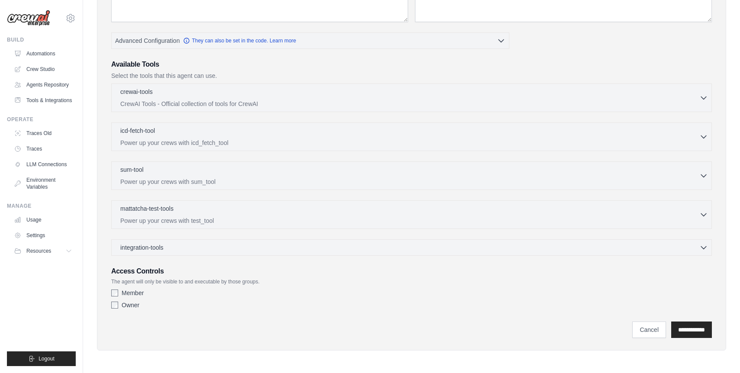
click at [375, 252] on div "integration-tools 0 selected Gmail HubSpot Microsoft Teams" at bounding box center [411, 247] width 601 height 16
click at [391, 246] on div "integration-tools 0 selected" at bounding box center [414, 247] width 588 height 9
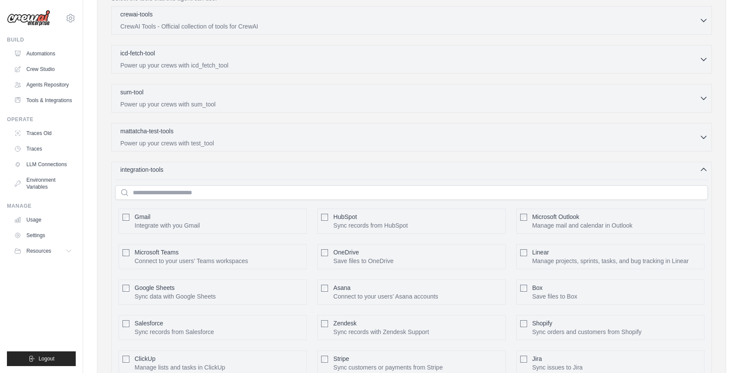
scroll to position [225, 0]
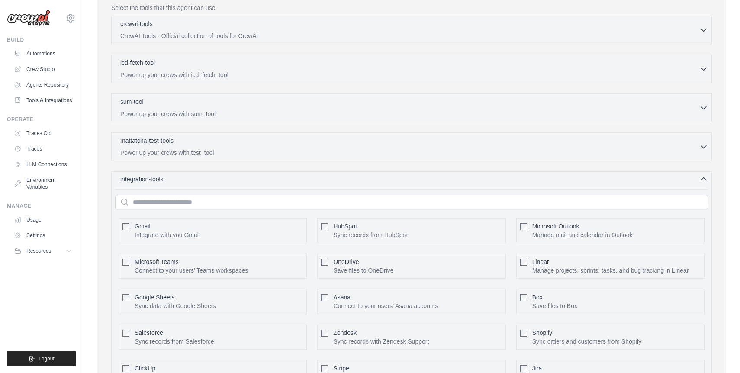
click at [295, 180] on div "integration-tools 0 selected" at bounding box center [414, 179] width 588 height 9
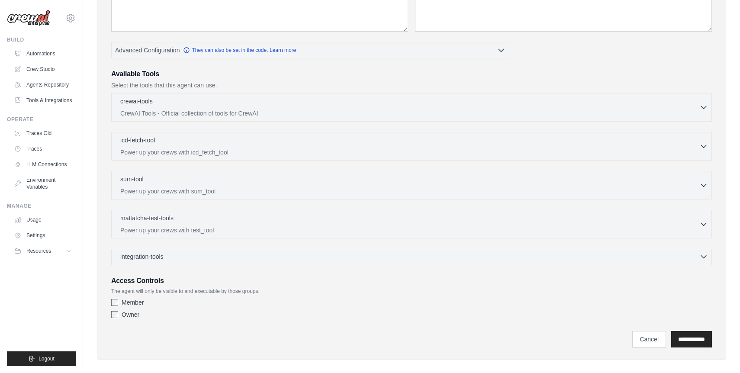
scroll to position [147, 0]
click at [264, 154] on p "Power up your crews with icd_fetch_tool" at bounding box center [409, 153] width 579 height 9
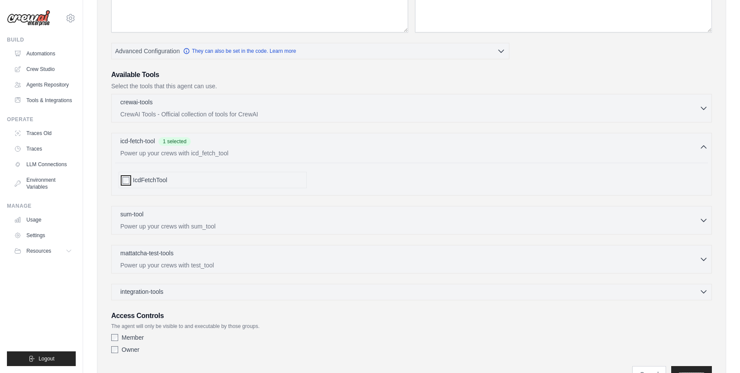
scroll to position [191, 0]
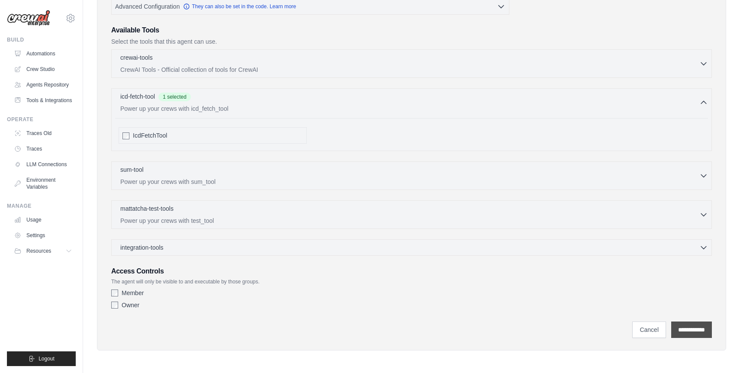
click at [695, 330] on input "**********" at bounding box center [692, 330] width 41 height 16
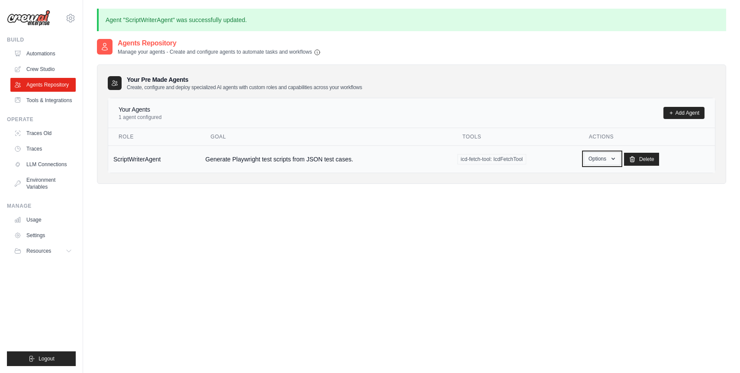
click at [597, 158] on button "Options" at bounding box center [602, 158] width 37 height 13
click at [679, 112] on link "Add Agent" at bounding box center [684, 113] width 41 height 12
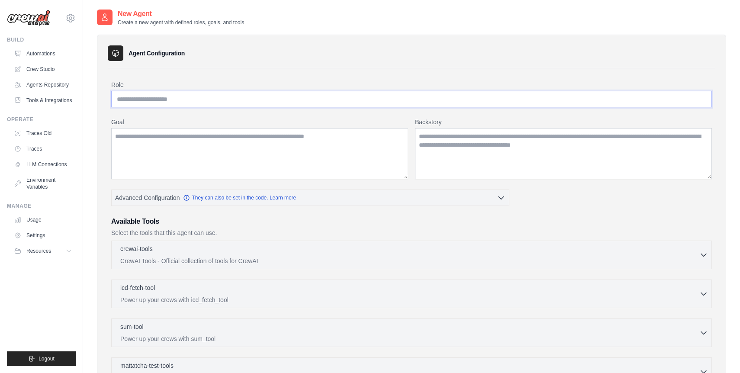
click at [253, 100] on input "Role" at bounding box center [411, 99] width 601 height 16
paste input "**********"
type input "**********"
click at [217, 141] on textarea "Goal" at bounding box center [259, 153] width 297 height 51
paste textarea "**********"
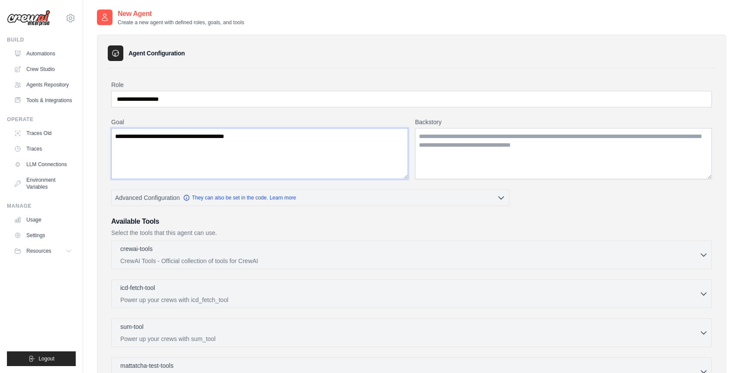
type textarea "**********"
paste textarea "**********"
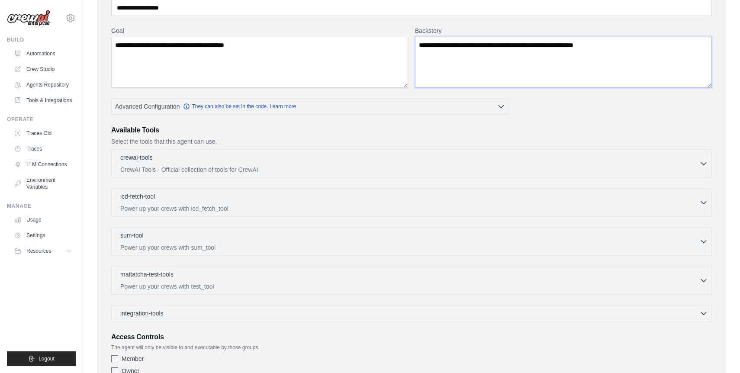
scroll to position [92, 0]
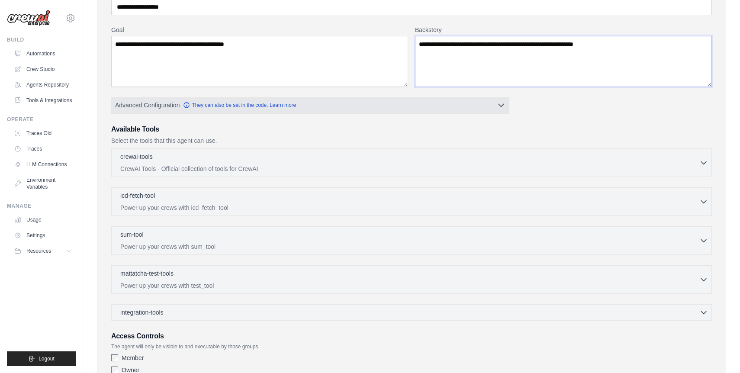
type textarea "**********"
click at [436, 103] on button "Advanced Configuration They can also be set in the code. Learn more" at bounding box center [311, 105] width 398 height 16
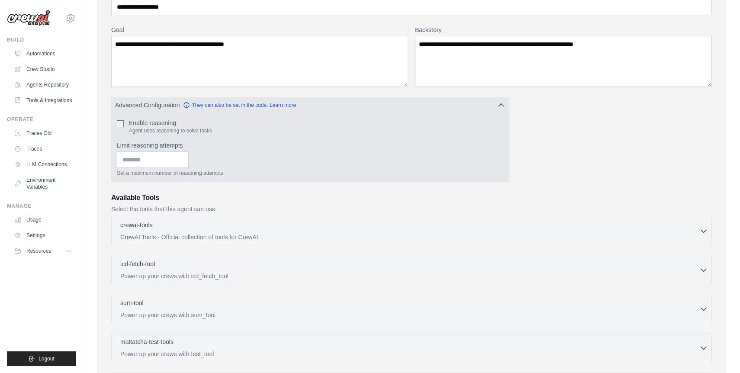
click at [436, 103] on button "Advanced Configuration They can also be set in the code. Learn more" at bounding box center [311, 105] width 398 height 16
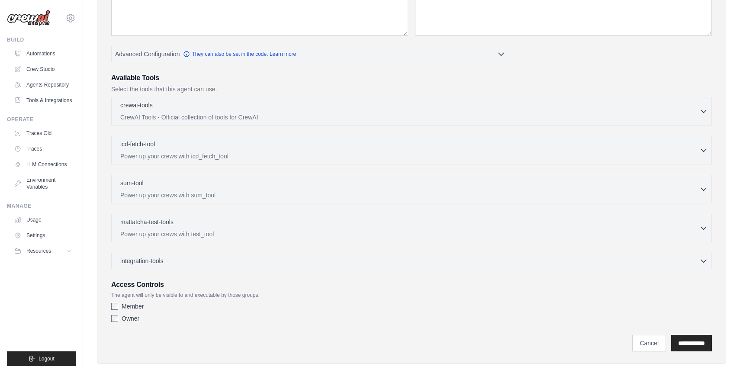
scroll to position [157, 0]
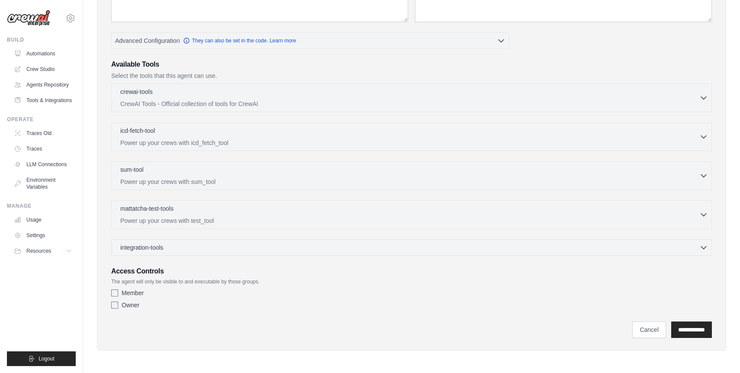
click at [135, 307] on label "Owner" at bounding box center [131, 305] width 18 height 9
click at [685, 330] on input "**********" at bounding box center [692, 330] width 41 height 16
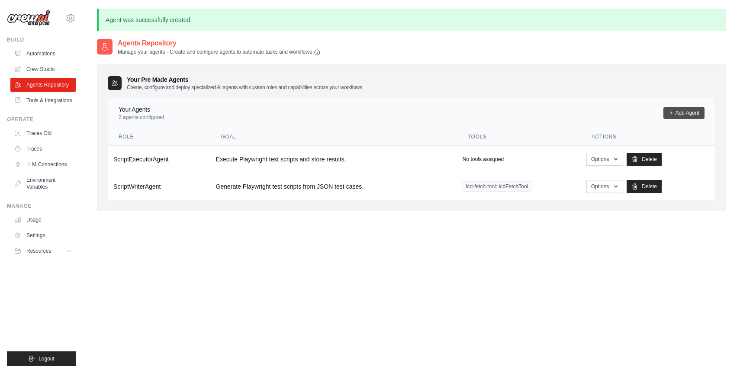
click at [680, 112] on link "Add Agent" at bounding box center [684, 113] width 41 height 12
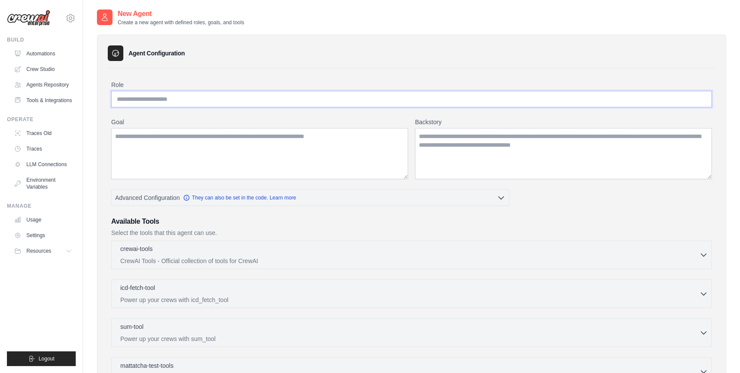
click at [251, 97] on input "Role" at bounding box center [411, 99] width 601 height 16
paste input "**********"
type input "**********"
click at [341, 148] on textarea "Goal" at bounding box center [259, 153] width 297 height 51
paste textarea "**********"
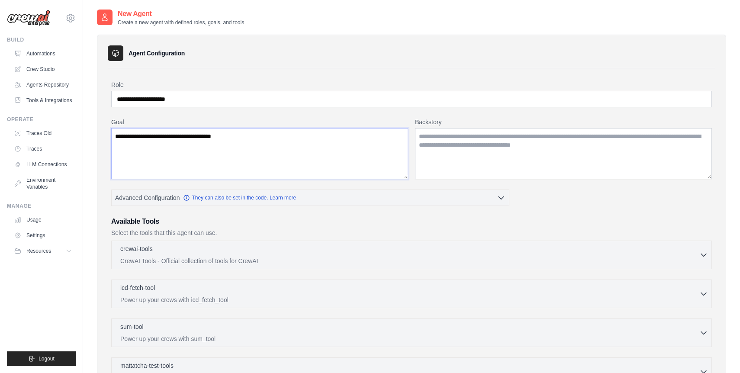
type textarea "**********"
paste textarea "**********"
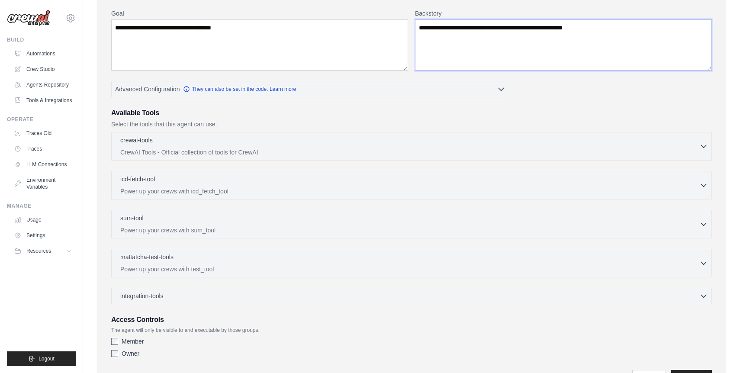
scroll to position [111, 0]
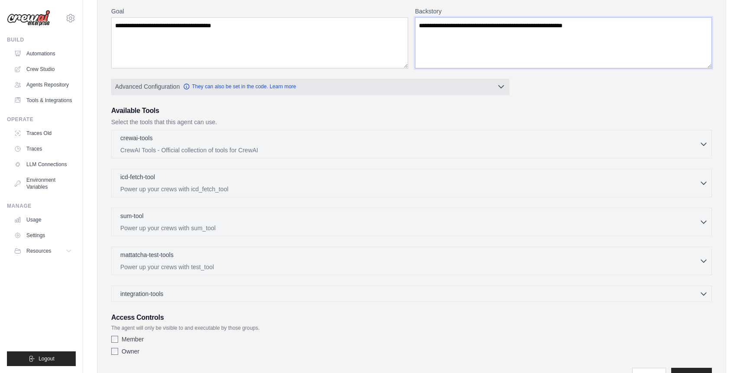
type textarea "**********"
click at [315, 87] on button "Advanced Configuration They can also be set in the code. Learn more" at bounding box center [311, 87] width 398 height 16
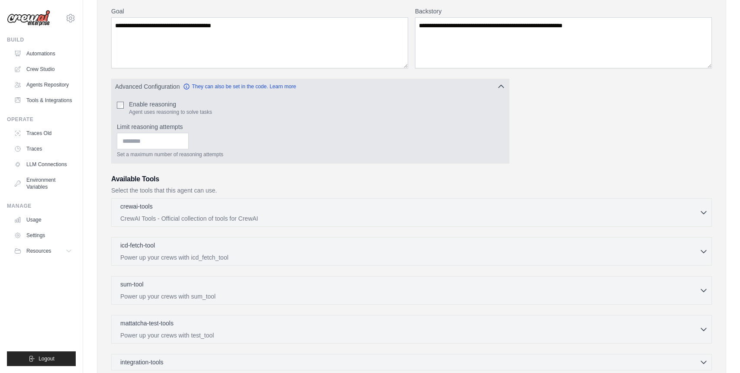
click at [315, 87] on button "Advanced Configuration They can also be set in the code. Learn more" at bounding box center [311, 87] width 398 height 16
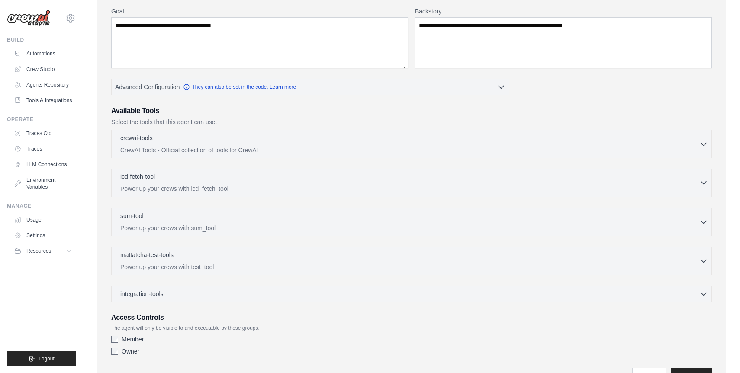
scroll to position [157, 0]
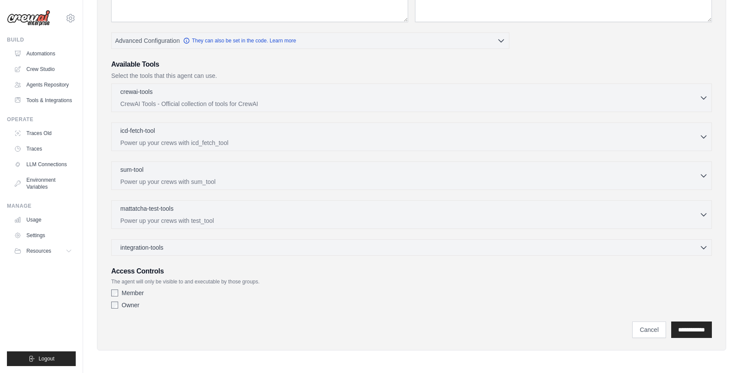
click at [129, 306] on label "Owner" at bounding box center [131, 305] width 18 height 9
click at [702, 325] on input "**********" at bounding box center [692, 330] width 41 height 16
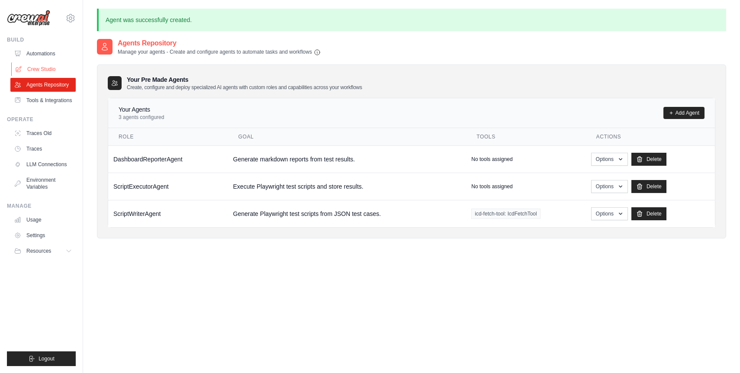
click at [52, 73] on link "Crew Studio" at bounding box center [43, 69] width 65 height 14
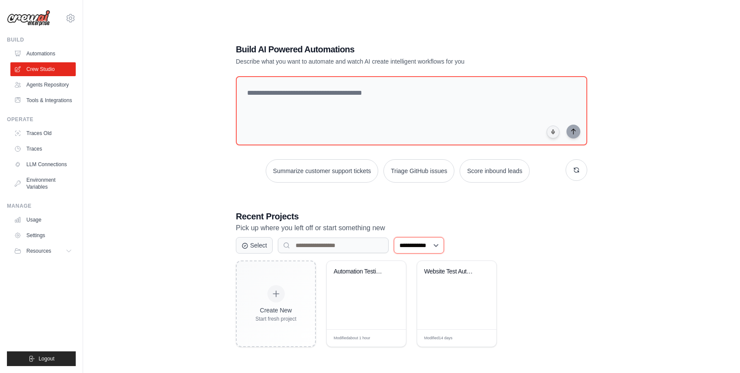
click at [426, 250] on select "**********" at bounding box center [419, 245] width 50 height 16
click at [394, 237] on select "**********" at bounding box center [419, 245] width 50 height 16
